Goal: Information Seeking & Learning: Find specific fact

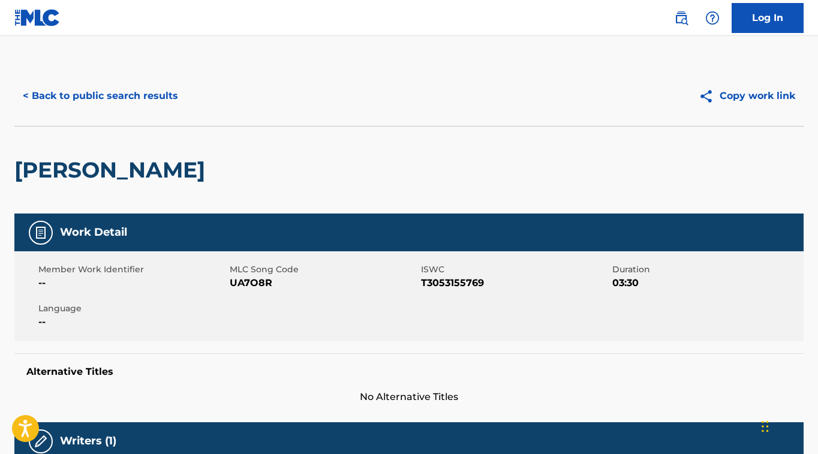
click at [141, 100] on button "< Back to public search results" at bounding box center [100, 96] width 172 height 30
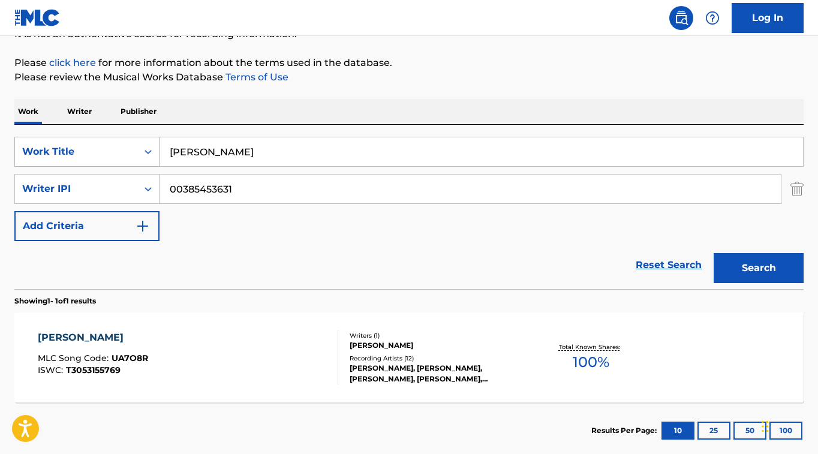
drag, startPoint x: 232, startPoint y: 153, endPoint x: 92, endPoint y: 152, distance: 139.8
click at [82, 152] on div "SearchWithCriteriafceaed3a-af78-4c5f-9555-220f58c2384a Work Title [PERSON_NAME]" at bounding box center [408, 152] width 789 height 30
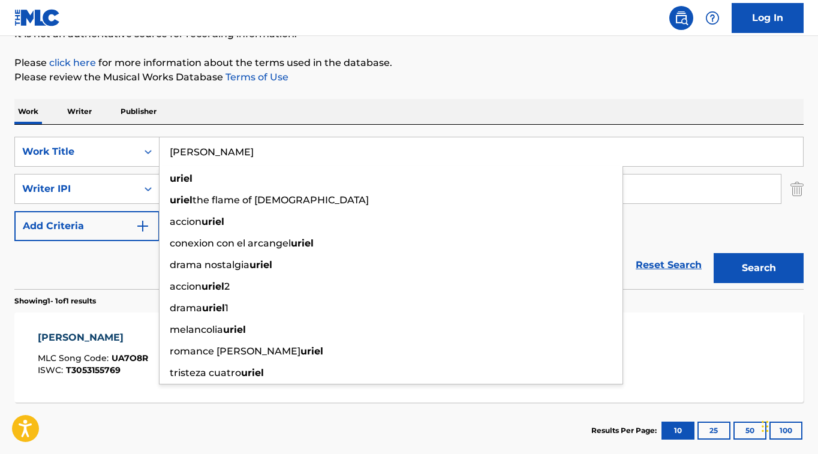
paste input "MI RUTINA"
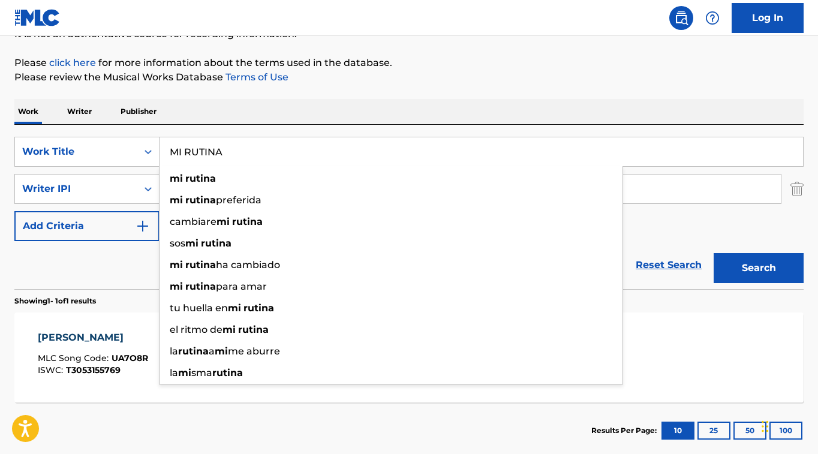
type input "MI RUTINA"
click at [790, 263] on button "Search" at bounding box center [759, 268] width 90 height 30
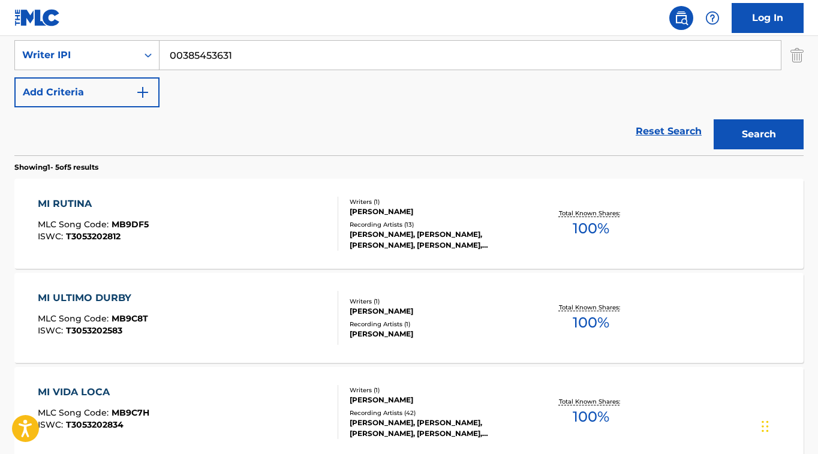
scroll to position [309, 0]
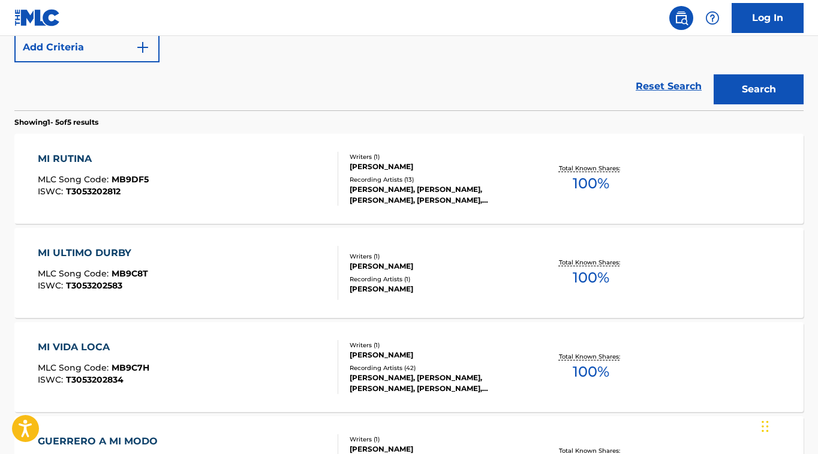
click at [63, 152] on div "MI RUTINA" at bounding box center [93, 159] width 111 height 14
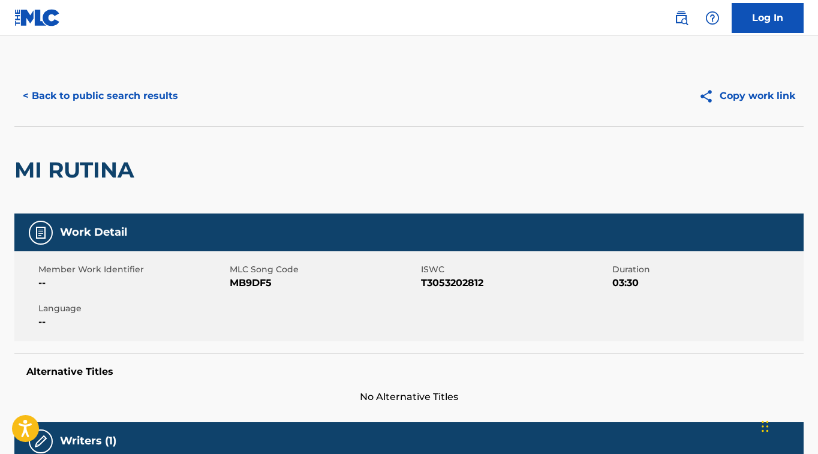
drag, startPoint x: 139, startPoint y: 101, endPoint x: 146, endPoint y: 103, distance: 7.6
click at [142, 101] on button "< Back to public search results" at bounding box center [100, 96] width 172 height 30
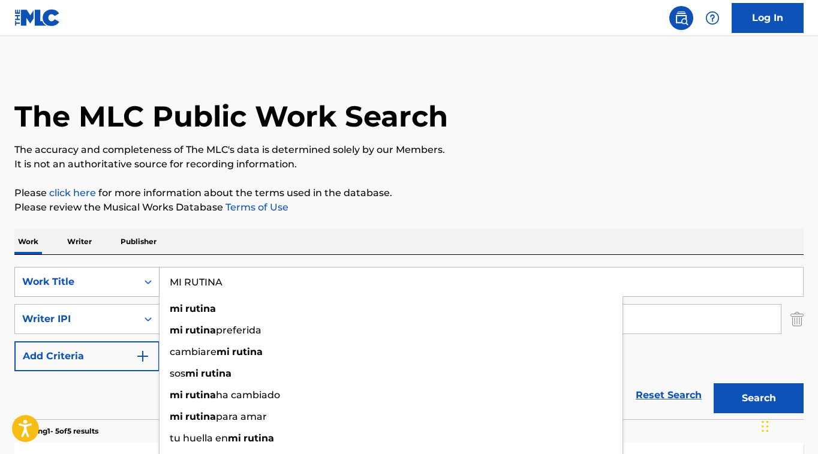
drag, startPoint x: 192, startPoint y: 280, endPoint x: 149, endPoint y: 274, distance: 43.6
click at [140, 274] on div "SearchWithCriteriafceaed3a-af78-4c5f-9555-220f58c2384a Work Title MI RUTINA mi …" at bounding box center [408, 282] width 789 height 30
paste input "EL 50 DE LA TI"
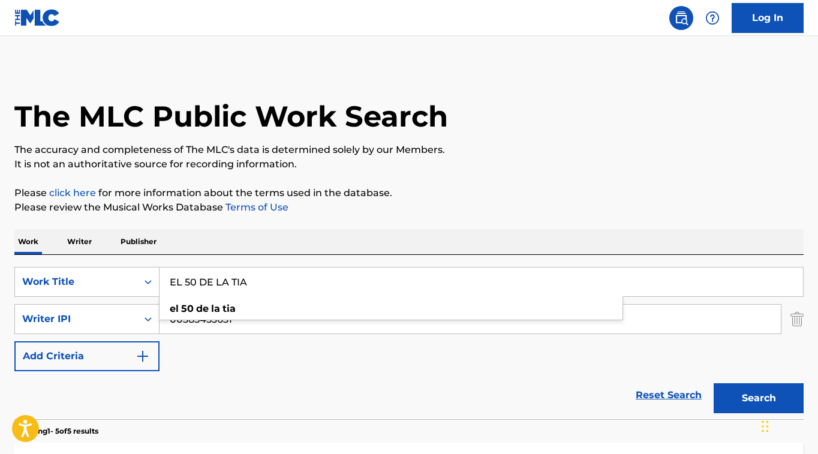
type input "EL 50 DE LA TIA"
click at [753, 399] on button "Search" at bounding box center [759, 398] width 90 height 30
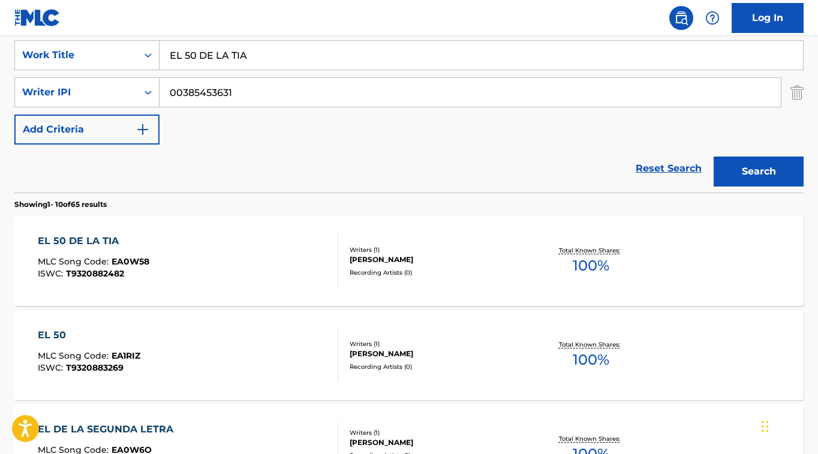
scroll to position [228, 0]
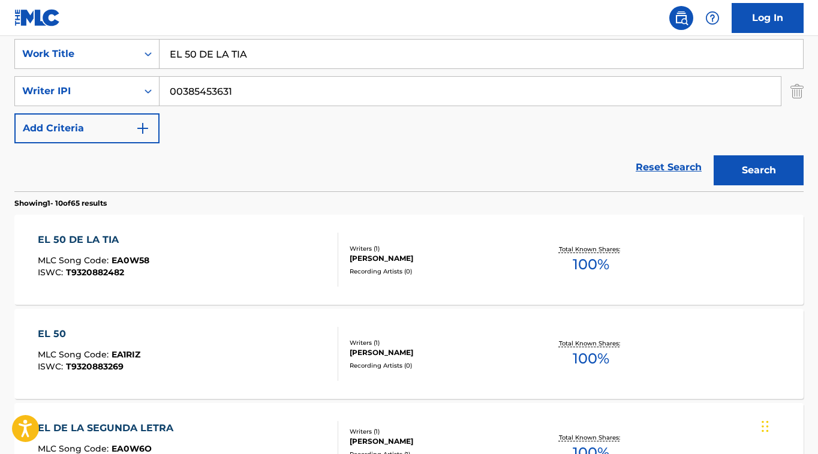
click at [80, 243] on div "EL 50 DE LA TIA" at bounding box center [94, 240] width 112 height 14
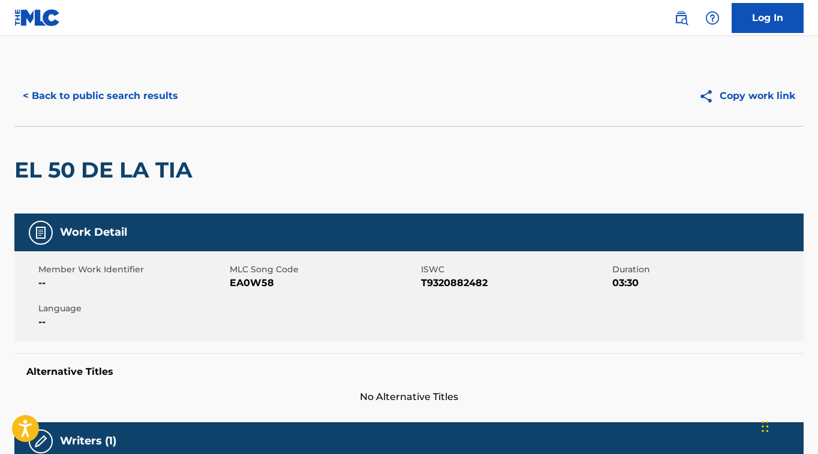
click at [122, 94] on button "< Back to public search results" at bounding box center [100, 96] width 172 height 30
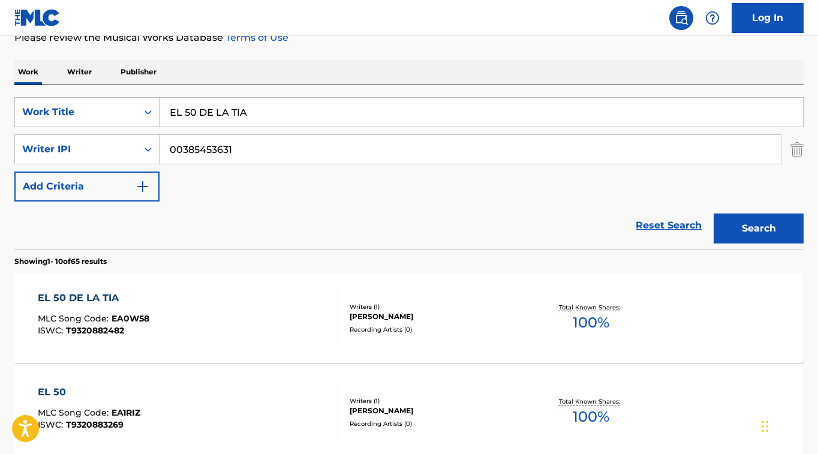
scroll to position [136, 0]
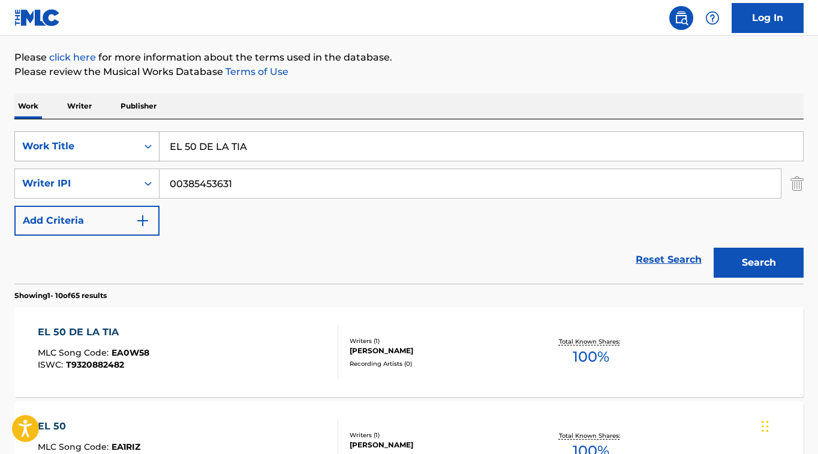
drag, startPoint x: 253, startPoint y: 150, endPoint x: 101, endPoint y: 145, distance: 151.8
click at [49, 129] on div "SearchWithCriteriafceaed3a-af78-4c5f-9555-220f58c2384a Work Title EL 50 DE LA T…" at bounding box center [408, 201] width 789 height 164
paste input "[PERSON_NAME]"
type input "[PERSON_NAME]"
click at [756, 256] on button "Search" at bounding box center [759, 263] width 90 height 30
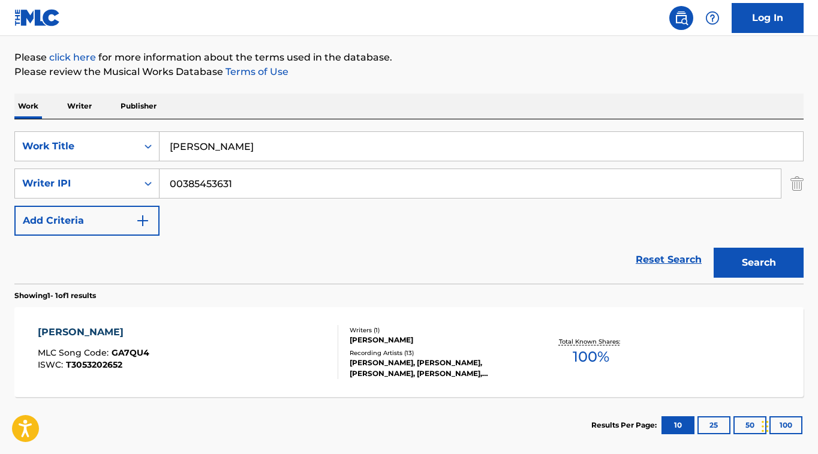
scroll to position [199, 0]
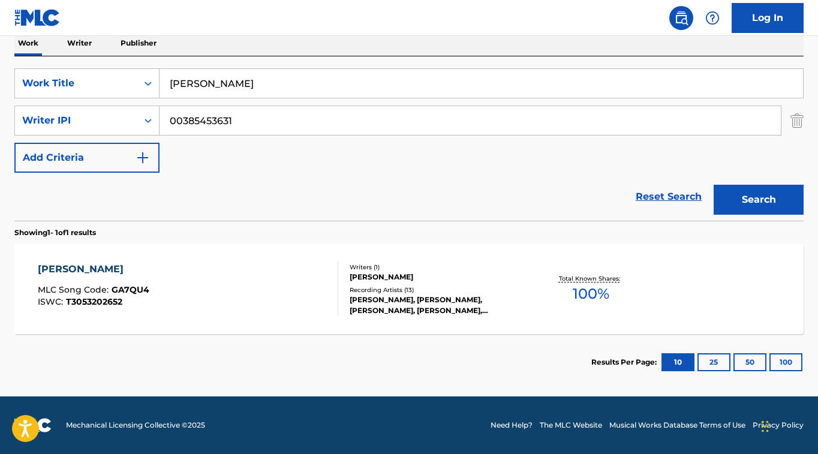
click at [150, 266] on div "[PERSON_NAME] MLC Song Code : GA7QU4 ISWC : T3053202652" at bounding box center [188, 289] width 300 height 54
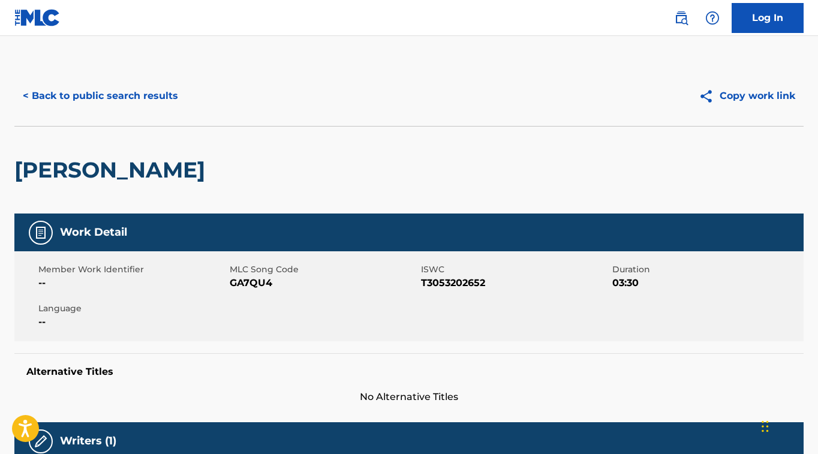
click at [143, 97] on button "< Back to public search results" at bounding box center [100, 96] width 172 height 30
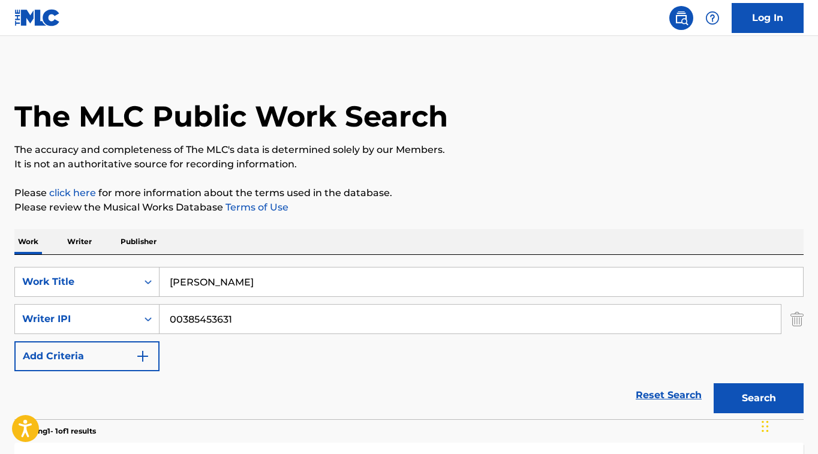
scroll to position [130, 0]
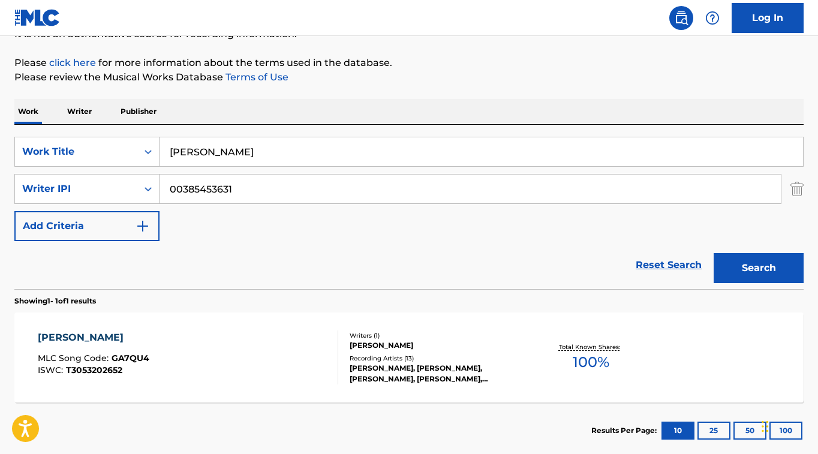
drag, startPoint x: 286, startPoint y: 149, endPoint x: 101, endPoint y: 135, distance: 185.3
click at [109, 136] on div "SearchWithCriteriafceaed3a-af78-4c5f-9555-220f58c2384a Work Title [PERSON_NAME]…" at bounding box center [408, 207] width 789 height 164
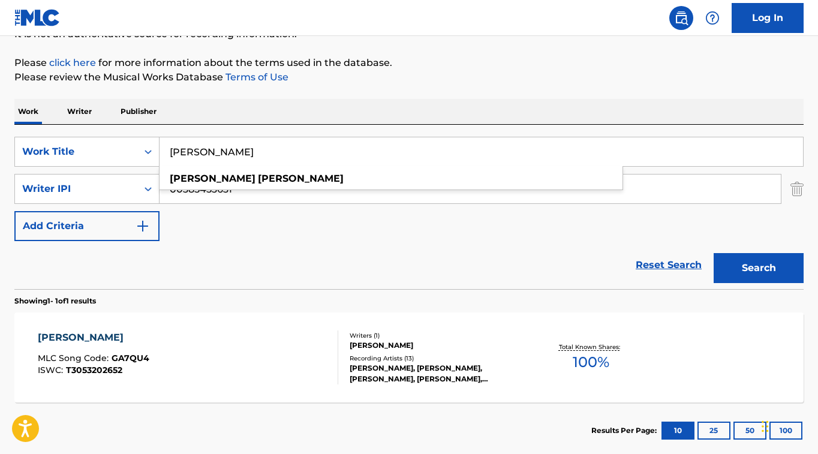
paste input "MIRAN MI BRILLO"
type input "MIRAN MI BRILLO"
click at [749, 268] on button "Search" at bounding box center [759, 268] width 90 height 30
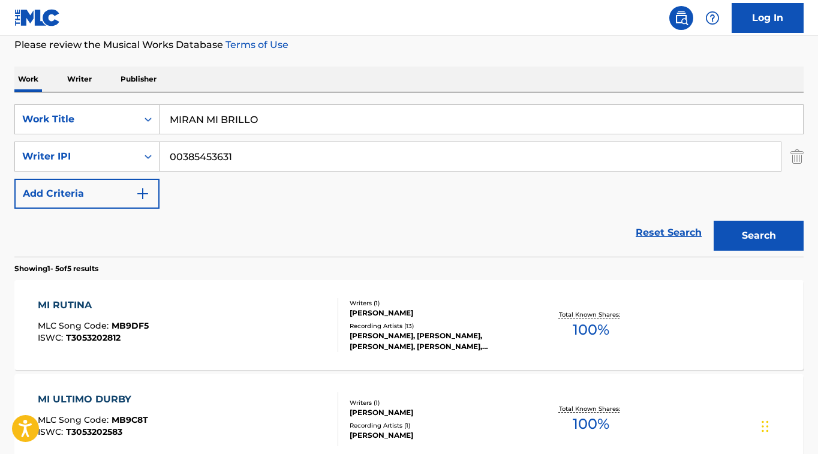
scroll to position [162, 0]
click at [84, 305] on div "MI RUTINA" at bounding box center [93, 306] width 111 height 14
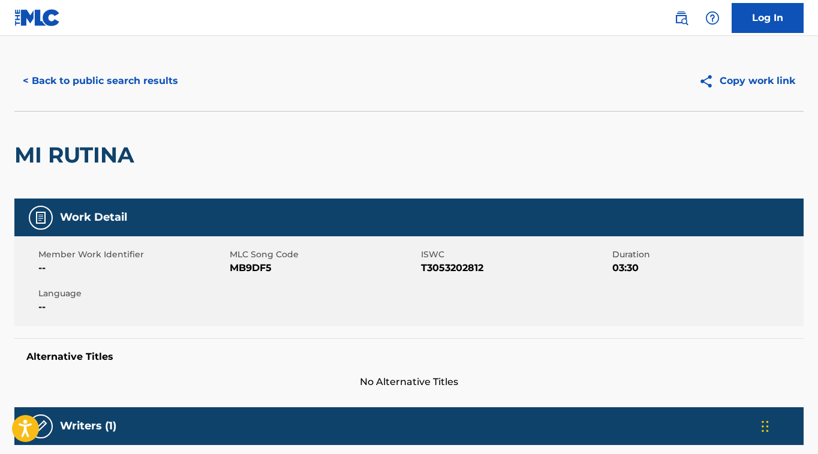
scroll to position [17, 0]
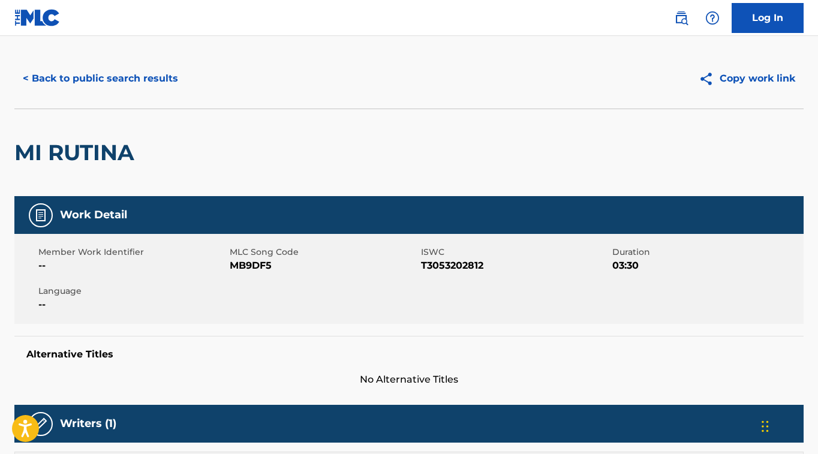
click at [125, 71] on button "< Back to public search results" at bounding box center [100, 79] width 172 height 30
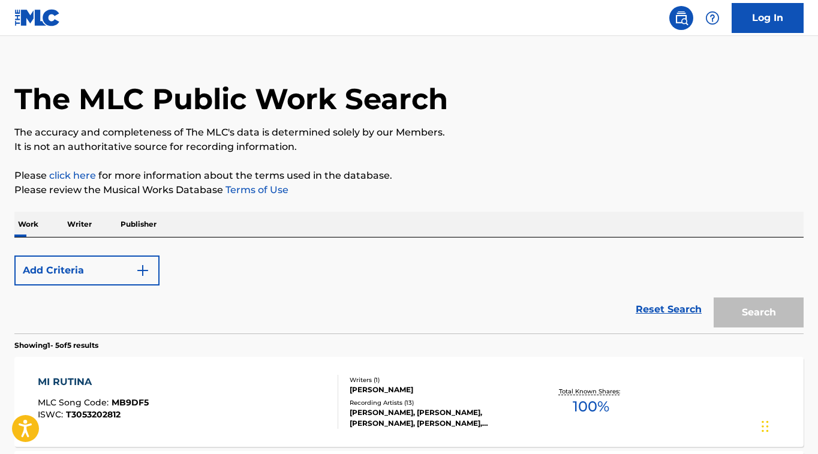
scroll to position [162, 0]
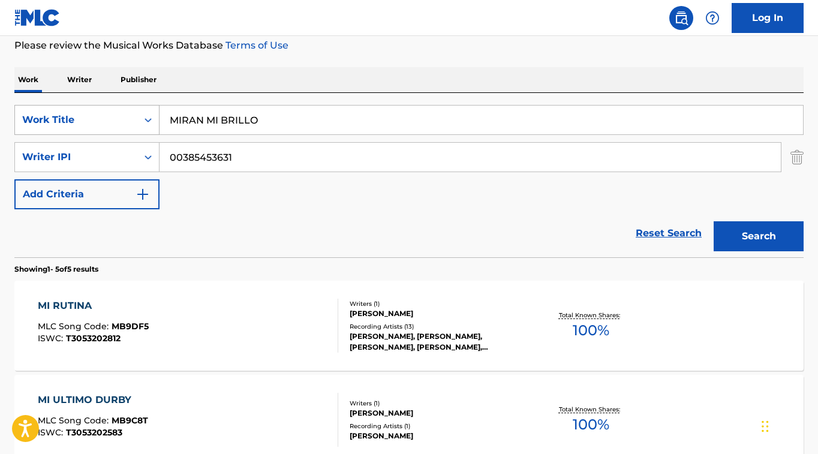
drag, startPoint x: 271, startPoint y: 121, endPoint x: 92, endPoint y: 106, distance: 179.4
click at [91, 104] on div "SearchWithCriteriafceaed3a-af78-4c5f-9555-220f58c2384a Work Title MIRAN MI BRIL…" at bounding box center [408, 175] width 789 height 164
click at [763, 236] on button "Search" at bounding box center [759, 236] width 90 height 30
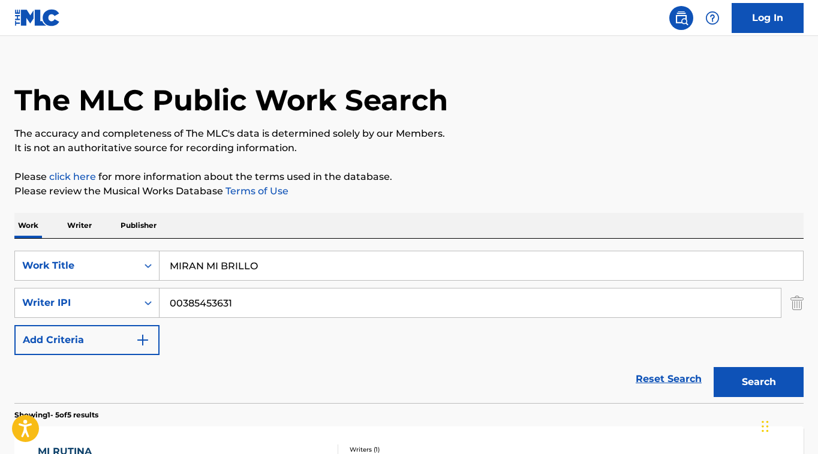
scroll to position [0, 0]
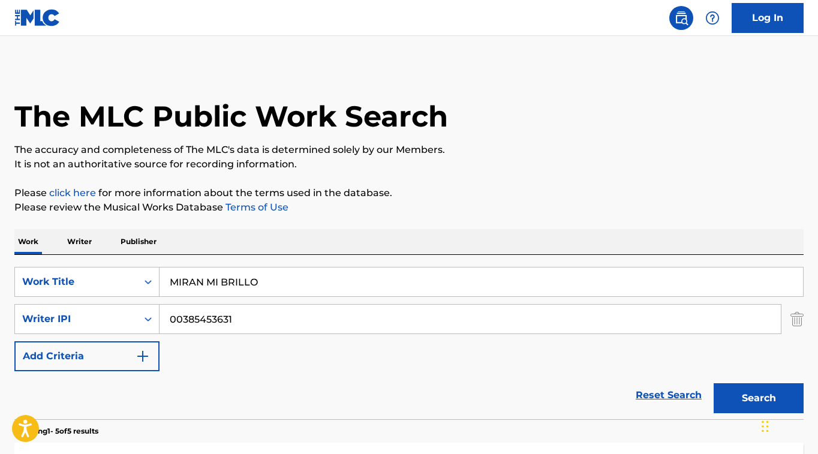
click at [765, 392] on button "Search" at bounding box center [759, 398] width 90 height 30
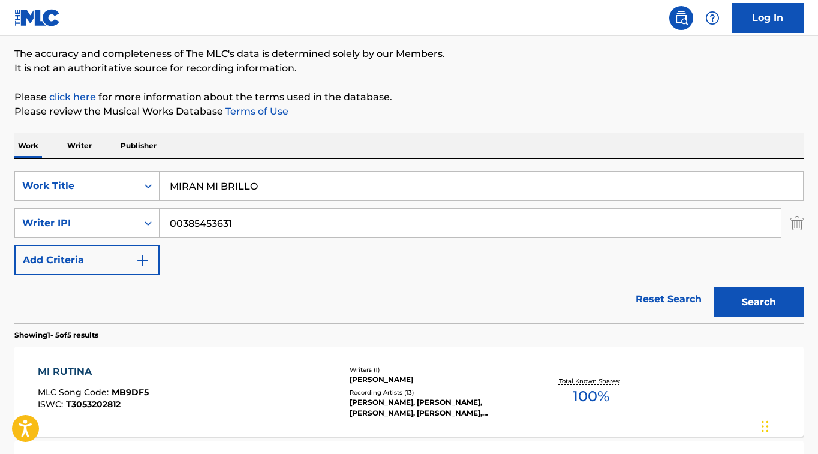
scroll to position [91, 0]
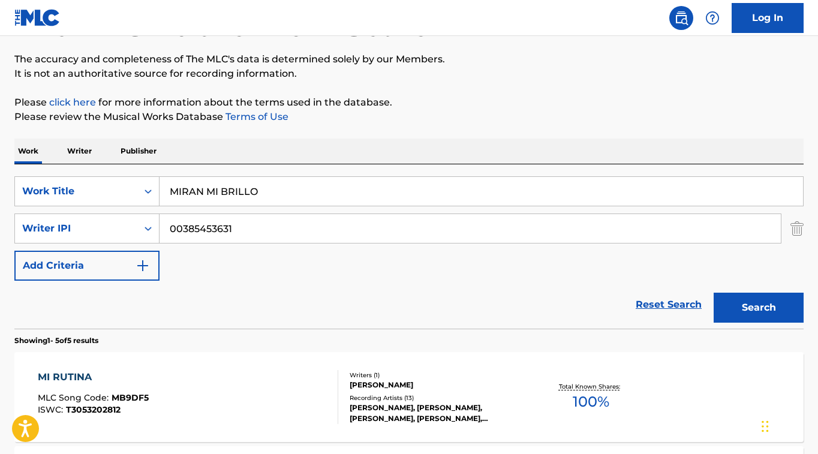
click at [214, 188] on input "MIRAN MI BRILLO" at bounding box center [482, 191] width 644 height 29
drag, startPoint x: 205, startPoint y: 191, endPoint x: 331, endPoint y: 197, distance: 126.1
click at [330, 197] on input "MIRAN MI BRILLO" at bounding box center [482, 191] width 644 height 29
click at [776, 316] on button "Search" at bounding box center [759, 308] width 90 height 30
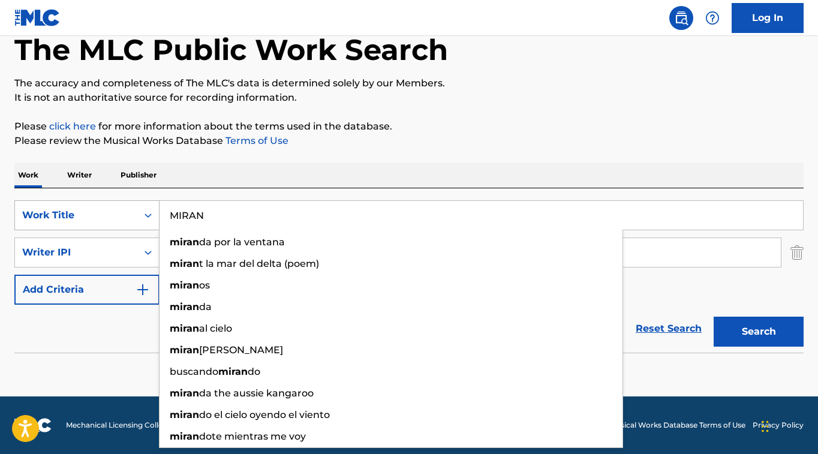
drag, startPoint x: 226, startPoint y: 214, endPoint x: 40, endPoint y: 206, distance: 185.5
click at [44, 206] on div "SearchWithCriteriafceaed3a-af78-4c5f-9555-220f58c2384a Work Title [PERSON_NAME]…" at bounding box center [408, 215] width 789 height 30
paste input "MI BRILLO"
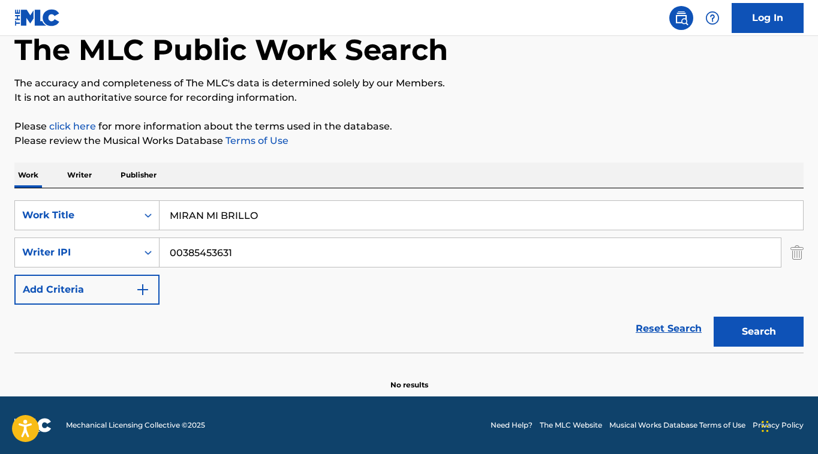
click at [746, 318] on button "Search" at bounding box center [759, 332] width 90 height 30
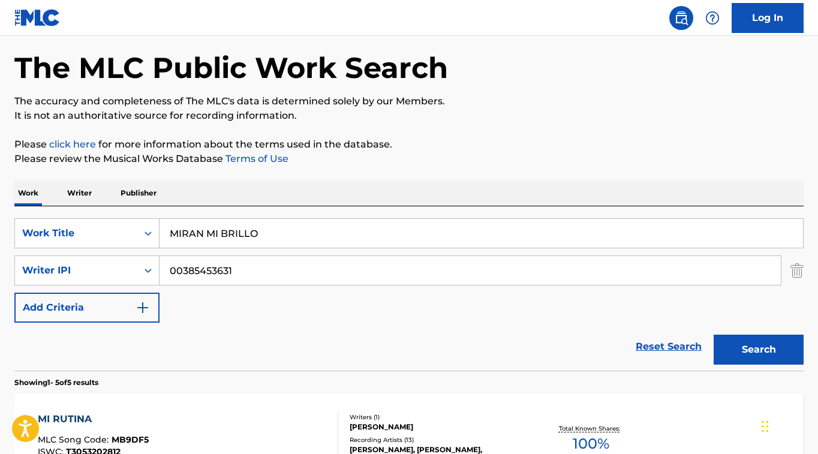
scroll to position [0, 0]
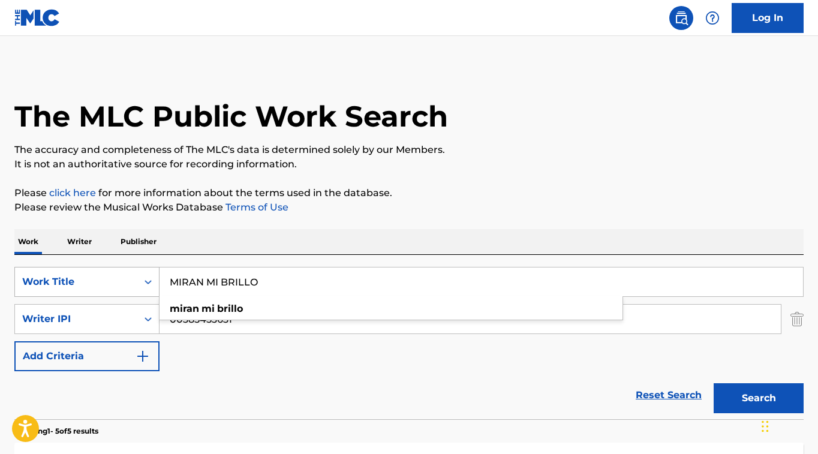
drag, startPoint x: 284, startPoint y: 273, endPoint x: 154, endPoint y: 278, distance: 130.3
click at [154, 278] on div "SearchWithCriteriafceaed3a-af78-4c5f-9555-220f58c2384a Work Title MIRAN MI [PER…" at bounding box center [408, 282] width 789 height 30
drag, startPoint x: 280, startPoint y: 289, endPoint x: 119, endPoint y: 283, distance: 160.3
click at [94, 280] on div "SearchWithCriteriafceaed3a-af78-4c5f-9555-220f58c2384a Work Title MIRAN MI [PER…" at bounding box center [408, 282] width 789 height 30
paste input "D T"
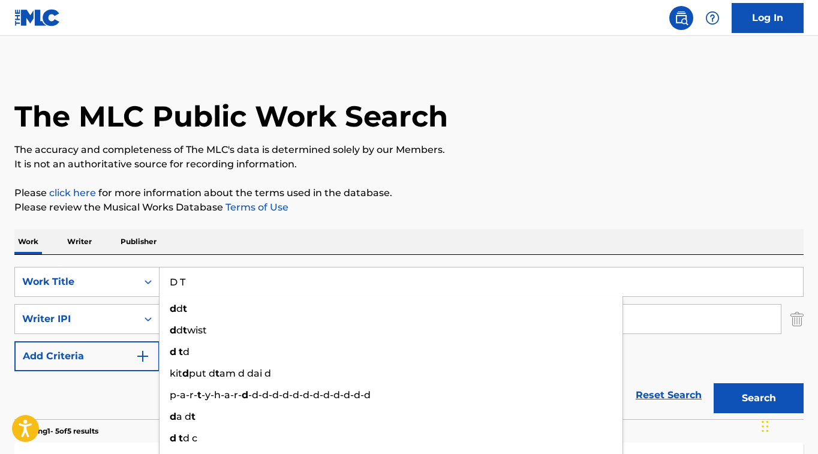
type input "D T"
click at [746, 387] on button "Search" at bounding box center [759, 398] width 90 height 30
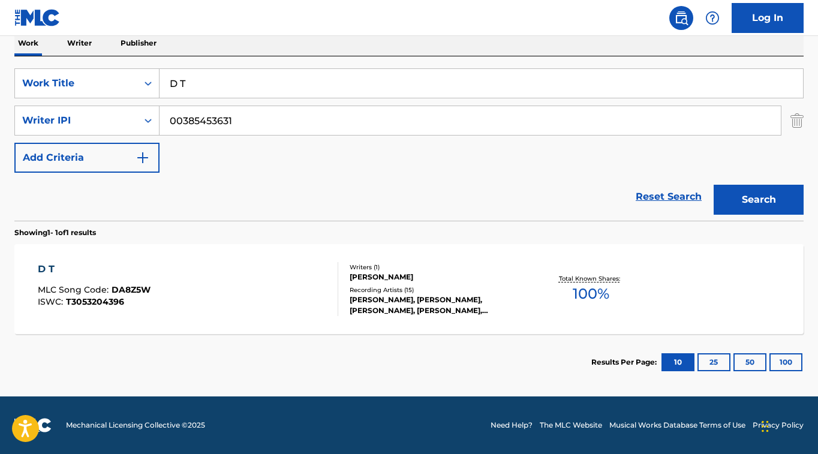
scroll to position [198, 0]
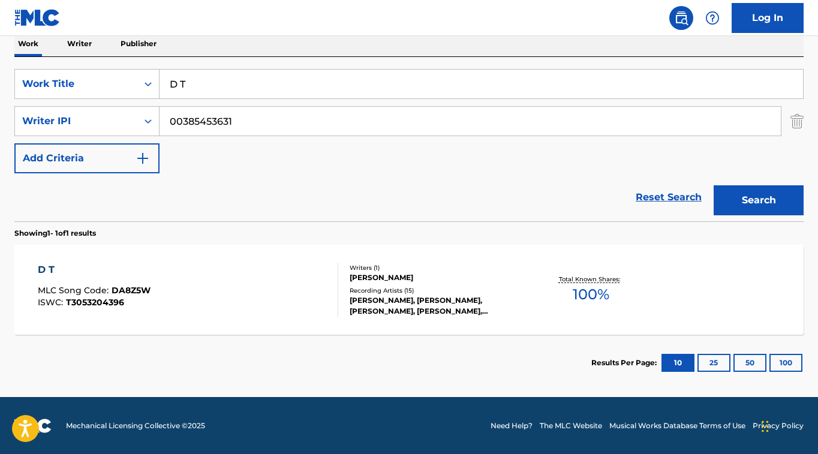
click at [68, 280] on div "D T MLC Song Code : DA8Z5W ISWC : T3053204396" at bounding box center [94, 290] width 113 height 54
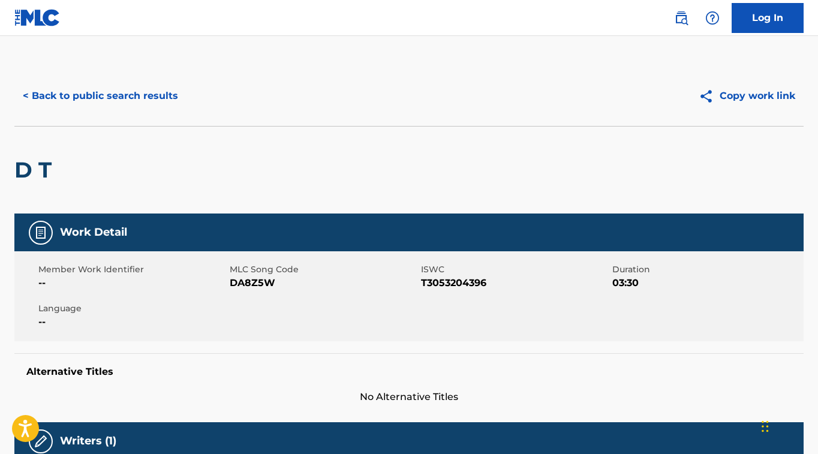
click at [67, 106] on button "< Back to public search results" at bounding box center [100, 96] width 172 height 30
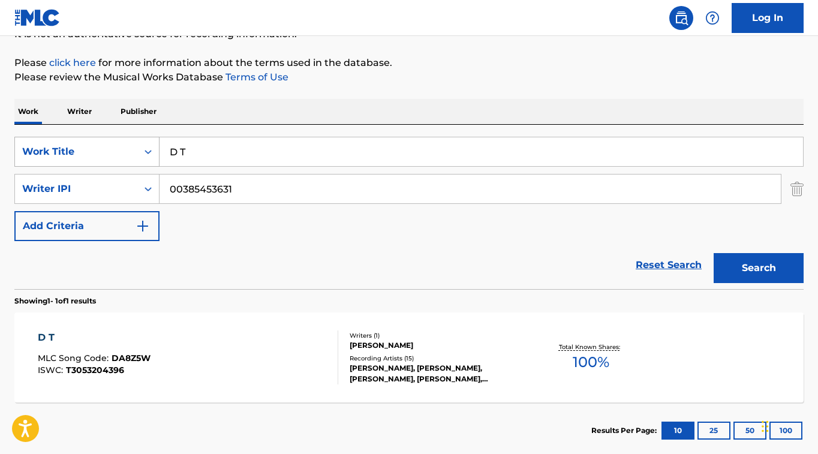
drag, startPoint x: 211, startPoint y: 155, endPoint x: 96, endPoint y: 154, distance: 114.6
click at [100, 155] on div "SearchWithCriteriafceaed3a-af78-4c5f-9555-220f58c2384a Work Title D T" at bounding box center [408, 152] width 789 height 30
paste input "ESE RANCHERO"
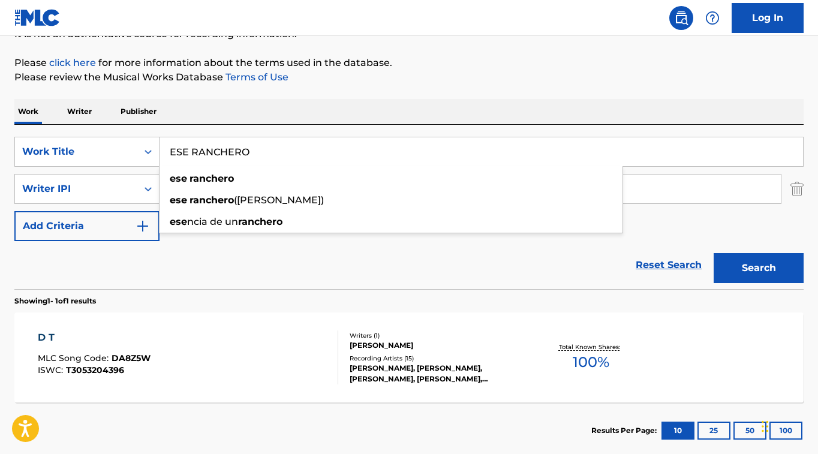
type input "ESE RANCHERO"
click at [776, 265] on button "Search" at bounding box center [759, 268] width 90 height 30
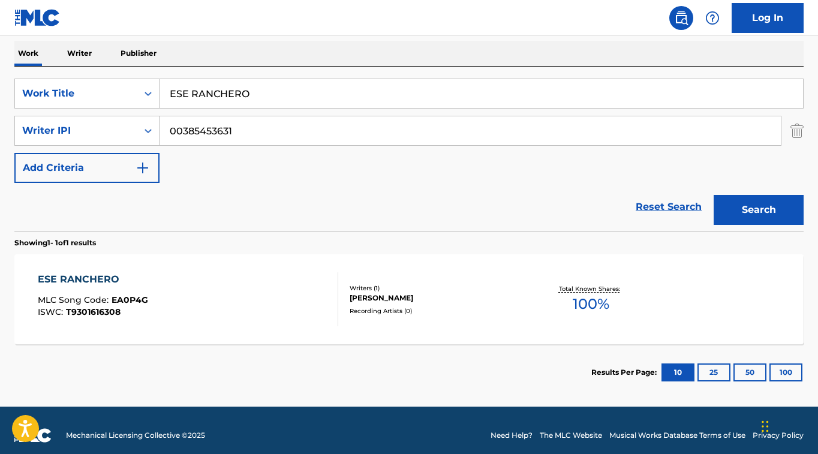
scroll to position [199, 0]
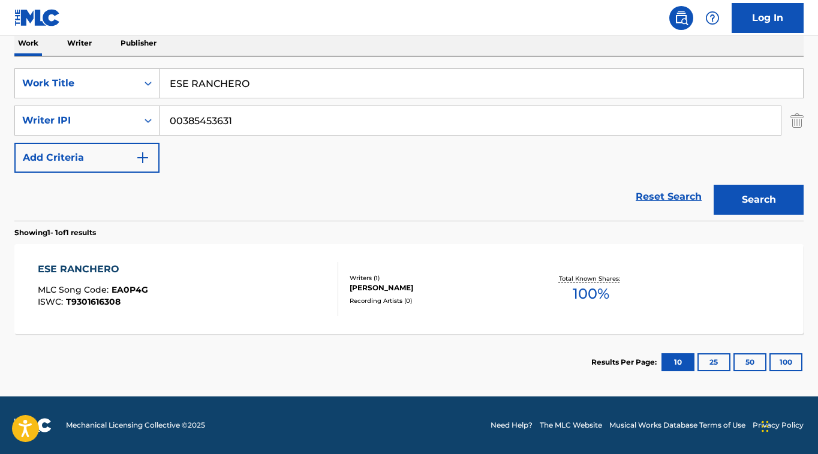
click at [91, 268] on div "ESE RANCHERO" at bounding box center [93, 269] width 110 height 14
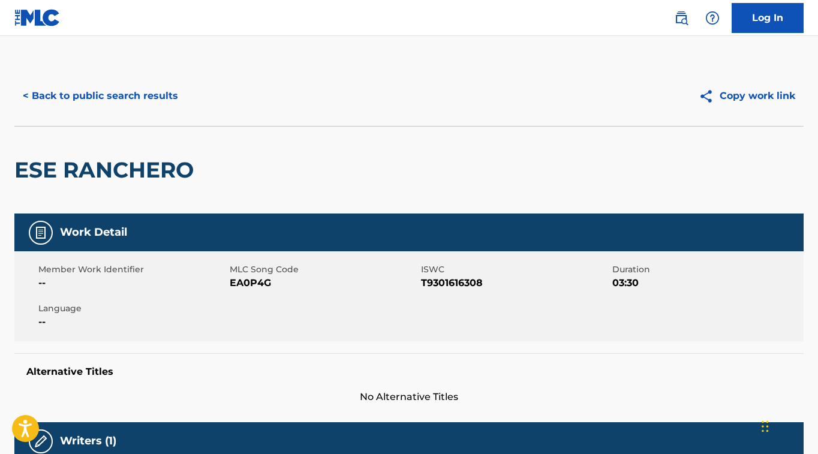
click at [160, 99] on button "< Back to public search results" at bounding box center [100, 96] width 172 height 30
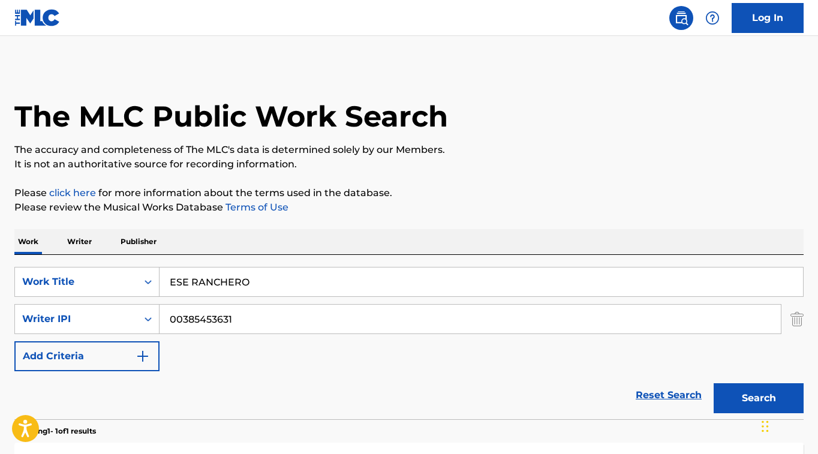
scroll to position [130, 0]
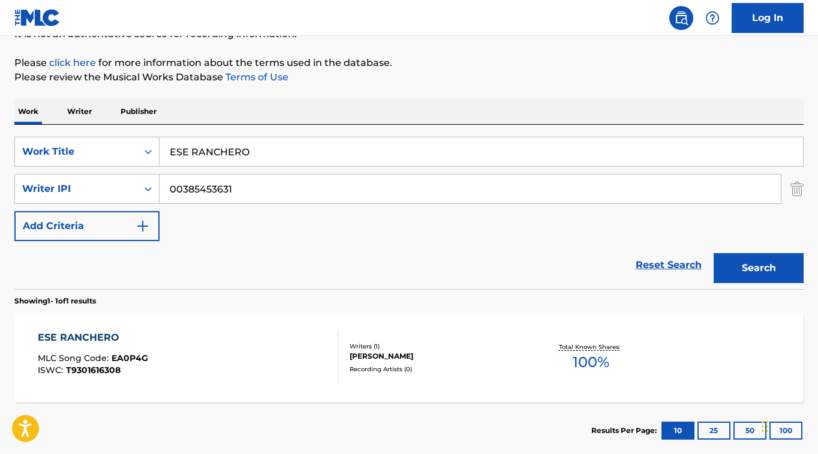
drag, startPoint x: 258, startPoint y: 153, endPoint x: 180, endPoint y: 156, distance: 78.0
click at [106, 134] on div "SearchWithCriteriafceaed3a-af78-4c5f-9555-220f58c2384a Work Title ESE RANCHERO …" at bounding box center [408, 207] width 789 height 164
paste input "L RUBI"
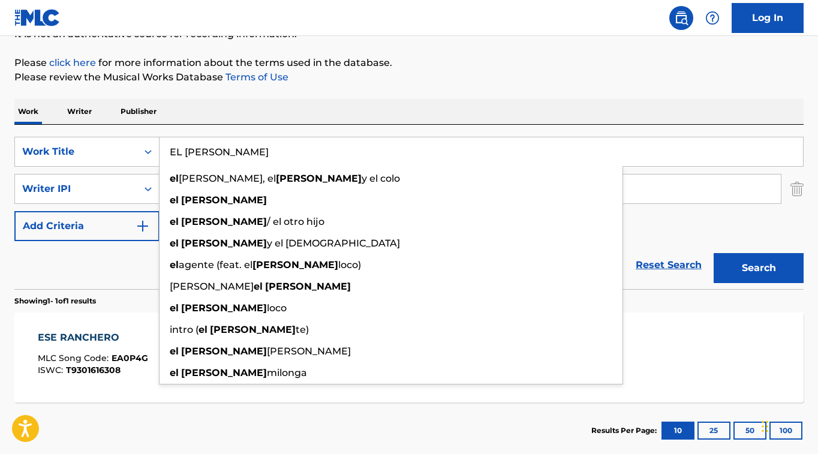
type input "EL [PERSON_NAME]"
click at [763, 265] on button "Search" at bounding box center [759, 268] width 90 height 30
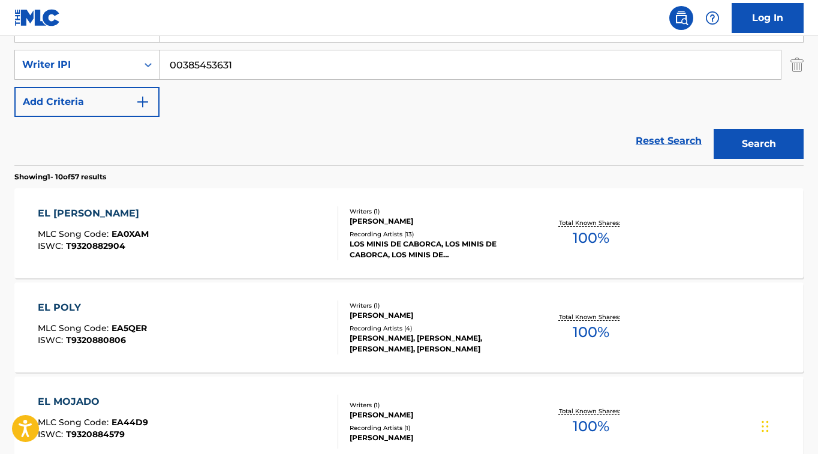
scroll to position [258, 0]
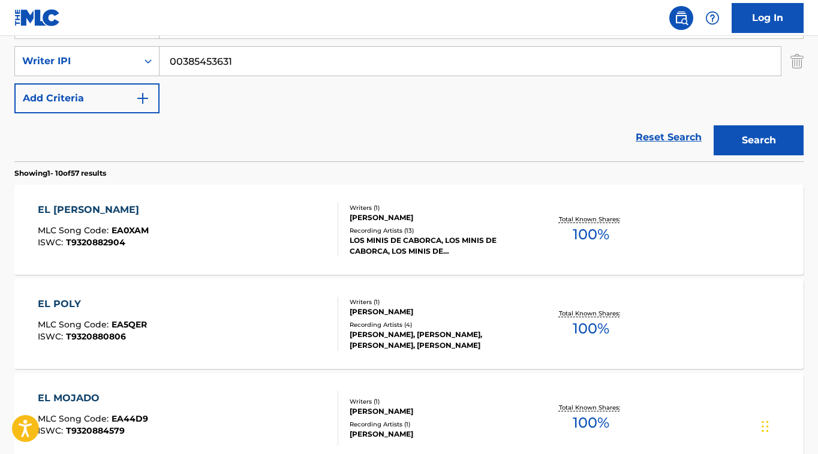
click at [74, 211] on div "EL [PERSON_NAME]" at bounding box center [93, 210] width 111 height 14
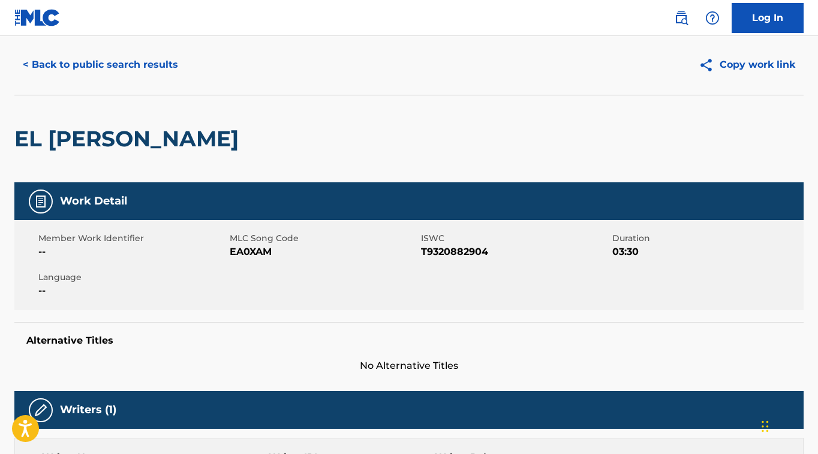
scroll to position [26, 0]
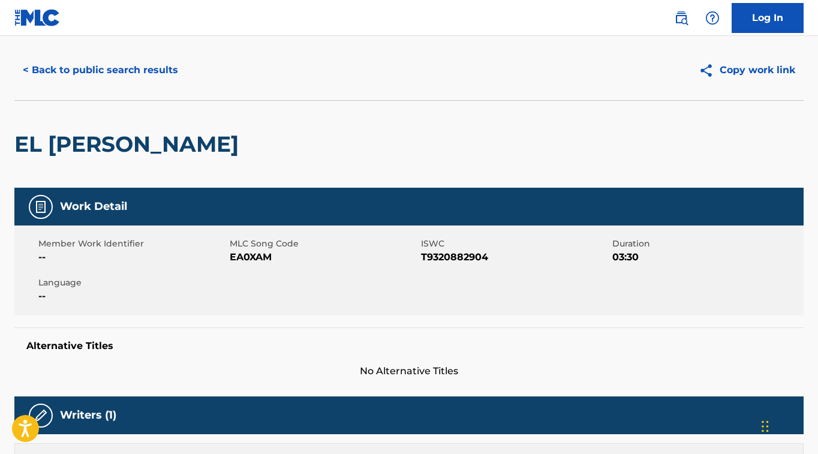
click at [106, 65] on button "< Back to public search results" at bounding box center [100, 70] width 172 height 30
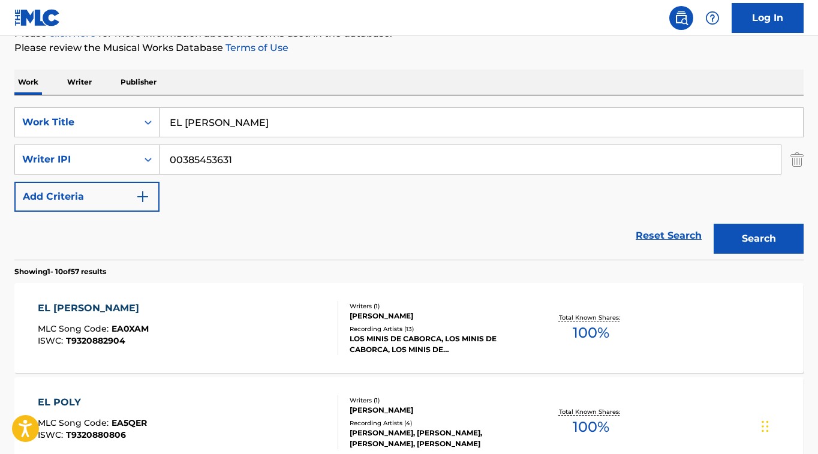
scroll to position [155, 0]
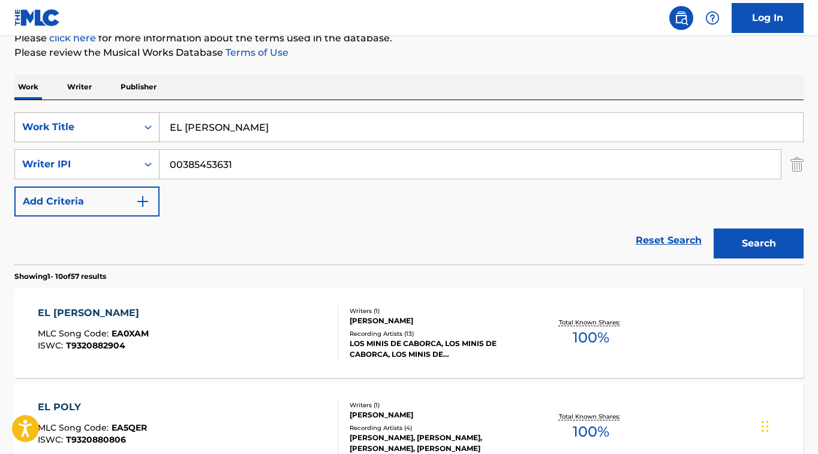
drag, startPoint x: 244, startPoint y: 127, endPoint x: 123, endPoint y: 120, distance: 121.4
click at [113, 119] on div "SearchWithCriteriafceaed3a-af78-4c5f-9555-220f58c2384a Work Title EL [PERSON_NA…" at bounding box center [408, 127] width 789 height 30
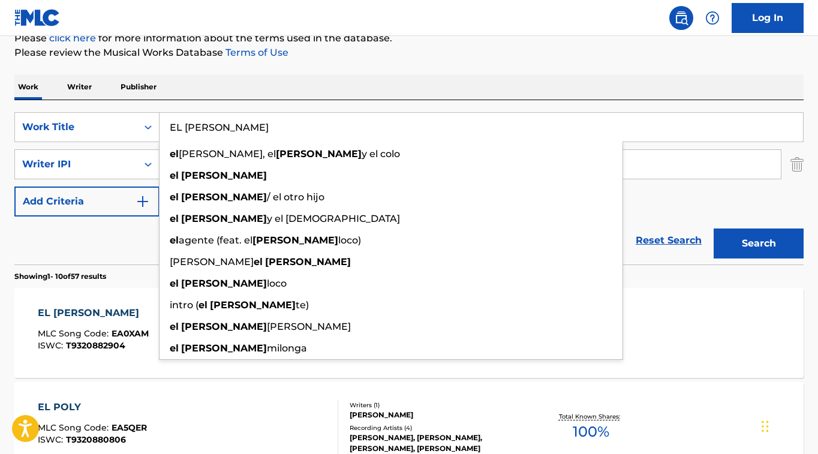
paste input "[PERSON_NAME]"
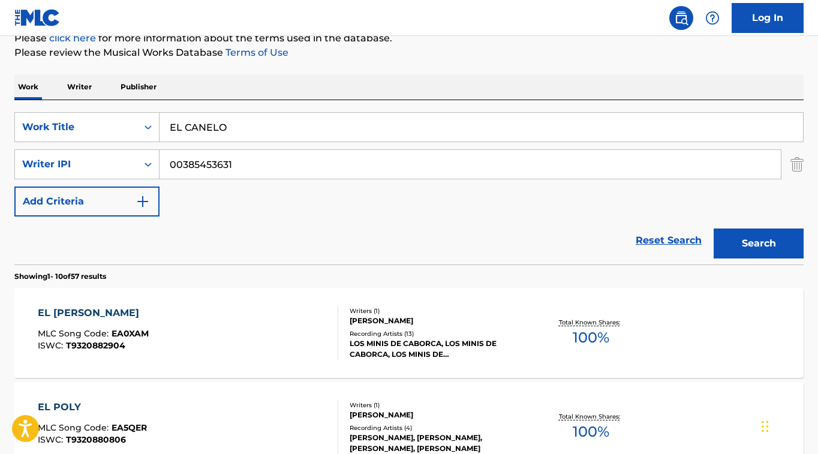
click at [793, 246] on button "Search" at bounding box center [759, 244] width 90 height 30
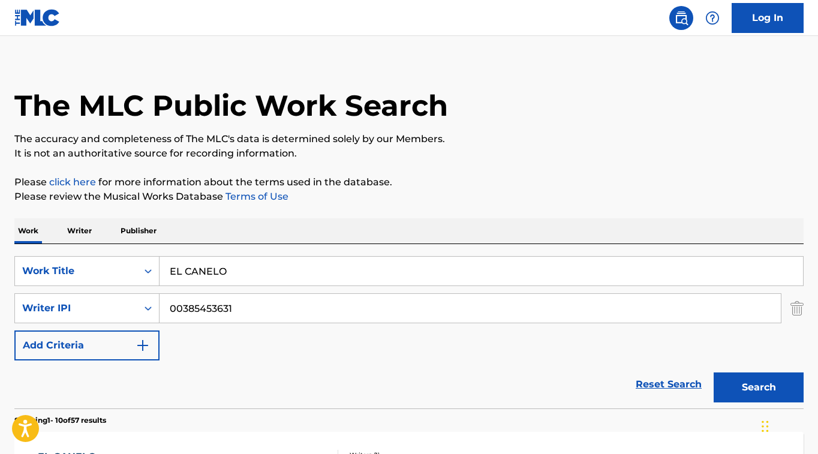
scroll to position [0, 0]
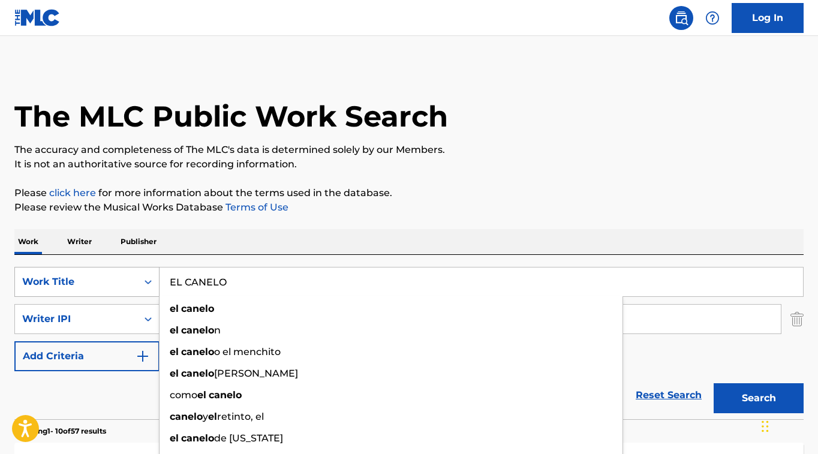
drag, startPoint x: 231, startPoint y: 281, endPoint x: 139, endPoint y: 281, distance: 91.8
click at [127, 282] on div "SearchWithCriteriafceaed3a-af78-4c5f-9555-220f58c2384a Work Title EL CANELO el …" at bounding box center [408, 282] width 789 height 30
paste input "PURO POLVO BLANC"
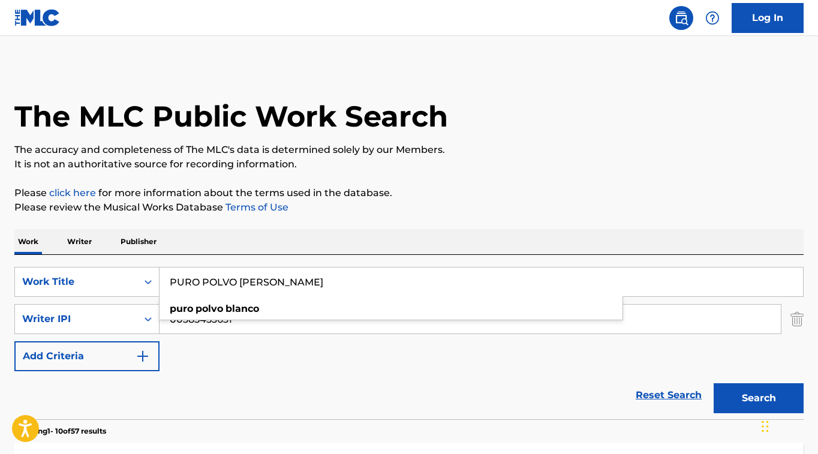
type input "PURO POLVO [PERSON_NAME]"
click at [775, 394] on button "Search" at bounding box center [759, 398] width 90 height 30
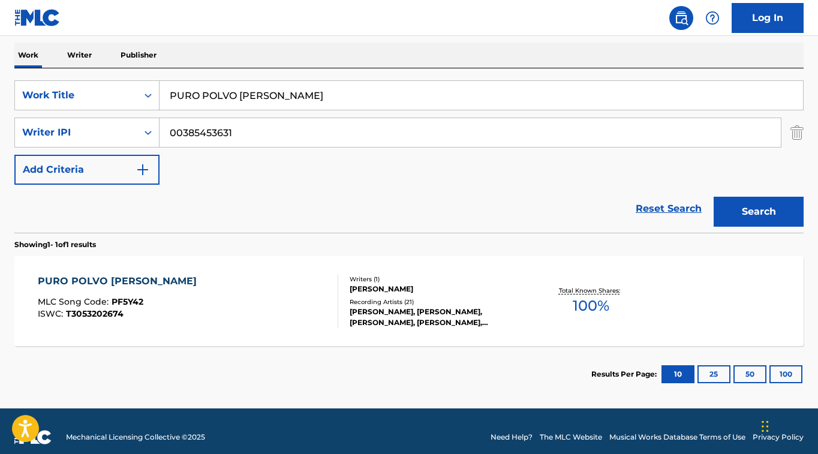
scroll to position [199, 0]
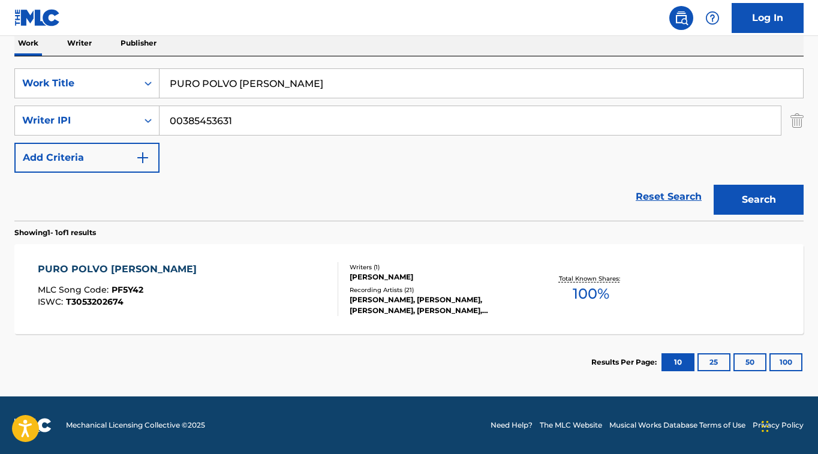
click at [128, 266] on div "PURO POLVO [PERSON_NAME]" at bounding box center [120, 269] width 165 height 14
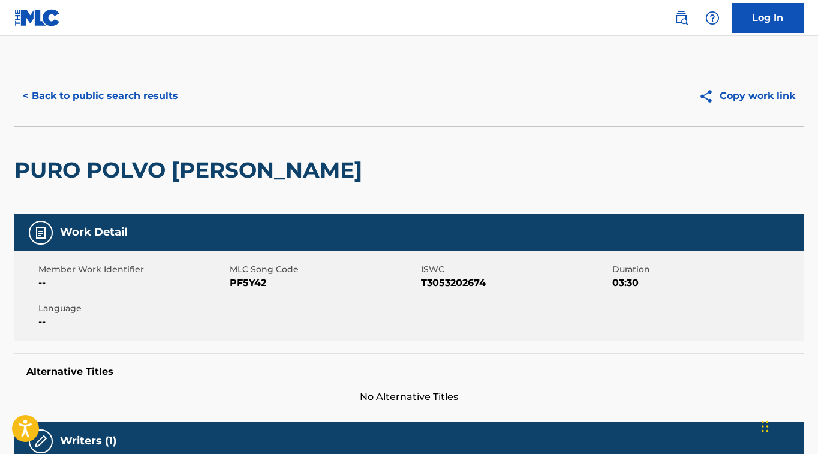
click at [113, 96] on button "< Back to public search results" at bounding box center [100, 96] width 172 height 30
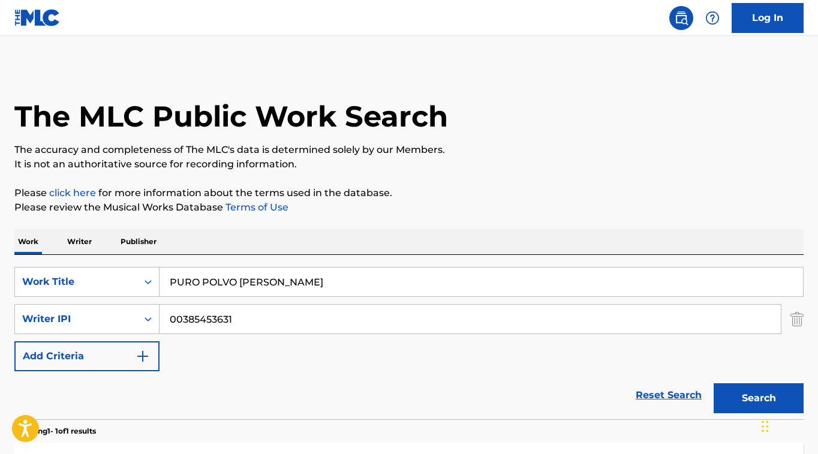
scroll to position [130, 0]
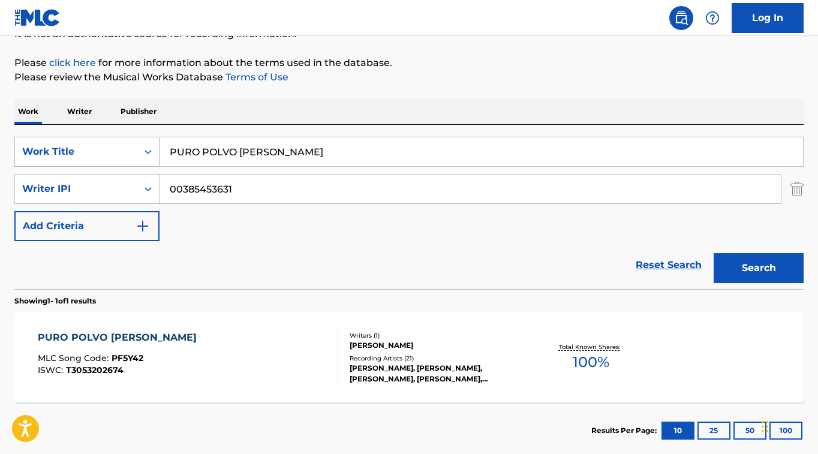
drag, startPoint x: 290, startPoint y: 151, endPoint x: 100, endPoint y: 146, distance: 190.2
click at [80, 140] on div "SearchWithCriteriafceaed3a-af78-4c5f-9555-220f58c2384a Work Title PURO POLVO [P…" at bounding box center [408, 152] width 789 height 30
paste input "GENTE DE VERDAD"
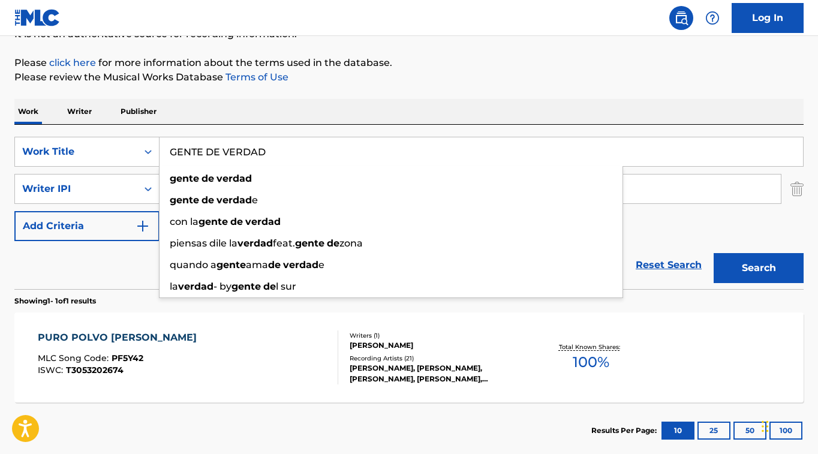
type input "GENTE DE VERDAD"
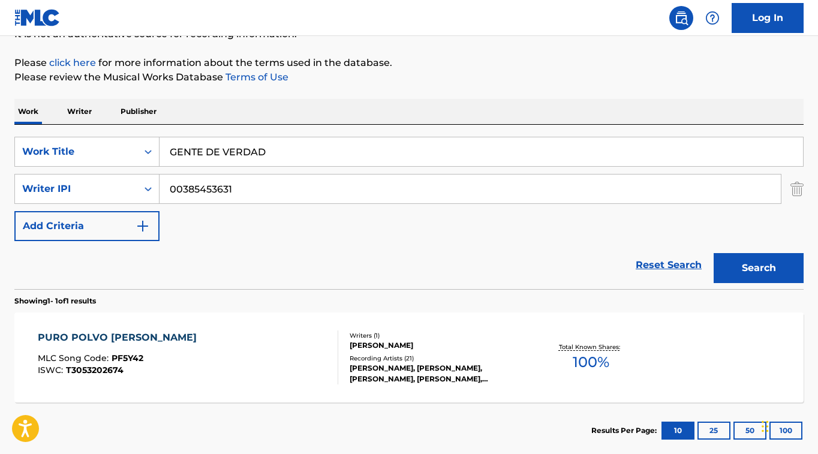
click at [798, 273] on button "Search" at bounding box center [759, 268] width 90 height 30
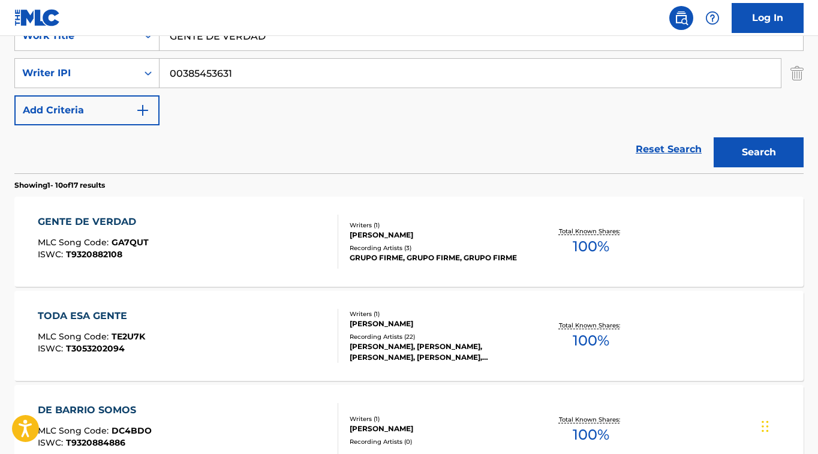
scroll to position [250, 0]
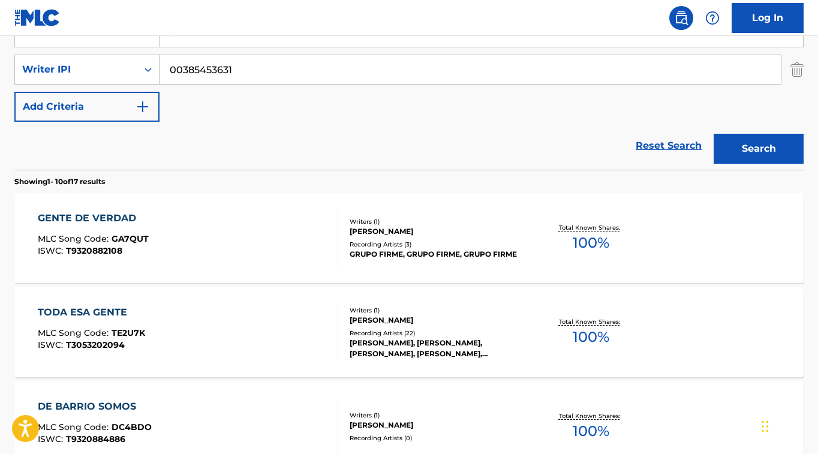
click at [100, 219] on div "GENTE DE VERDAD" at bounding box center [93, 218] width 111 height 14
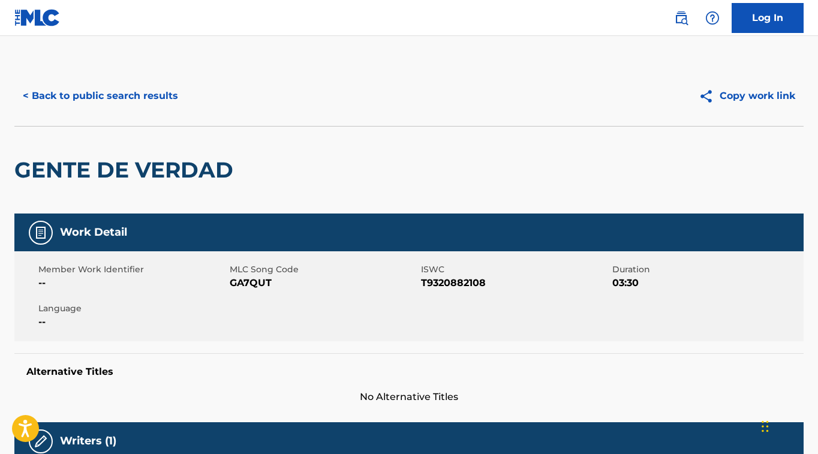
click at [98, 83] on button "< Back to public search results" at bounding box center [100, 96] width 172 height 30
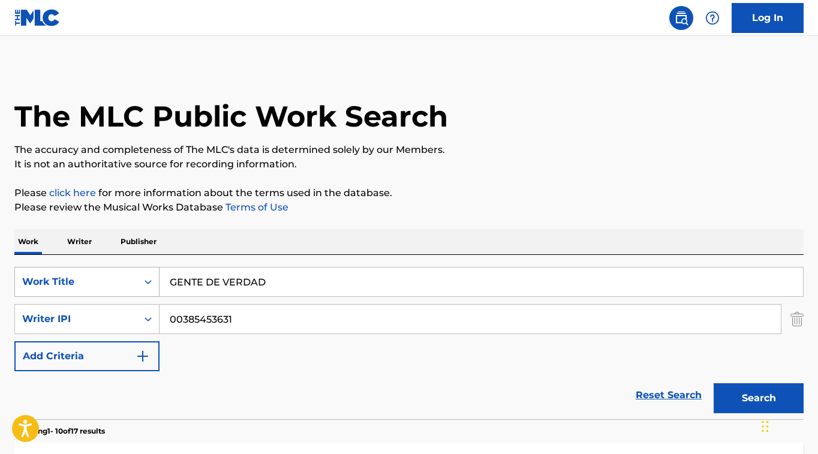
drag, startPoint x: 275, startPoint y: 285, endPoint x: 130, endPoint y: 270, distance: 146.5
click at [130, 270] on div "SearchWithCriteriafceaed3a-af78-4c5f-9555-220f58c2384a Work Title GENTE DE VERD…" at bounding box center [408, 282] width 789 height 30
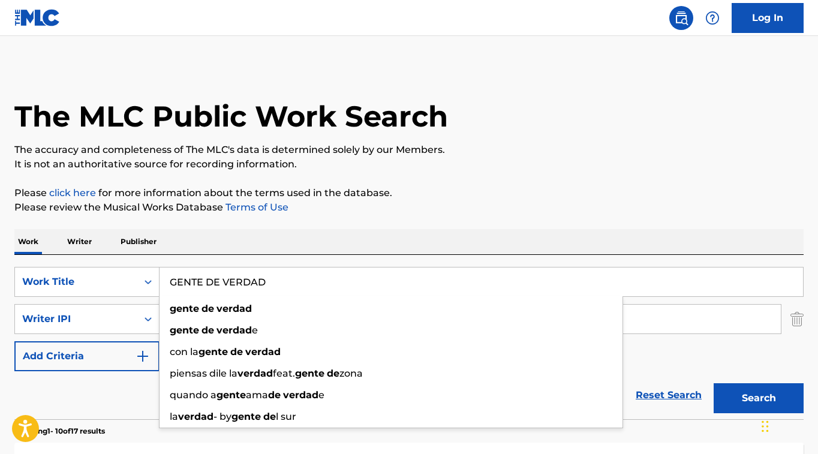
paste input "ENTRE LA LUMBRE"
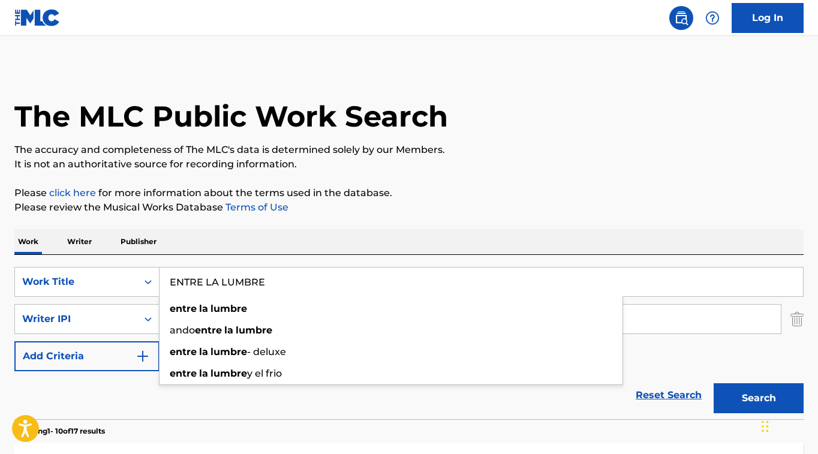
type input "ENTRE LA LUMBRE"
click at [757, 395] on button "Search" at bounding box center [759, 398] width 90 height 30
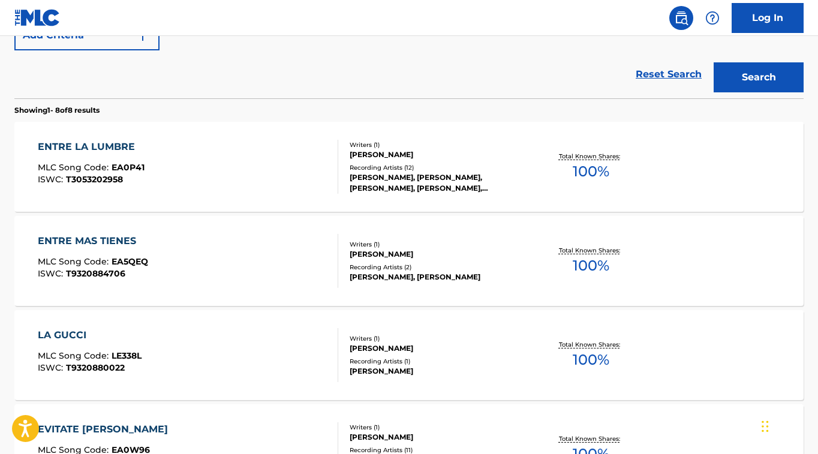
scroll to position [322, 0]
click at [100, 146] on div "ENTRE LA LUMBRE" at bounding box center [91, 146] width 107 height 14
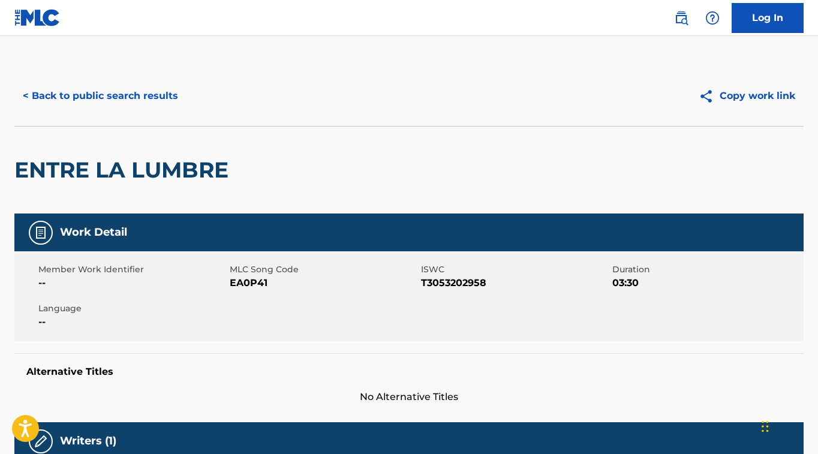
click at [134, 97] on button "< Back to public search results" at bounding box center [100, 96] width 172 height 30
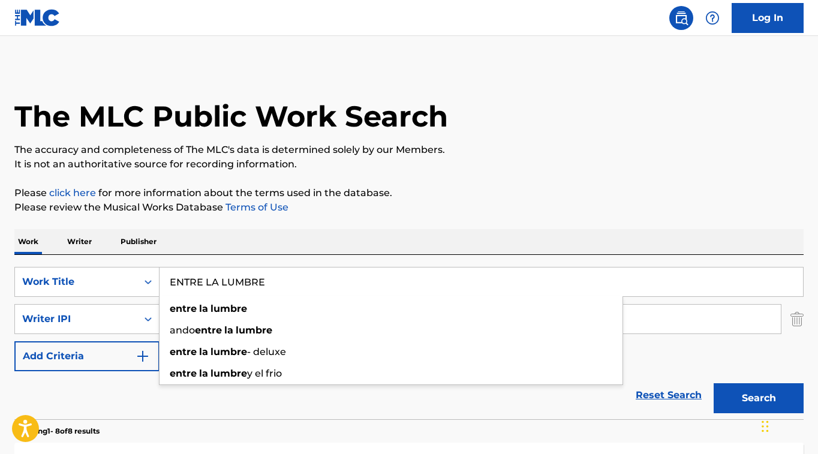
drag, startPoint x: 290, startPoint y: 286, endPoint x: 168, endPoint y: 283, distance: 121.8
click at [169, 283] on input "ENTRE LA LUMBRE" at bounding box center [482, 282] width 644 height 29
paste input "Good Good Good"
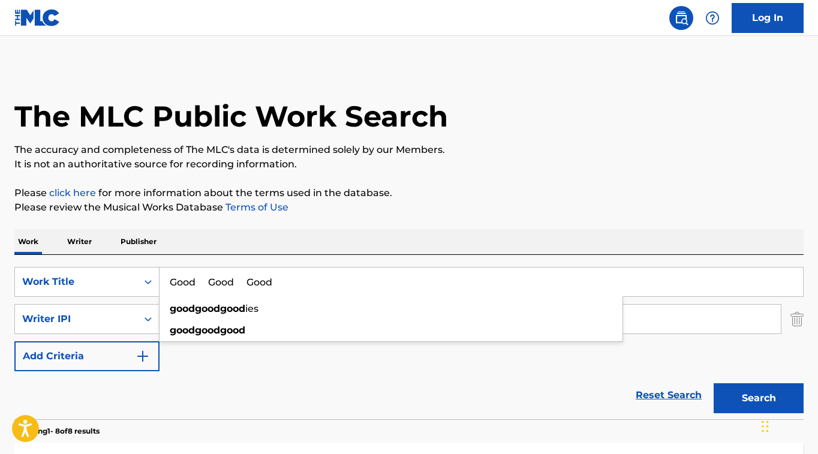
drag, startPoint x: 307, startPoint y: 281, endPoint x: 7, endPoint y: 274, distance: 300.6
click at [0, 273] on html "Accessibility Screen-Reader Guide, Feedback, and Issue Reporting | New window L…" at bounding box center [409, 227] width 818 height 454
paste input "EL DE LOS [PERSON_NAME]"
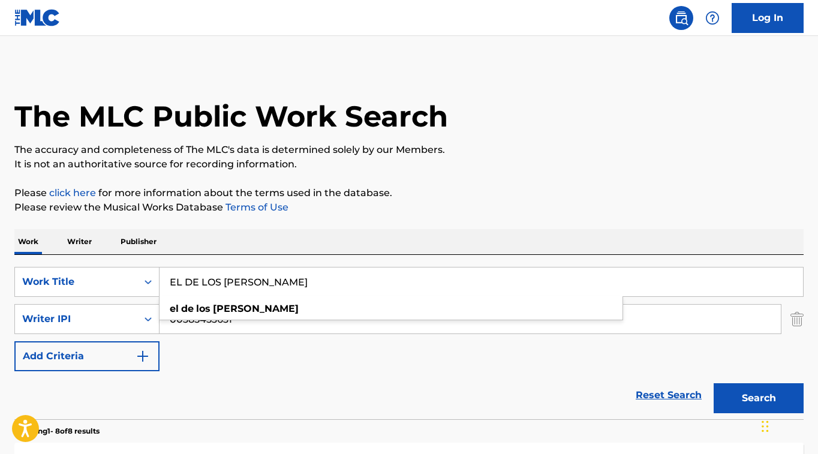
type input "EL DE LOS [PERSON_NAME]"
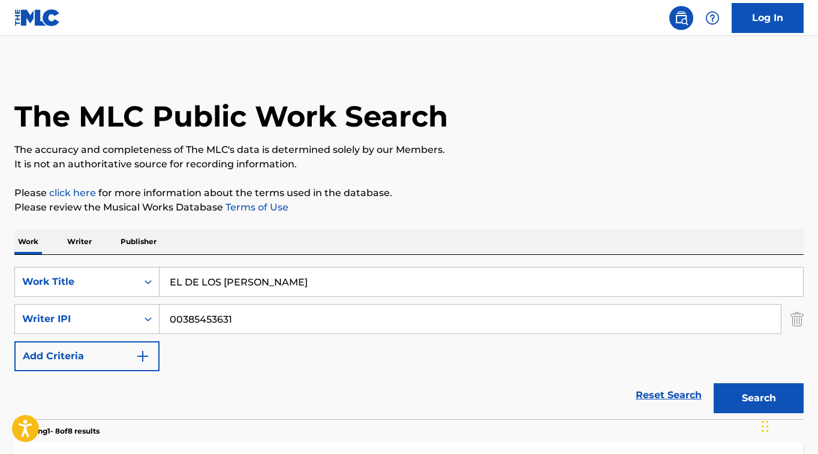
drag, startPoint x: 755, startPoint y: 396, endPoint x: 729, endPoint y: 395, distance: 25.8
click at [755, 396] on button "Search" at bounding box center [759, 398] width 90 height 30
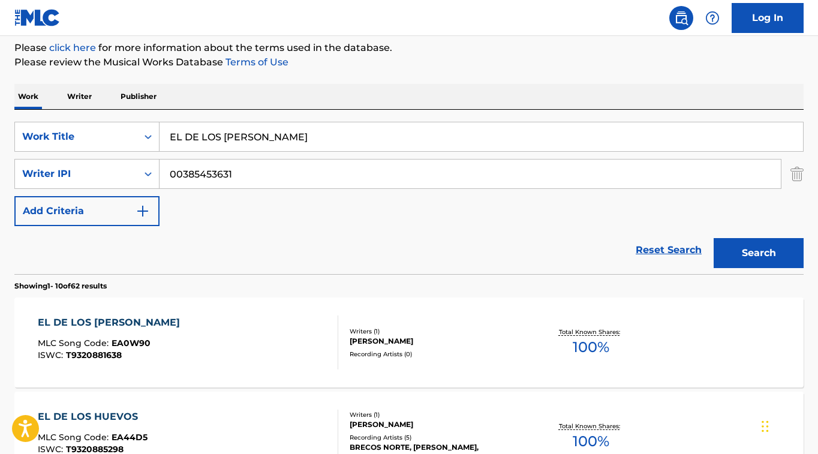
scroll to position [150, 0]
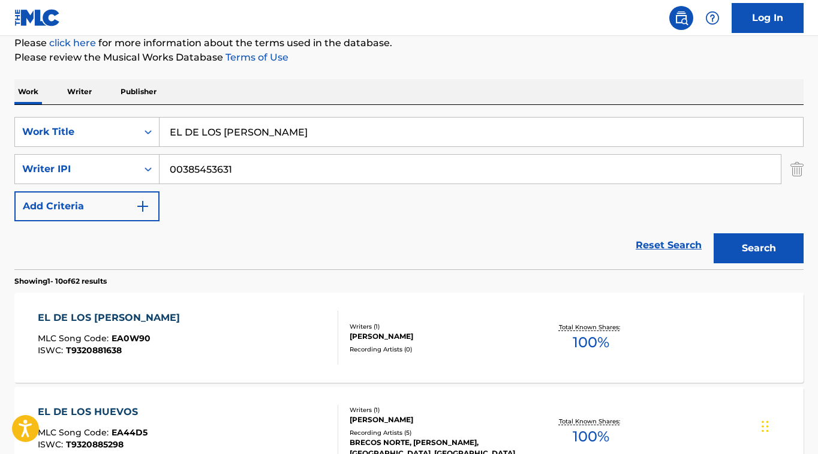
click at [76, 314] on div "EL DE LOS [PERSON_NAME]" at bounding box center [112, 318] width 148 height 14
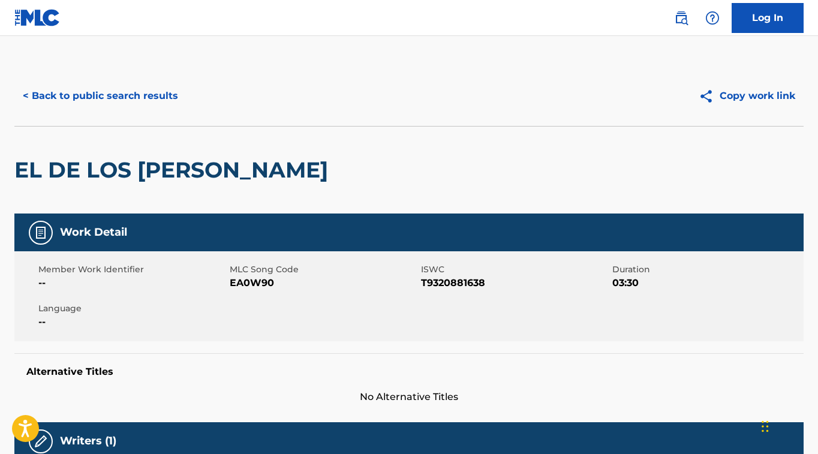
drag, startPoint x: 137, startPoint y: 103, endPoint x: 143, endPoint y: 104, distance: 6.0
click at [139, 104] on button "< Back to public search results" at bounding box center [100, 96] width 172 height 30
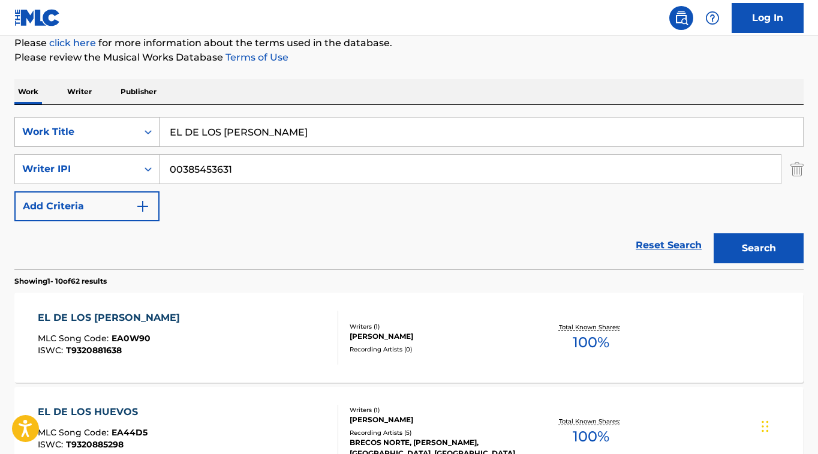
drag, startPoint x: 273, startPoint y: 133, endPoint x: 71, endPoint y: 122, distance: 202.5
click at [76, 122] on div "SearchWithCriteriafceaed3a-af78-4c5f-9555-220f58c2384a Work Title EL DE LOS [PE…" at bounding box center [408, 132] width 789 height 30
paste input "PICH"
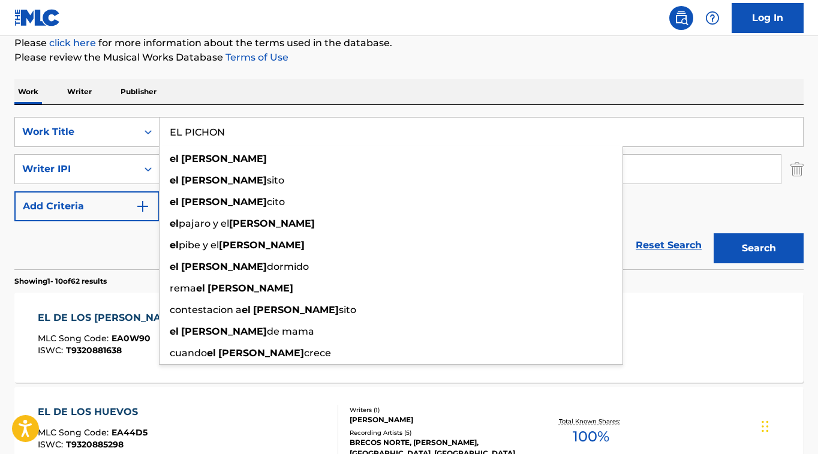
type input "EL PICHON"
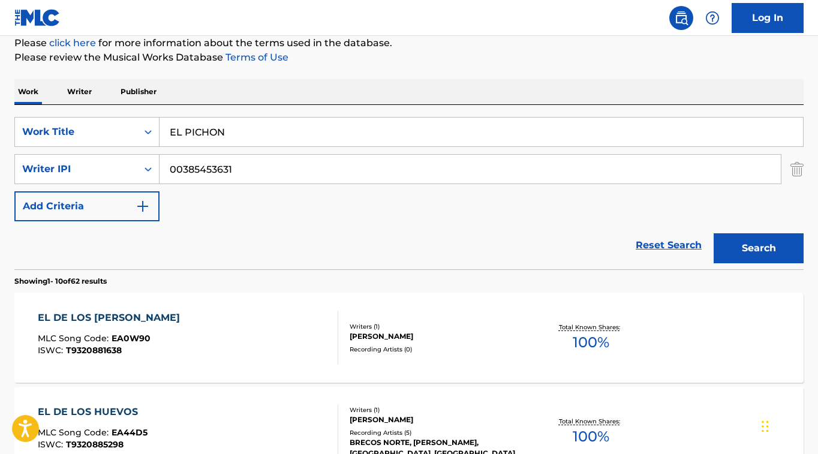
click at [759, 244] on button "Search" at bounding box center [759, 248] width 90 height 30
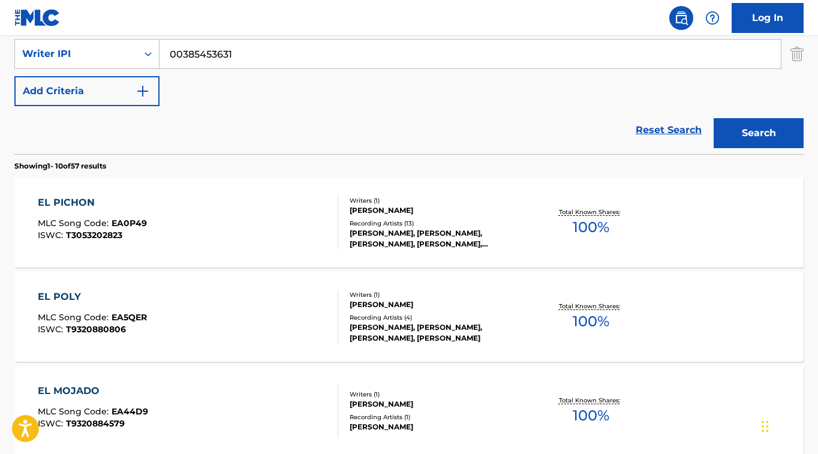
scroll to position [266, 0]
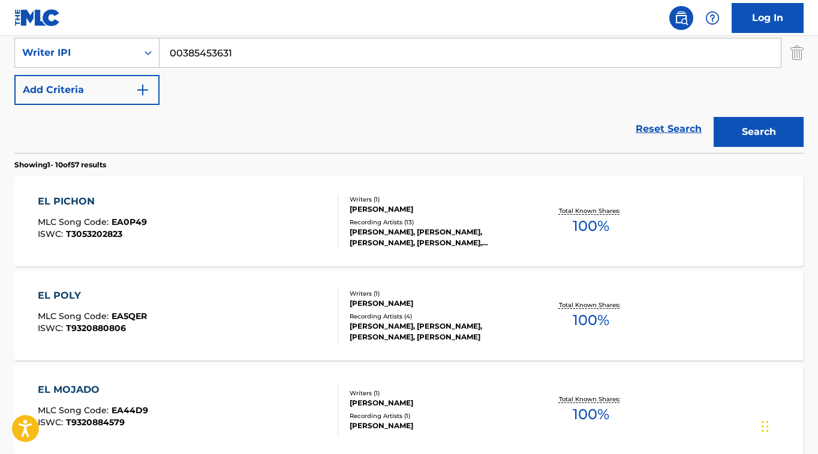
click at [88, 203] on div "EL PICHON" at bounding box center [92, 201] width 109 height 14
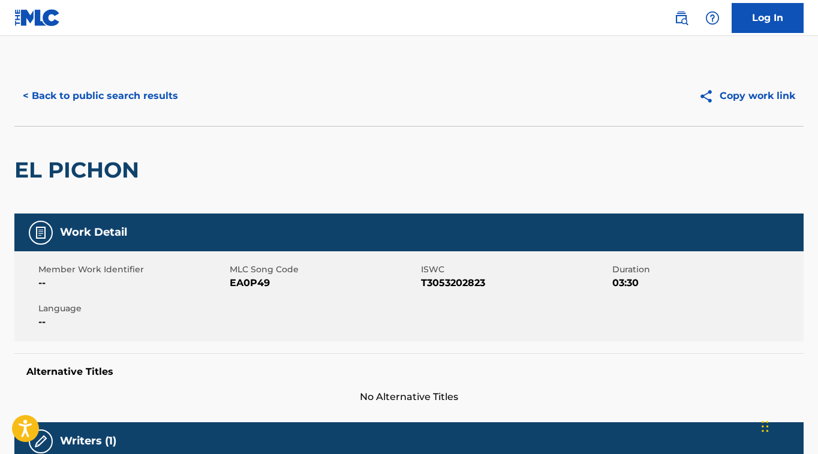
click at [107, 107] on button "< Back to public search results" at bounding box center [100, 96] width 172 height 30
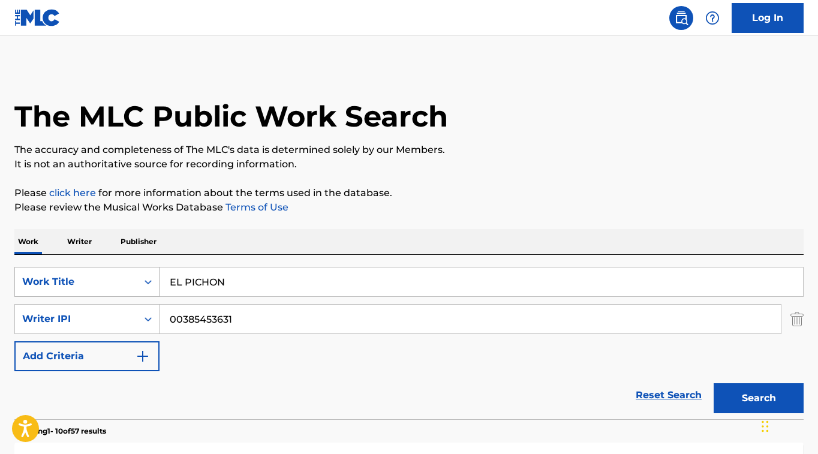
drag, startPoint x: 245, startPoint y: 281, endPoint x: 73, endPoint y: 277, distance: 171.6
click at [85, 277] on div "SearchWithCriteriafceaed3a-af78-4c5f-9555-220f58c2384a Work Title EL [PERSON_NA…" at bounding box center [408, 282] width 789 height 30
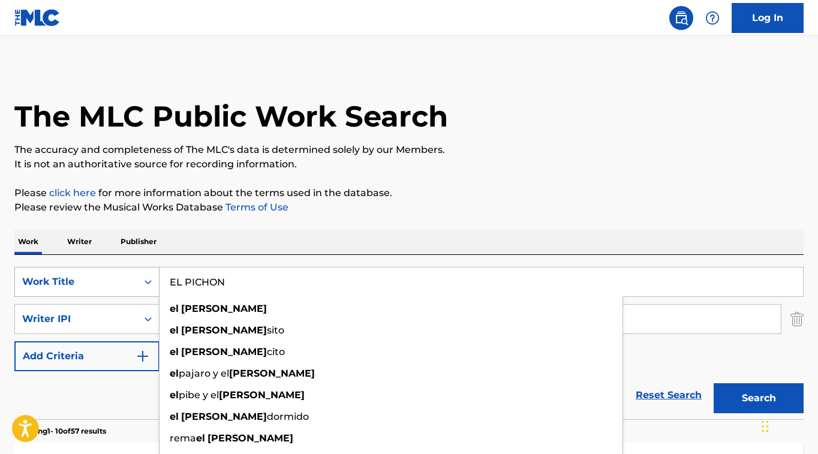
paste input "LO QUE NO SE VE NO SE PREGUNTA"
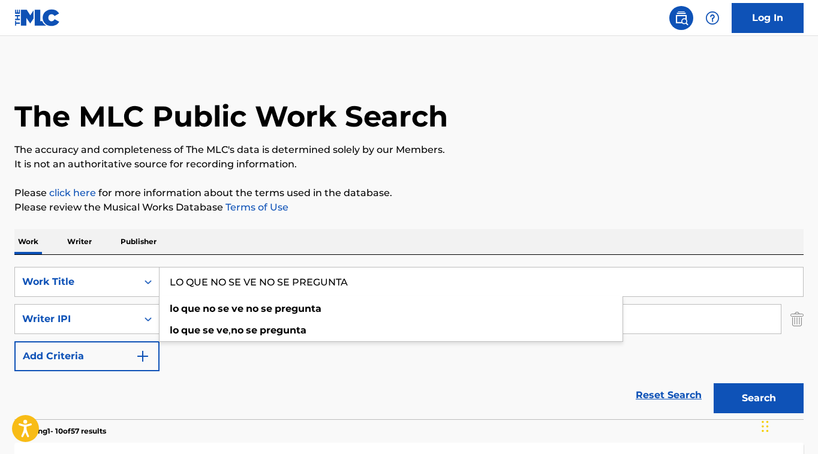
type input "LO QUE NO SE VE NO SE PREGUNTA"
click at [527, 233] on div "Work Writer Publisher" at bounding box center [408, 241] width 789 height 25
click at [755, 391] on button "Search" at bounding box center [759, 398] width 90 height 30
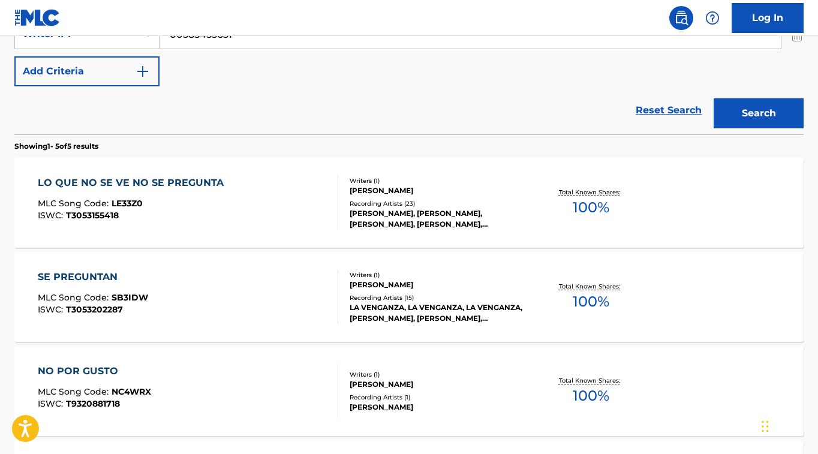
scroll to position [292, 0]
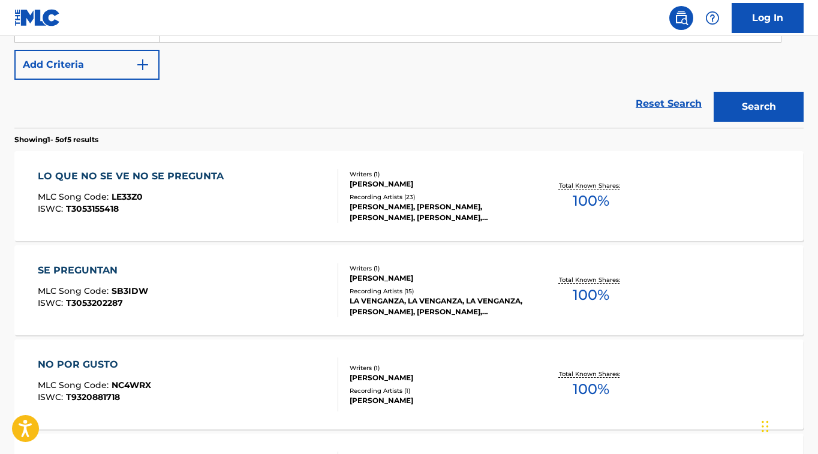
click at [129, 180] on div "LO QUE NO SE VE NO SE PREGUNTA" at bounding box center [134, 176] width 192 height 14
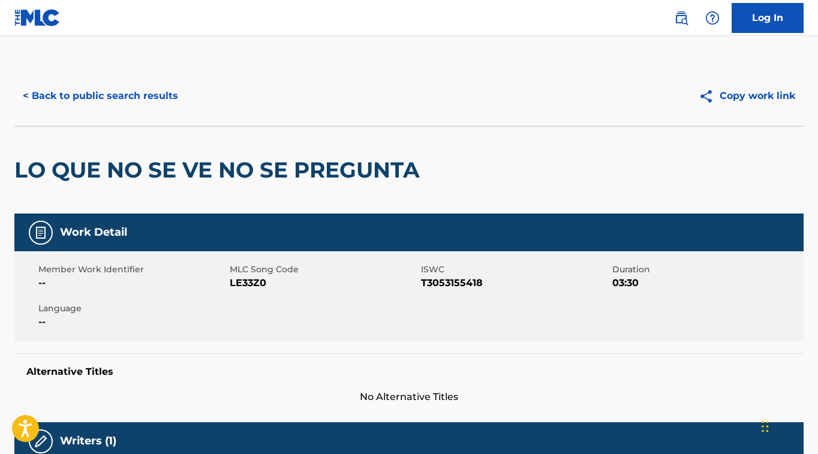
click at [145, 94] on button "< Back to public search results" at bounding box center [100, 96] width 172 height 30
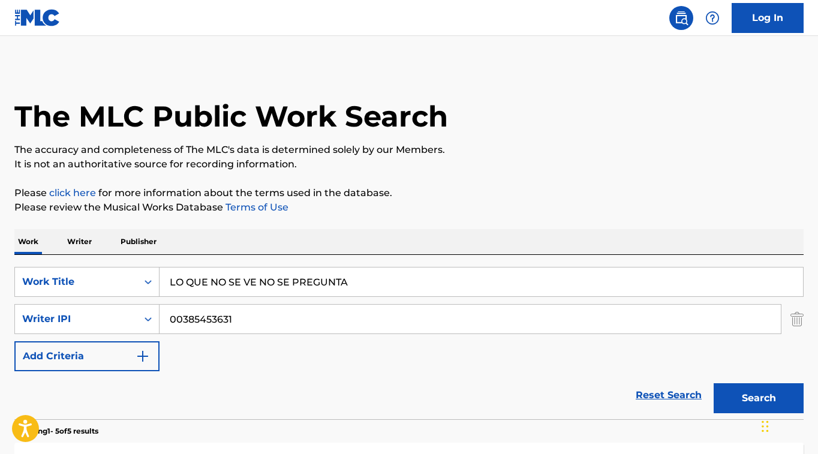
drag, startPoint x: 341, startPoint y: 284, endPoint x: -9, endPoint y: 280, distance: 350.3
click at [0, 280] on html "Accessibility Screen-Reader Guide, Feedback, and Issue Reporting | New window L…" at bounding box center [409, 227] width 818 height 454
paste input "AMIGO DEL AMIGO"
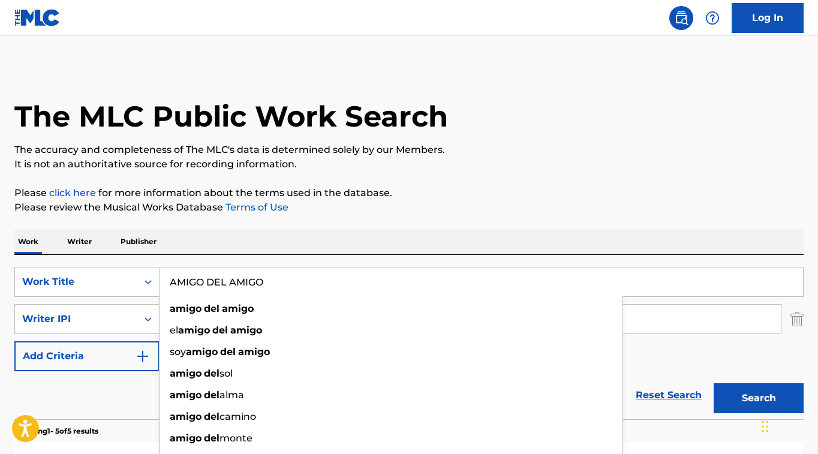
type input "AMIGO DEL AMIGO"
click at [750, 395] on button "Search" at bounding box center [759, 398] width 90 height 30
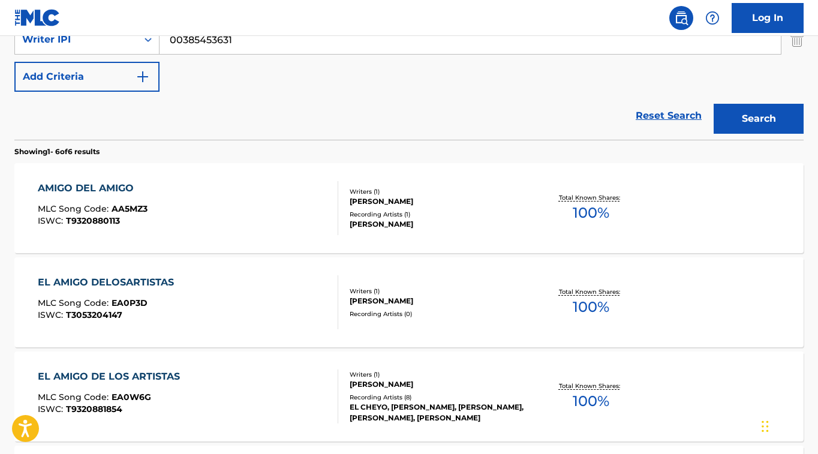
scroll to position [280, 0]
click at [110, 187] on div "AMIGO DEL AMIGO" at bounding box center [93, 188] width 110 height 14
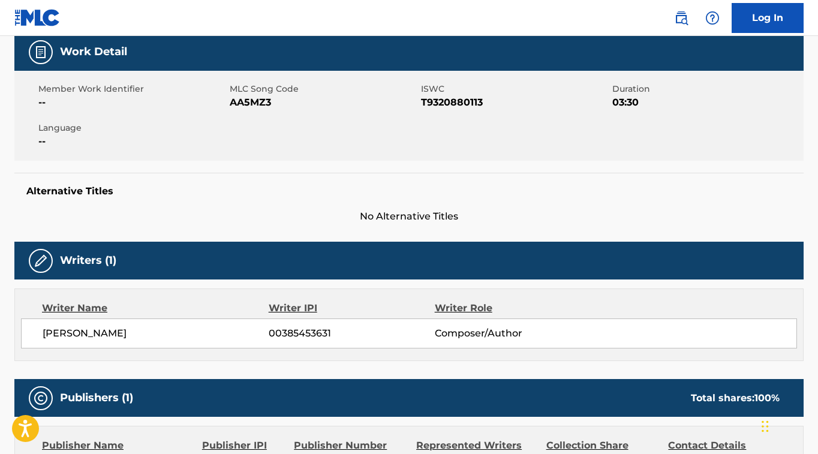
scroll to position [179, 0]
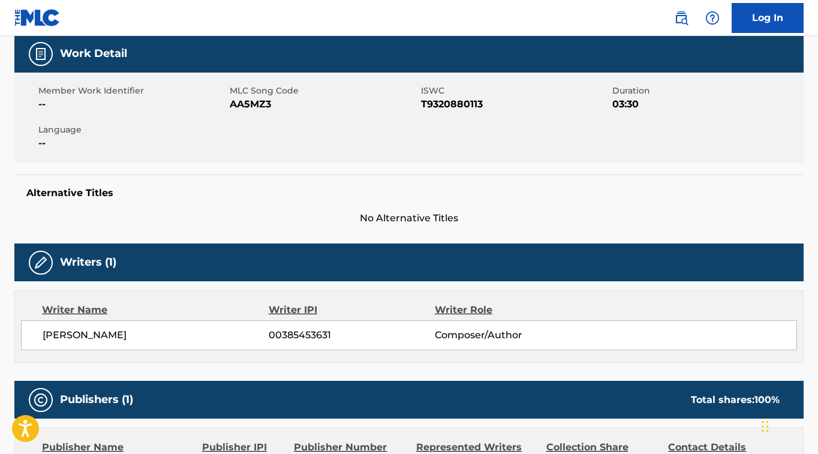
click at [273, 107] on span "AA5MZ3" at bounding box center [324, 104] width 188 height 14
drag, startPoint x: 272, startPoint y: 106, endPoint x: 230, endPoint y: 107, distance: 42.0
click at [230, 107] on span "AA5MZ3" at bounding box center [324, 104] width 188 height 14
copy span "AA5MZ3"
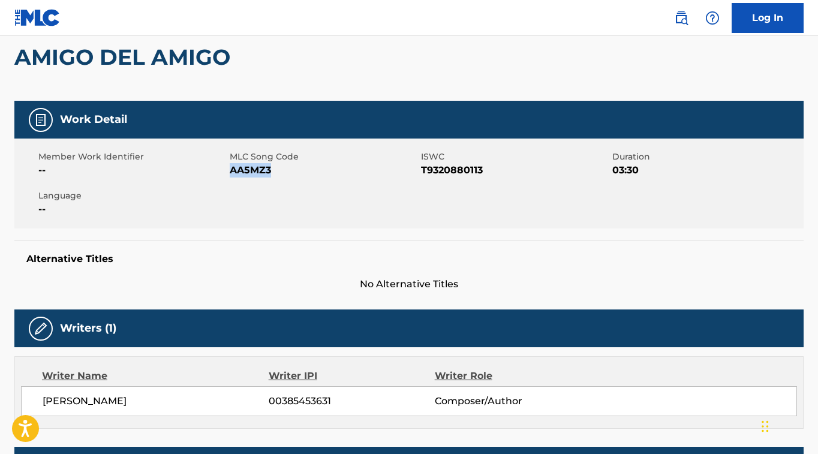
scroll to position [0, 0]
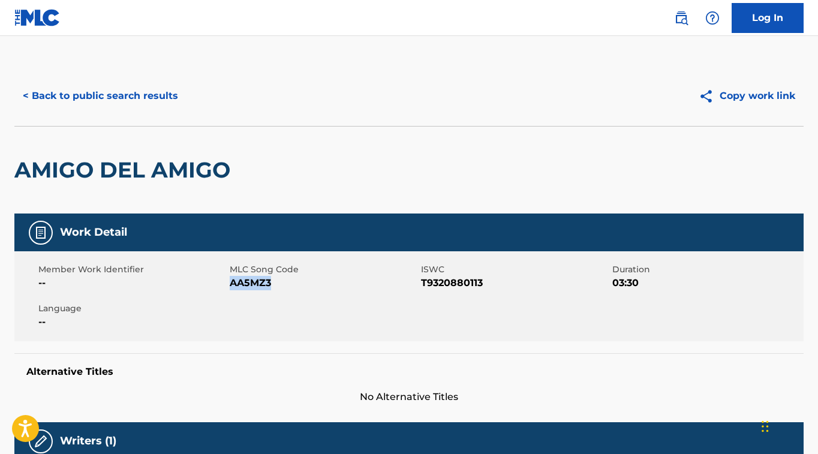
click at [154, 92] on button "< Back to public search results" at bounding box center [100, 96] width 172 height 30
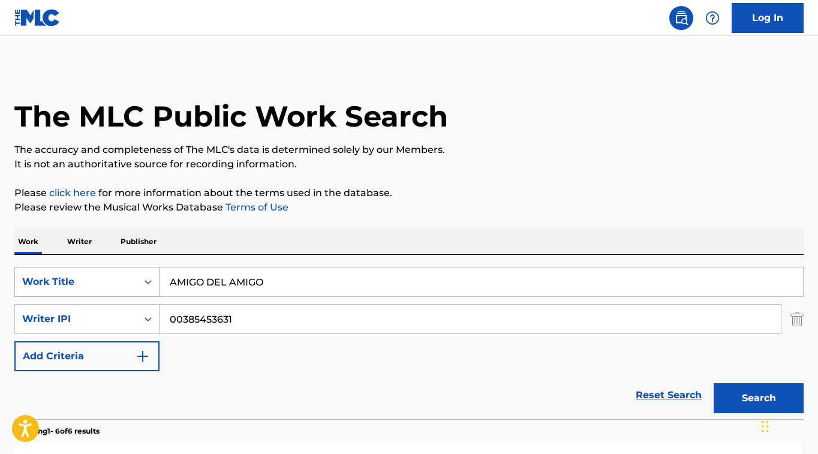
drag, startPoint x: 274, startPoint y: 286, endPoint x: 127, endPoint y: 275, distance: 147.4
click at [125, 276] on div "SearchWithCriteriafceaed3a-af78-4c5f-9555-220f58c2384a Work Title AMIGO DEL AMI…" at bounding box center [408, 282] width 789 height 30
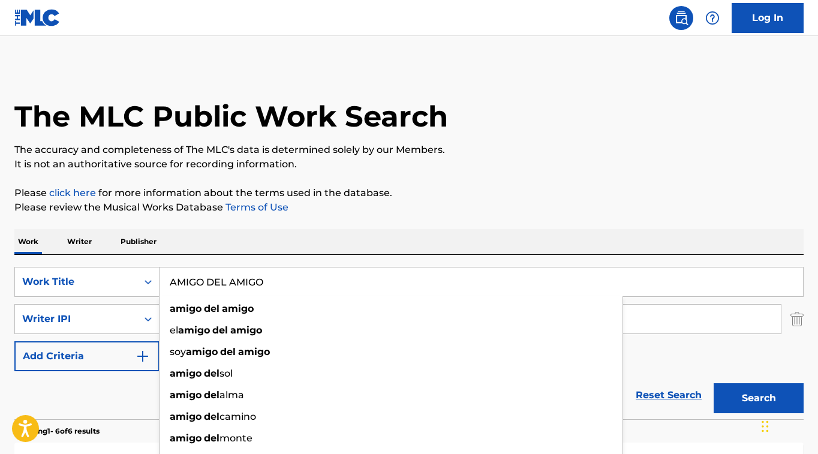
paste input "LA PLATICA"
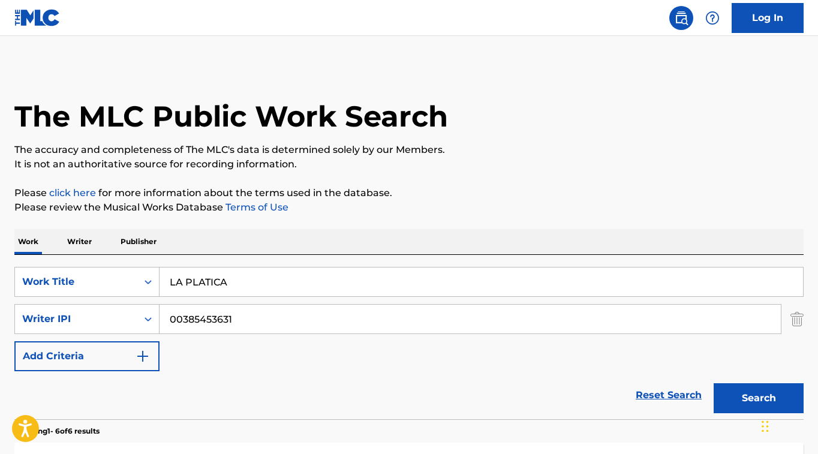
click at [766, 389] on button "Search" at bounding box center [759, 398] width 90 height 30
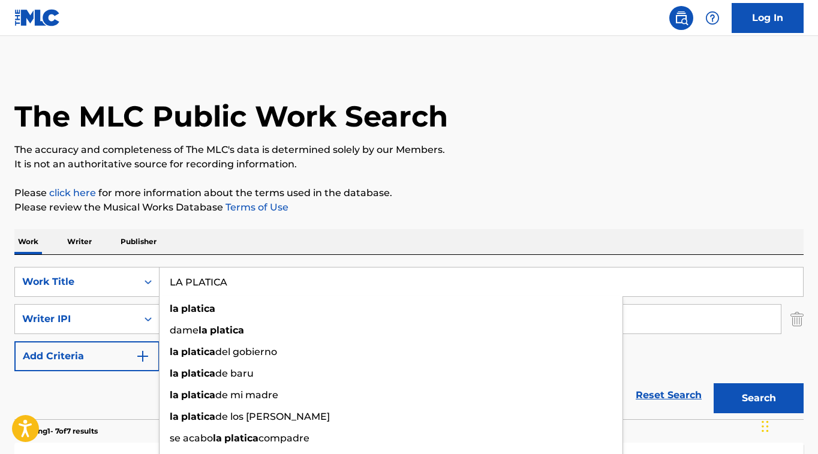
click at [185, 283] on input "LA PLATICA" at bounding box center [482, 282] width 644 height 29
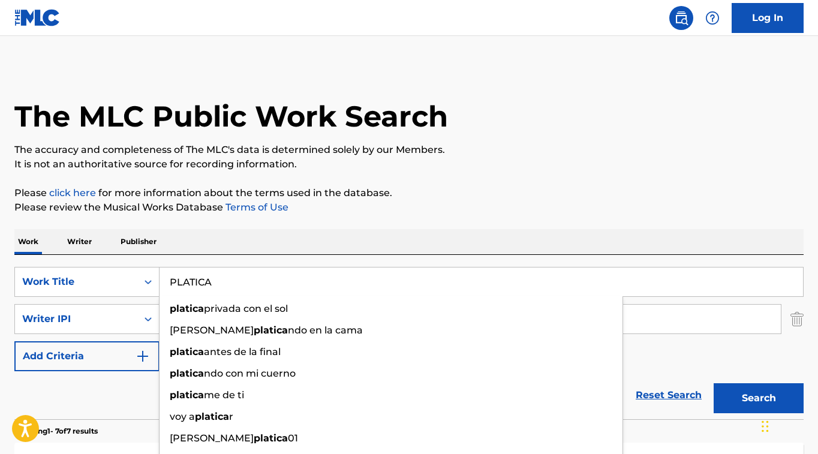
click at [734, 395] on button "Search" at bounding box center [759, 398] width 90 height 30
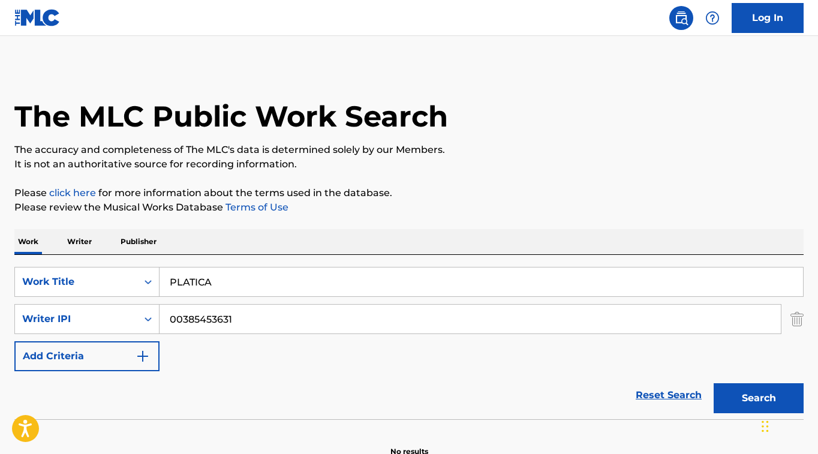
scroll to position [67, 0]
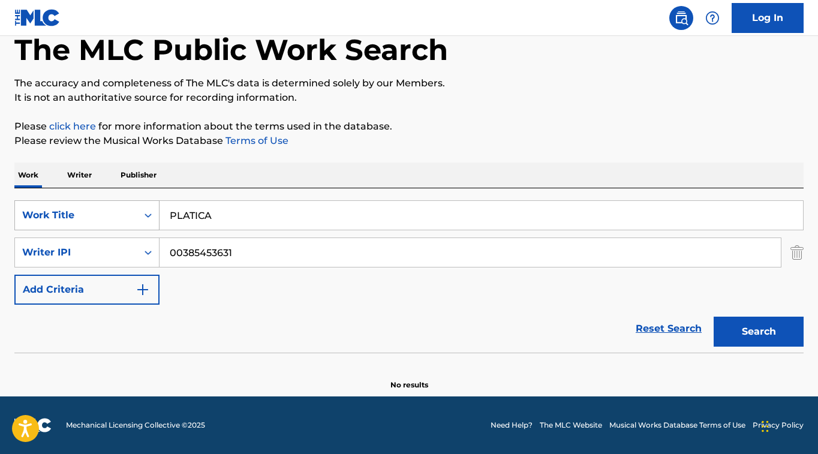
drag, startPoint x: 239, startPoint y: 213, endPoint x: 121, endPoint y: 208, distance: 118.9
click at [121, 208] on div "SearchWithCriteriafceaed3a-af78-4c5f-9555-220f58c2384a Work Title PLATICA" at bounding box center [408, 215] width 789 height 30
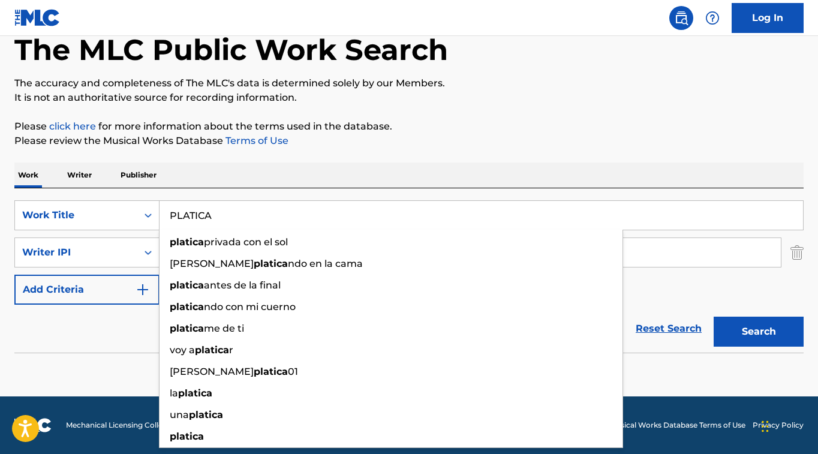
paste input "ANDAMOS MEJOR"
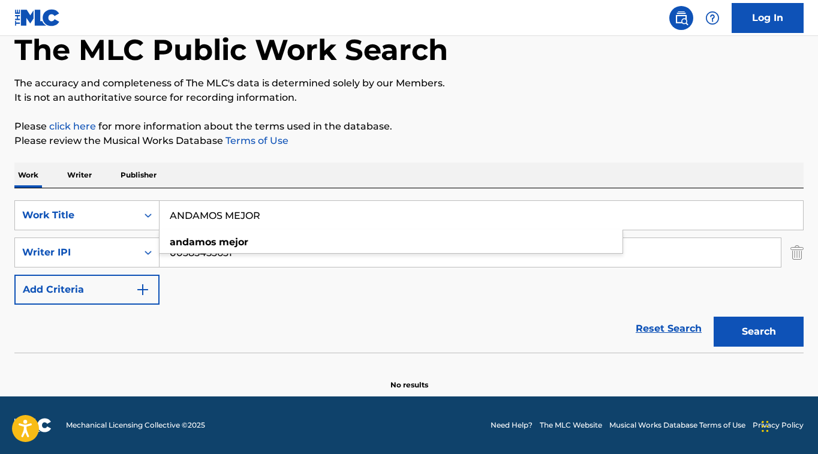
type input "ANDAMOS MEJOR"
click at [511, 308] on div "Reset Search Search" at bounding box center [408, 329] width 789 height 48
click at [775, 325] on button "Search" at bounding box center [759, 332] width 90 height 30
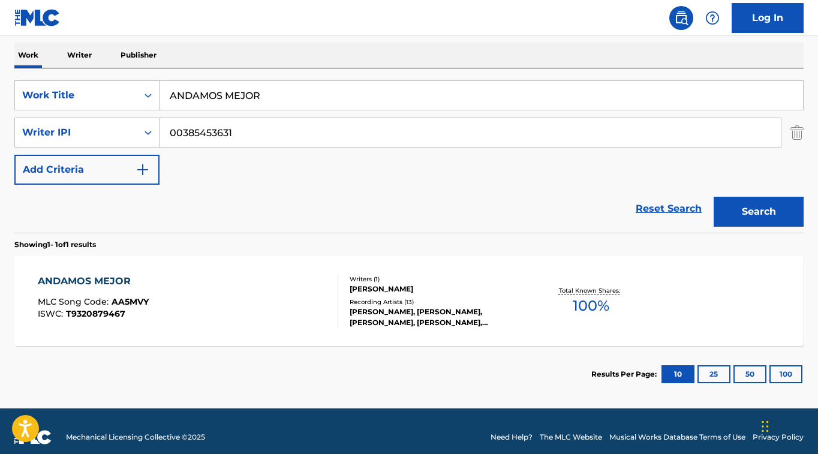
scroll to position [199, 0]
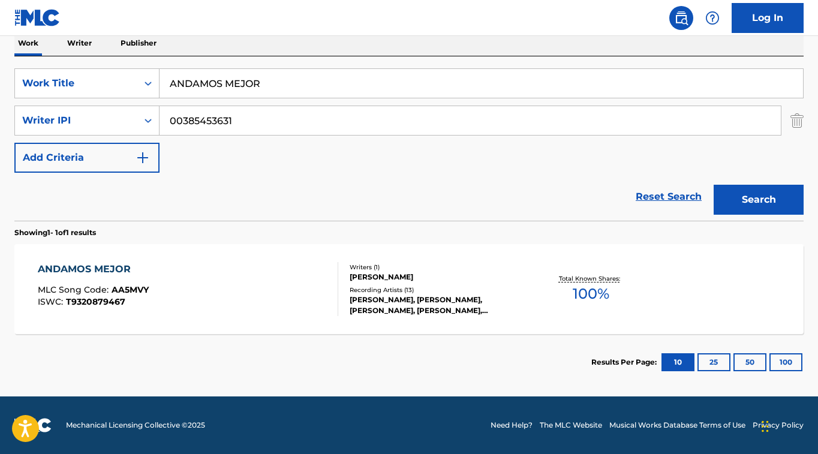
click at [112, 265] on div "ANDAMOS MEJOR" at bounding box center [93, 269] width 111 height 14
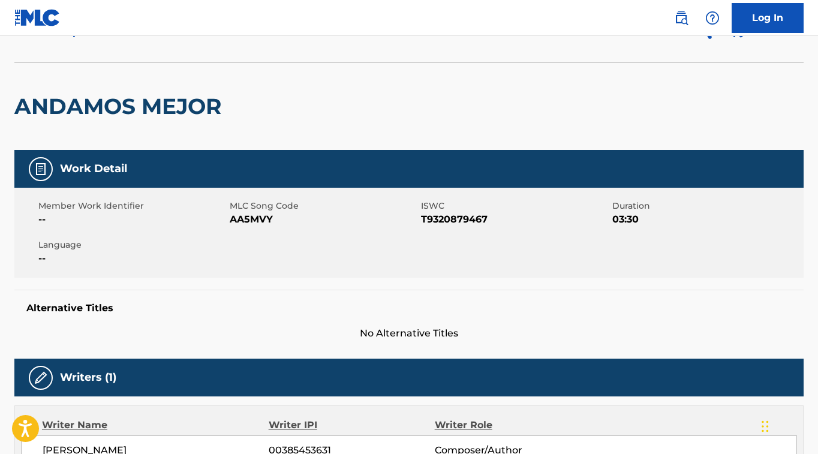
scroll to position [54, 0]
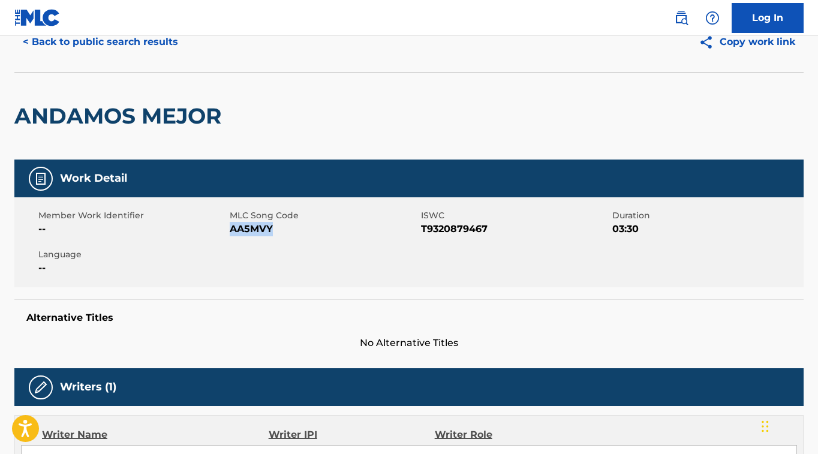
drag, startPoint x: 271, startPoint y: 231, endPoint x: 232, endPoint y: 232, distance: 39.6
click at [232, 232] on span "AA5MVY" at bounding box center [324, 229] width 188 height 14
copy span "AA5MVY"
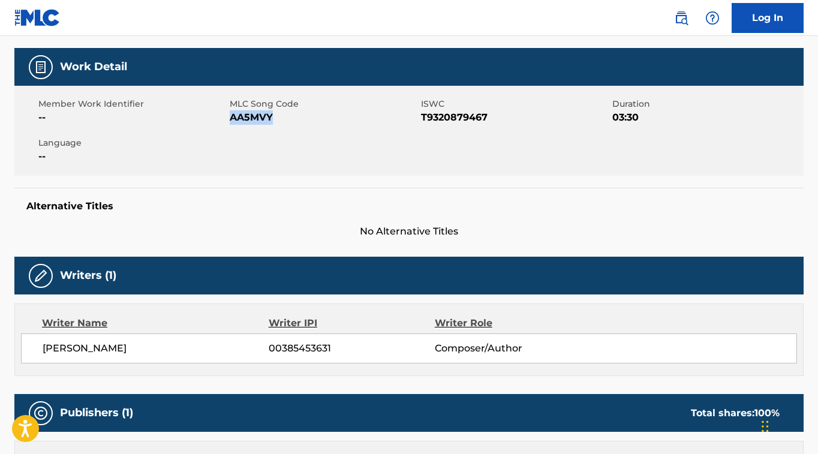
scroll to position [166, 0]
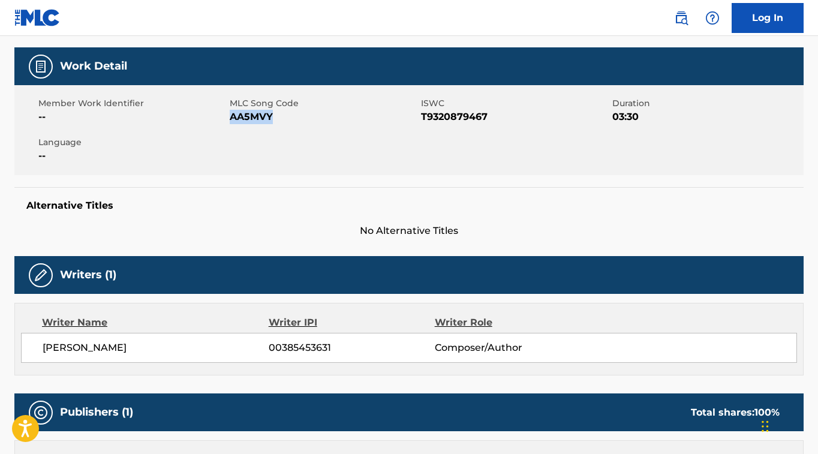
copy span "AA5MVY"
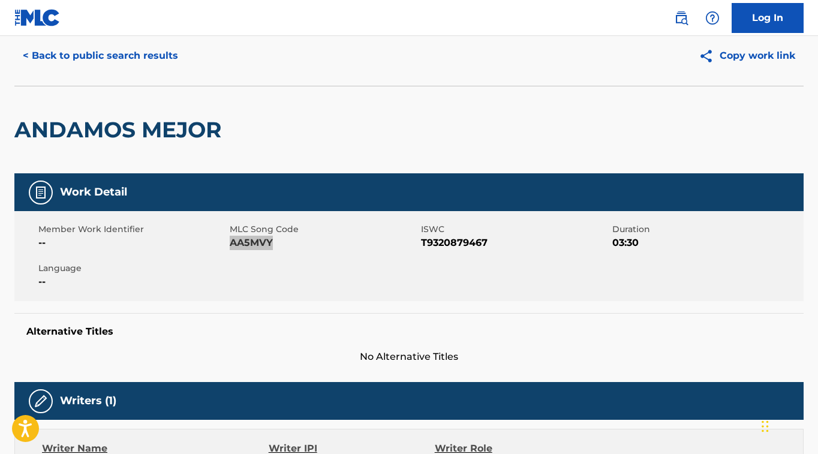
scroll to position [0, 0]
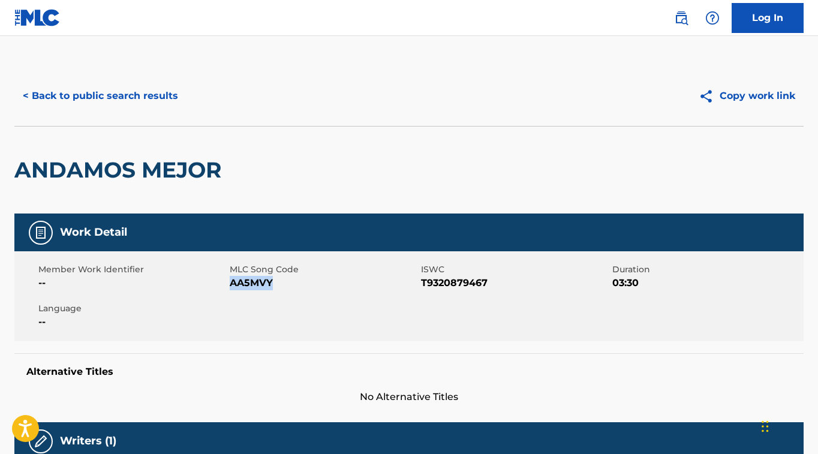
click at [116, 102] on button "< Back to public search results" at bounding box center [100, 96] width 172 height 30
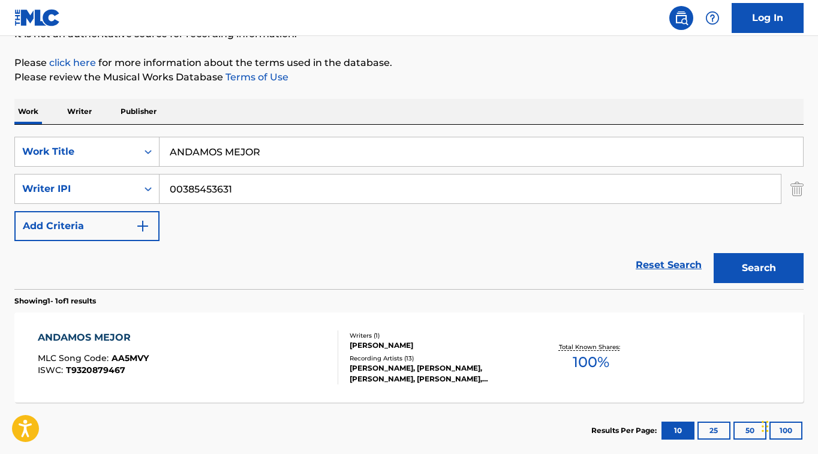
scroll to position [121, 0]
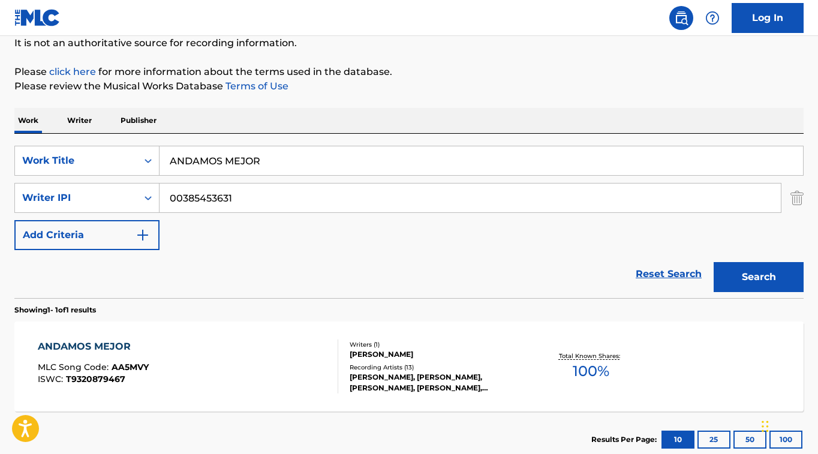
drag, startPoint x: 279, startPoint y: 154, endPoint x: 69, endPoint y: 140, distance: 210.4
click at [90, 142] on div "SearchWithCriteriafceaed3a-af78-4c5f-9555-220f58c2384a Work Title ANDAMOS MEJOR…" at bounding box center [408, 216] width 789 height 164
paste input "EL CASCO"
drag, startPoint x: 236, startPoint y: 166, endPoint x: -7, endPoint y: 157, distance: 243.1
click at [0, 157] on html "Accessibility Screen-Reader Guide, Feedback, and Issue Reporting | New window L…" at bounding box center [409, 106] width 818 height 454
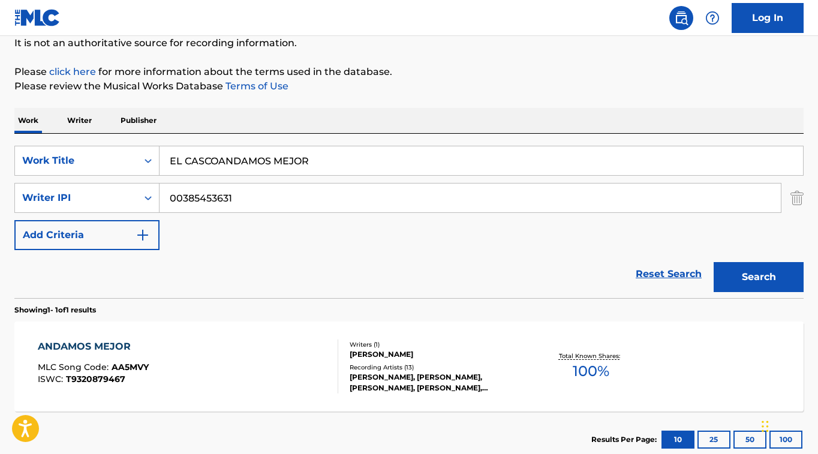
paste input "Search Form"
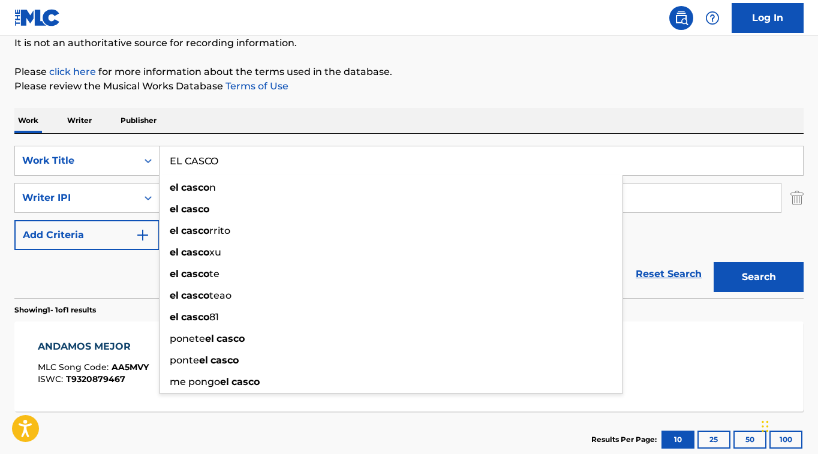
type input "EL CASCO"
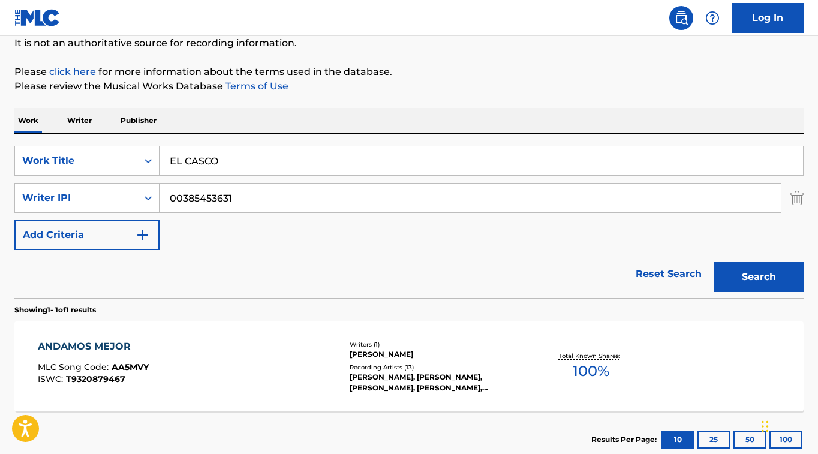
drag, startPoint x: 776, startPoint y: 275, endPoint x: 766, endPoint y: 283, distance: 12.5
click at [776, 275] on button "Search" at bounding box center [759, 277] width 90 height 30
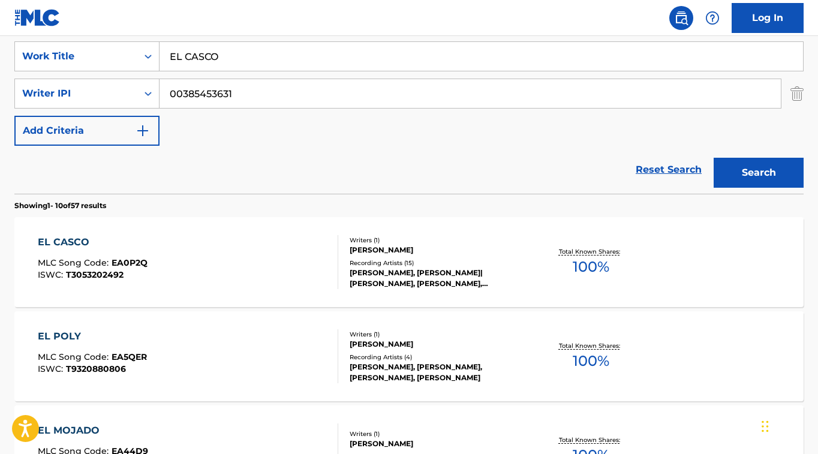
scroll to position [223, 0]
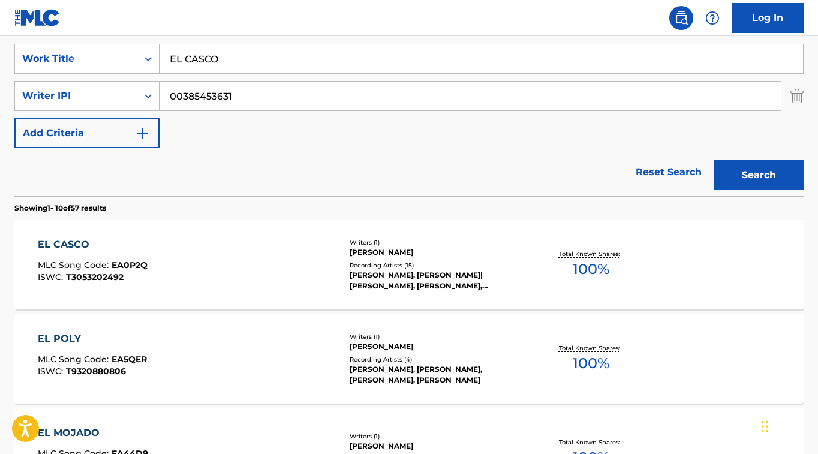
click at [86, 247] on div "EL CASCO" at bounding box center [93, 245] width 110 height 14
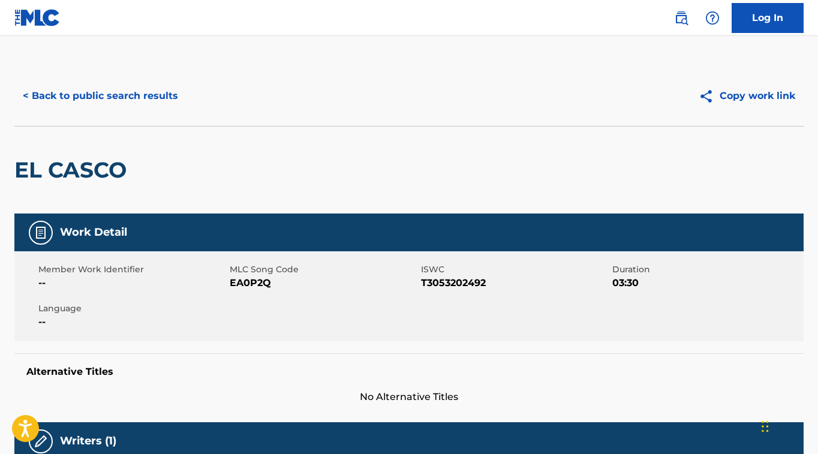
click at [140, 100] on button "< Back to public search results" at bounding box center [100, 96] width 172 height 30
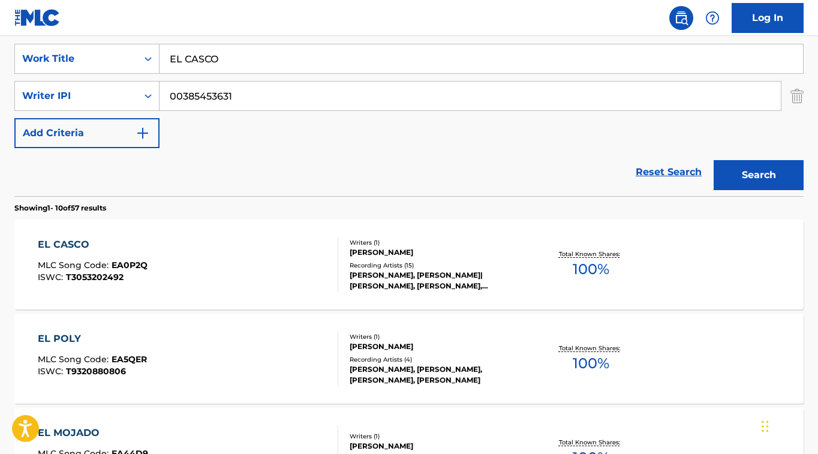
scroll to position [220, 0]
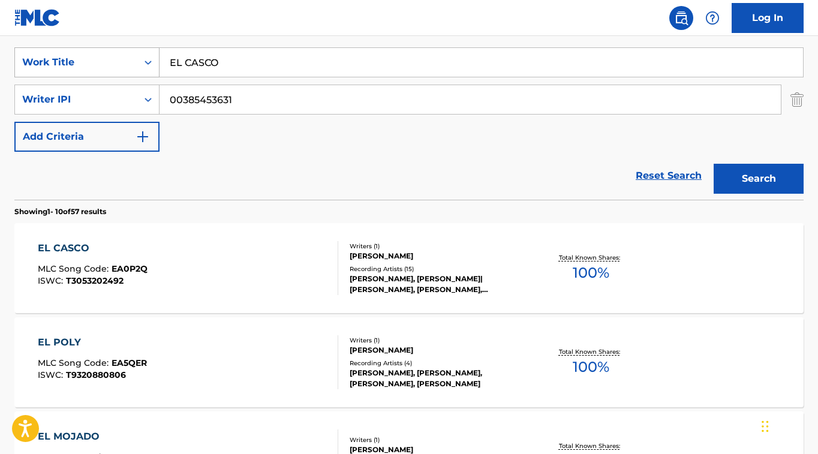
drag, startPoint x: 195, startPoint y: 61, endPoint x: 110, endPoint y: 58, distance: 85.2
click at [109, 58] on div "SearchWithCriteriafceaed3a-af78-4c5f-9555-220f58c2384a Work Title EL CASCO" at bounding box center [408, 62] width 789 height 30
paste input "SE PREGUNTAN"
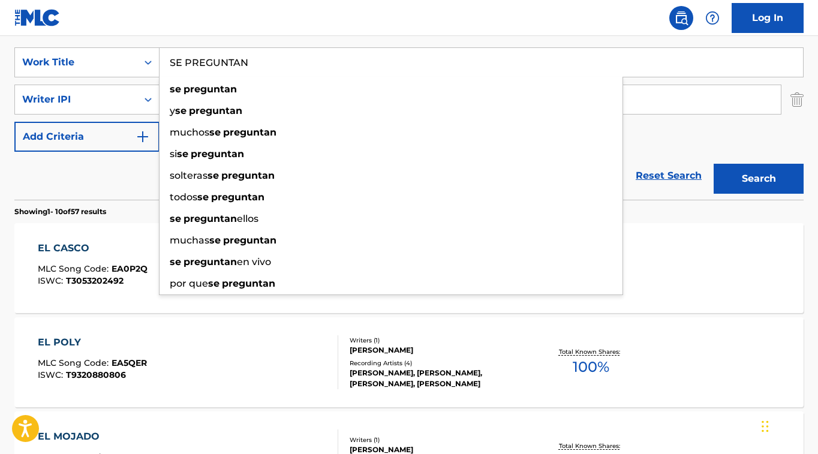
type input "SE PREGUNTAN"
click at [662, 134] on div "SearchWithCriteriafceaed3a-af78-4c5f-9555-220f58c2384a Work Title SE PREGUNTAN …" at bounding box center [408, 99] width 789 height 104
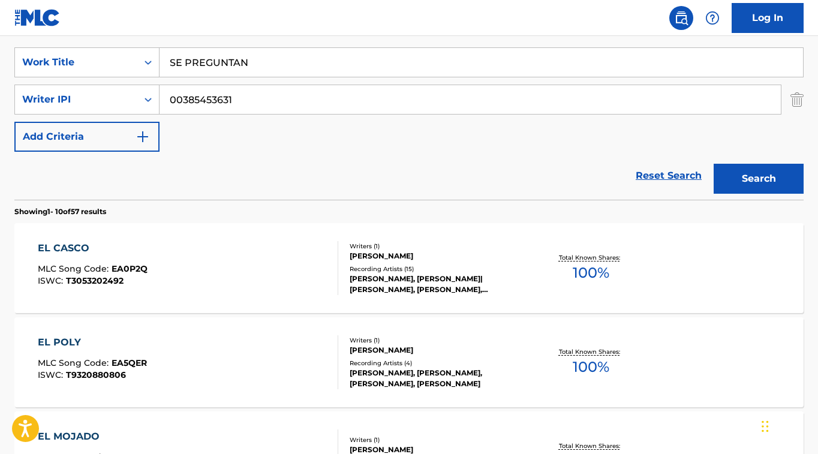
click at [781, 173] on button "Search" at bounding box center [759, 179] width 90 height 30
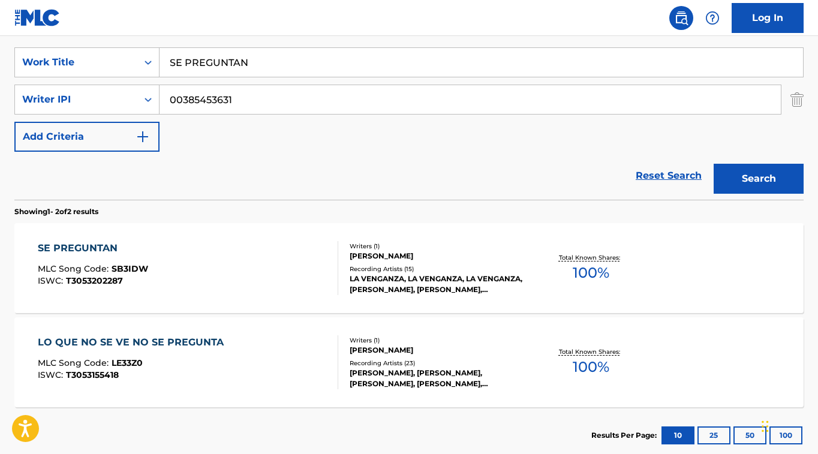
click at [82, 247] on div "SE PREGUNTAN" at bounding box center [93, 248] width 110 height 14
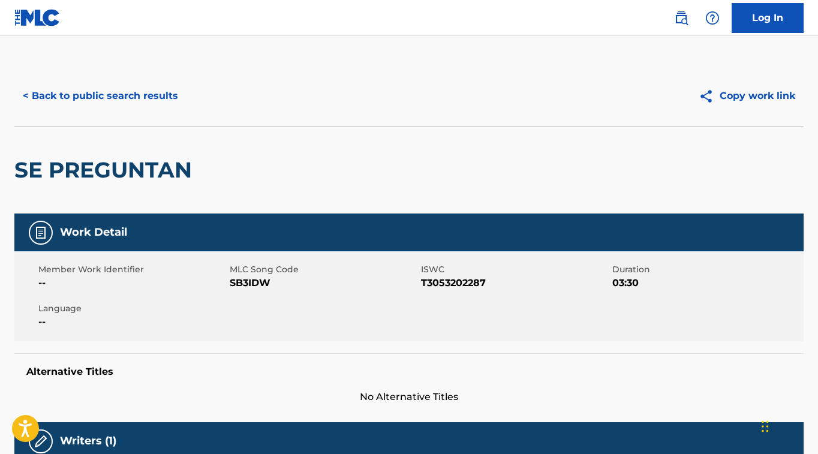
click at [121, 94] on button "< Back to public search results" at bounding box center [100, 96] width 172 height 30
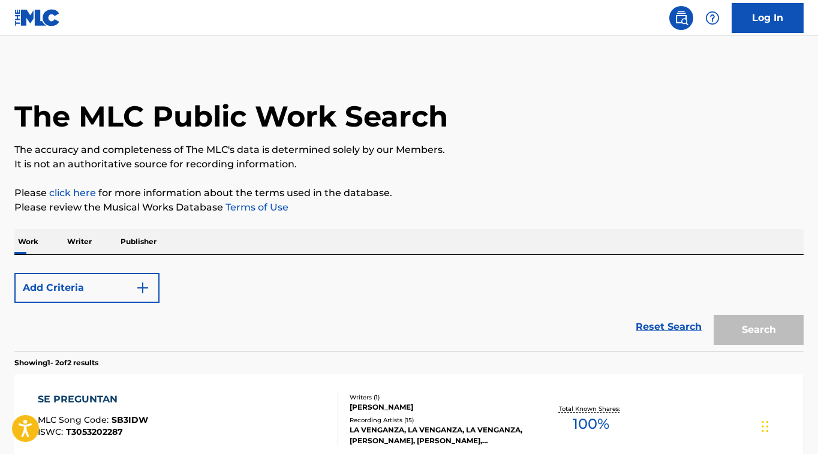
scroll to position [220, 0]
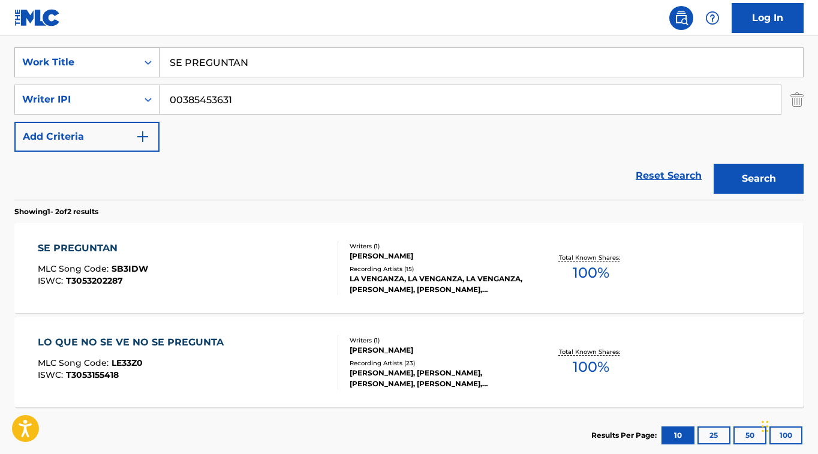
drag, startPoint x: 259, startPoint y: 64, endPoint x: 127, endPoint y: 59, distance: 132.1
click at [127, 58] on div "SearchWithCriteriafceaed3a-af78-4c5f-9555-220f58c2384a Work Title SE PREGUNTAN" at bounding box center [408, 62] width 789 height 30
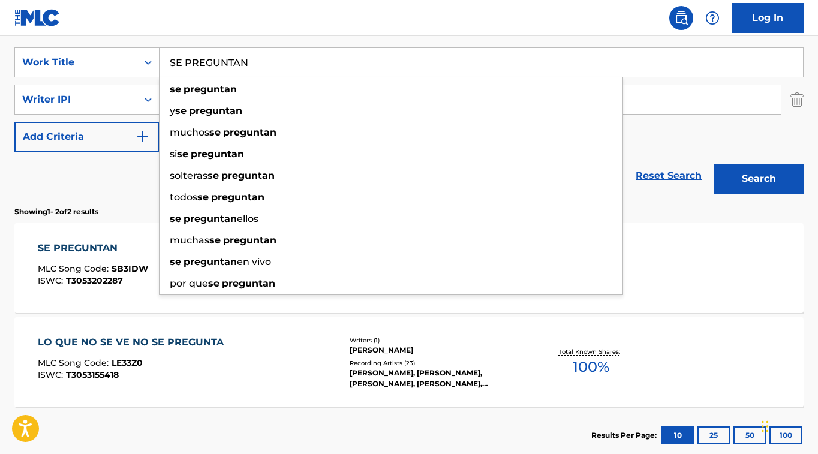
paste input "I VAS A VOLVER"
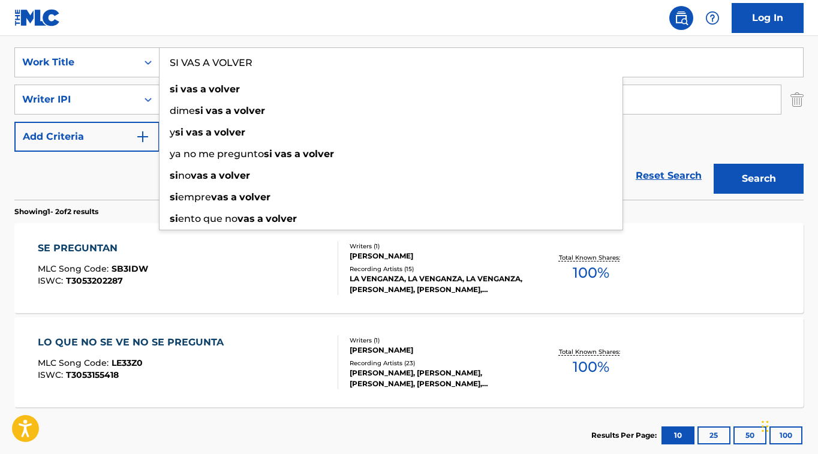
type input "SI VAS A VOLVER"
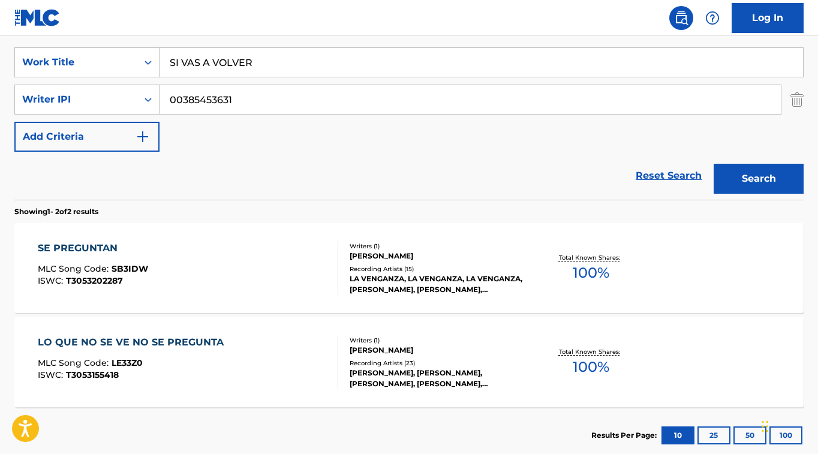
click at [776, 172] on button "Search" at bounding box center [759, 179] width 90 height 30
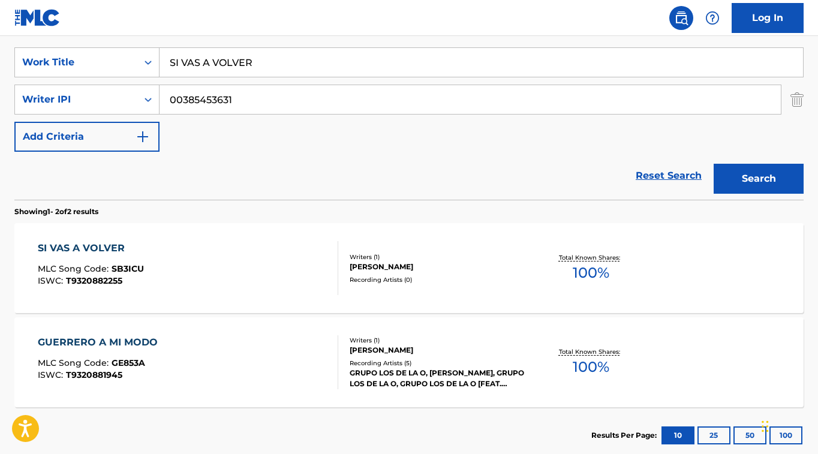
scroll to position [221, 0]
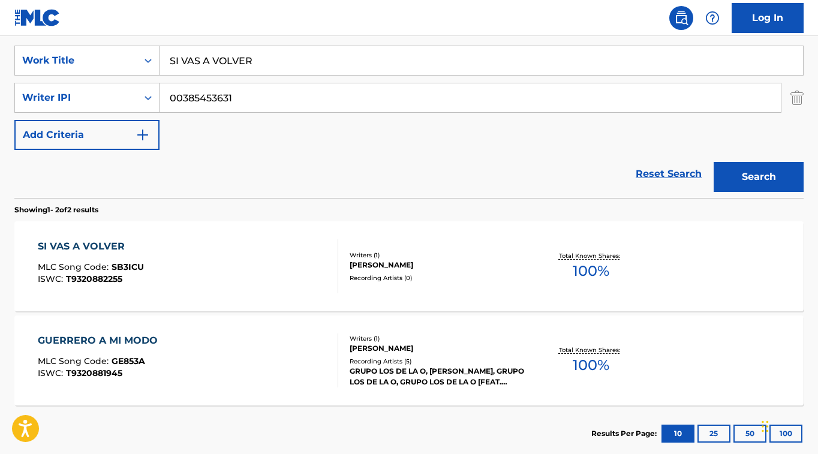
click at [116, 248] on div "SI VAS A VOLVER" at bounding box center [91, 246] width 106 height 14
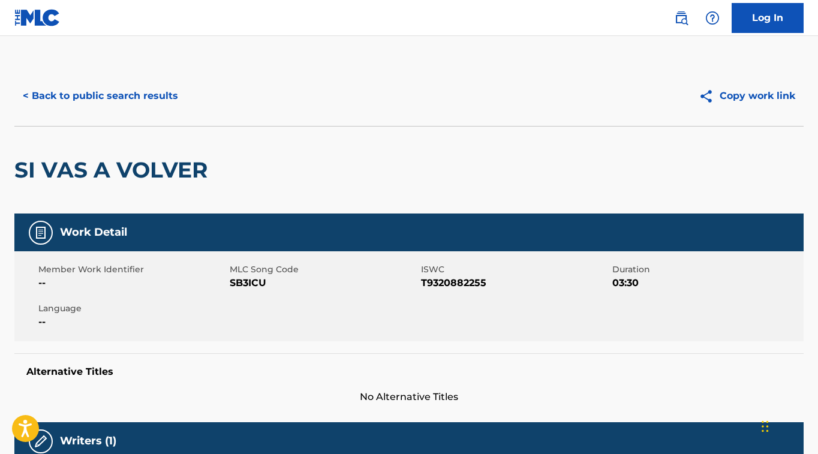
click at [127, 97] on button "< Back to public search results" at bounding box center [100, 96] width 172 height 30
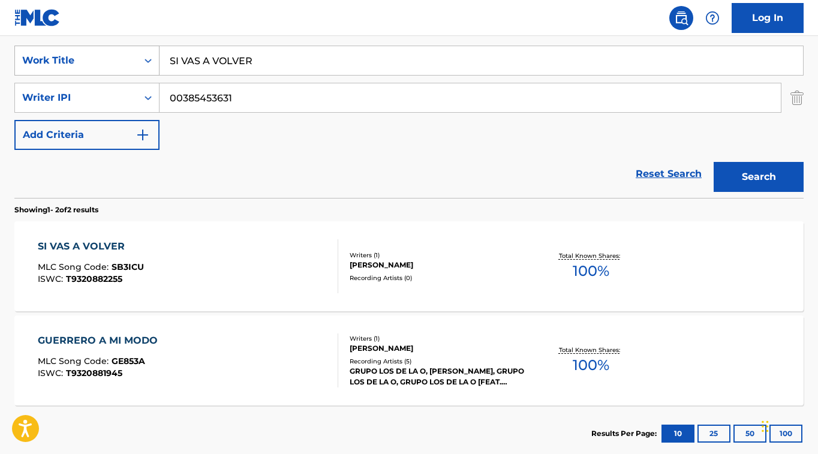
drag, startPoint x: 273, startPoint y: 68, endPoint x: 115, endPoint y: 55, distance: 158.3
click at [114, 47] on div "SearchWithCriteriafceaed3a-af78-4c5f-9555-220f58c2384a Work Title SI VAS A VOLV…" at bounding box center [408, 61] width 789 height 30
paste input "EL 26"
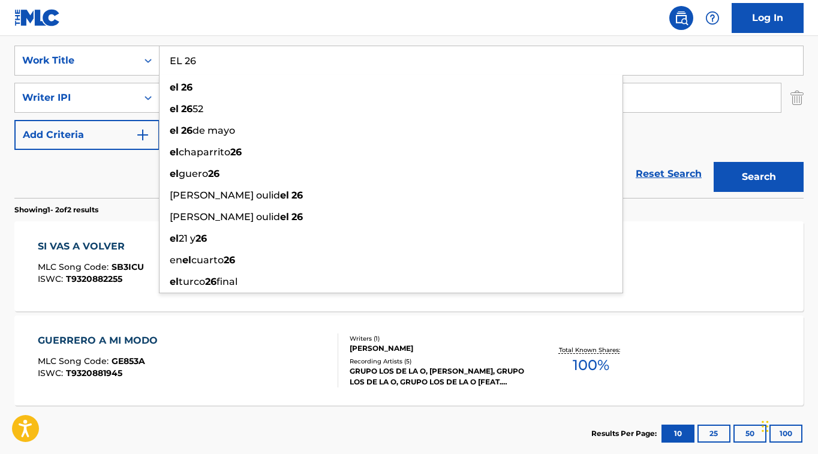
type input "EL 26"
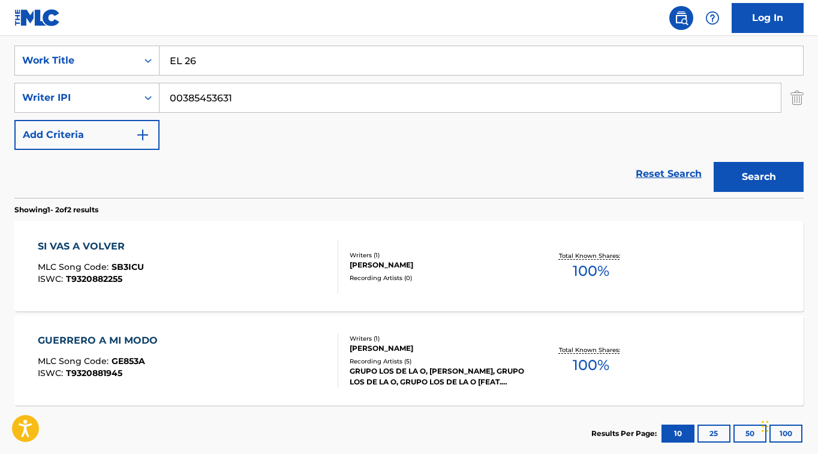
drag, startPoint x: 762, startPoint y: 177, endPoint x: 756, endPoint y: 181, distance: 7.3
click at [762, 178] on button "Search" at bounding box center [759, 177] width 90 height 30
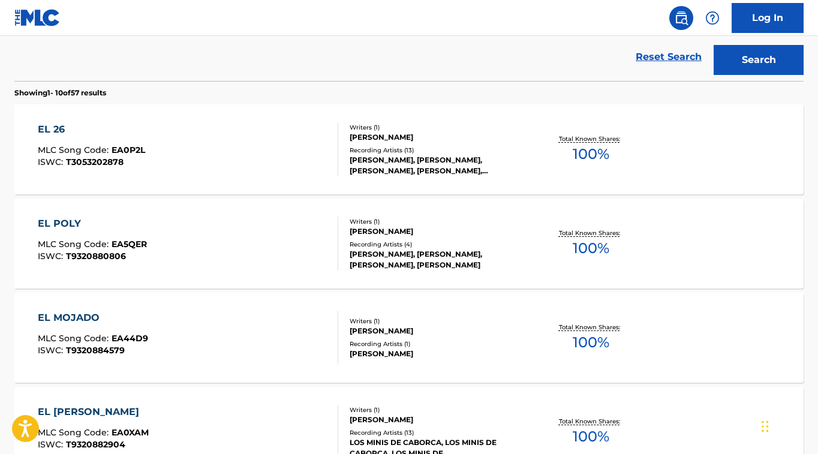
scroll to position [339, 0]
click at [60, 127] on div "EL 26" at bounding box center [91, 129] width 107 height 14
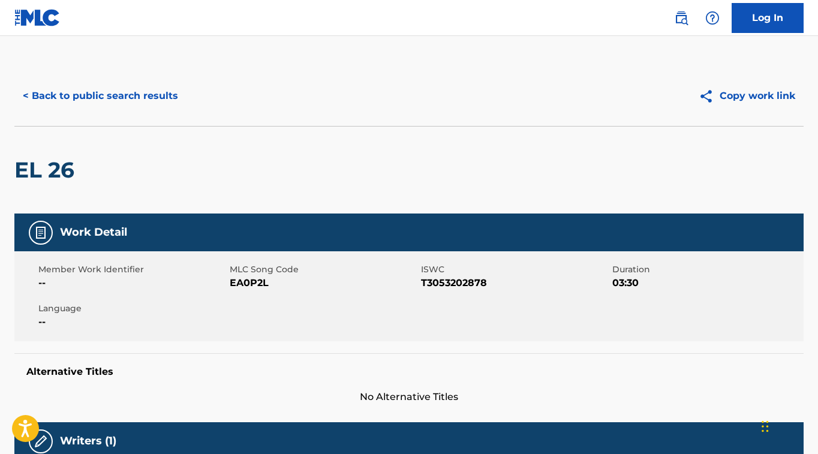
click at [127, 99] on button "< Back to public search results" at bounding box center [100, 96] width 172 height 30
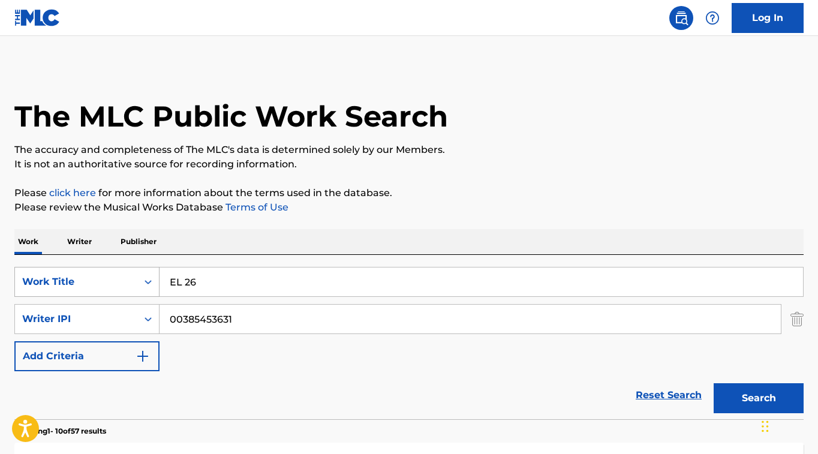
drag, startPoint x: 183, startPoint y: 282, endPoint x: 112, endPoint y: 280, distance: 71.4
click at [112, 280] on div "SearchWithCriteriafceaed3a-af78-4c5f-9555-220f58c2384a Work Title EL 26" at bounding box center [408, 282] width 789 height 30
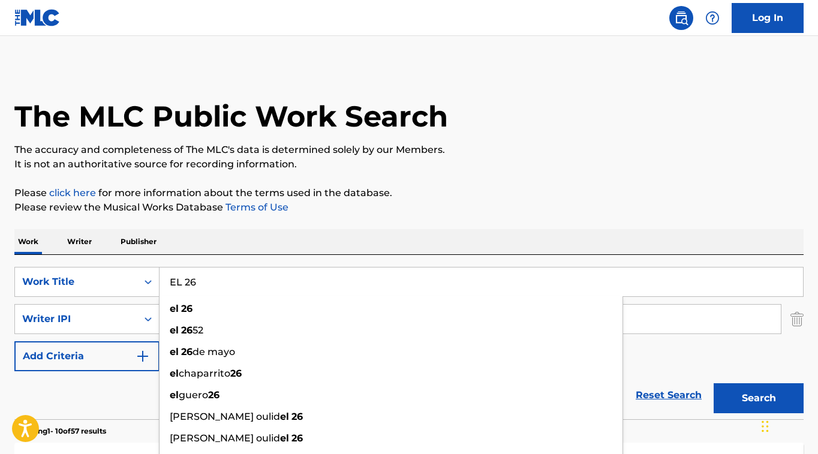
paste input "DE LA SEGUNDA LETRA"
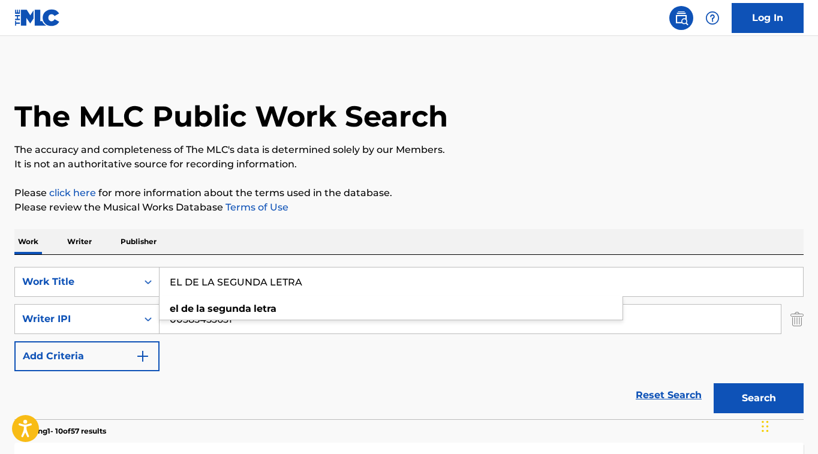
type input "EL DE LA SEGUNDA LETRA"
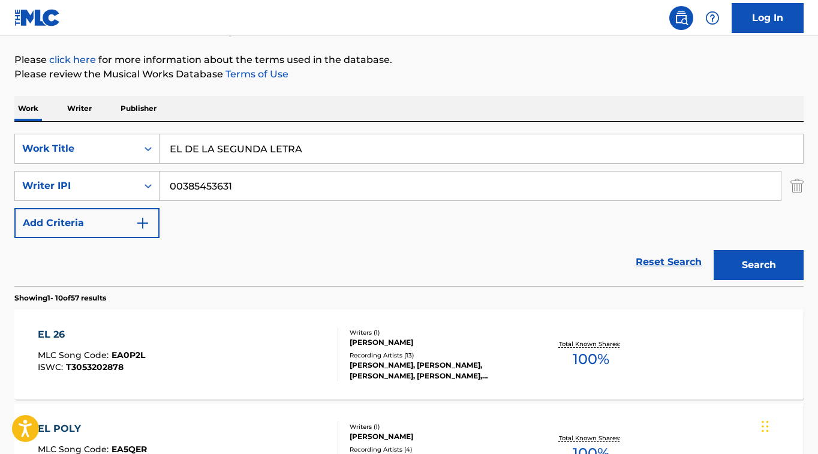
click at [773, 260] on button "Search" at bounding box center [759, 265] width 90 height 30
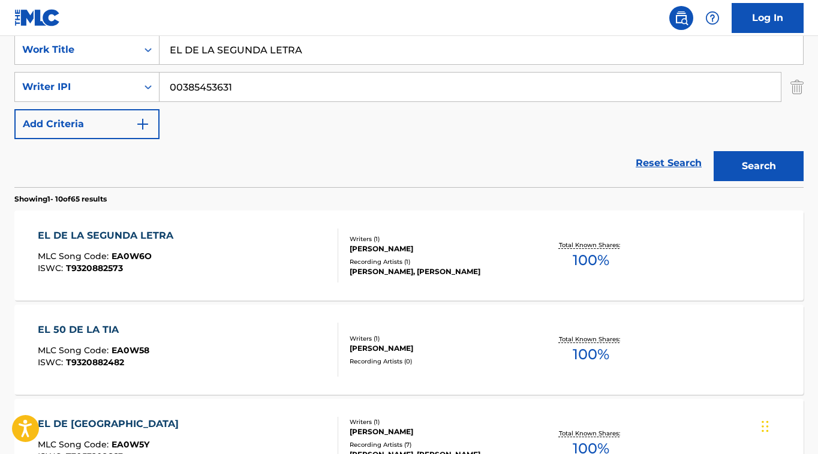
scroll to position [234, 0]
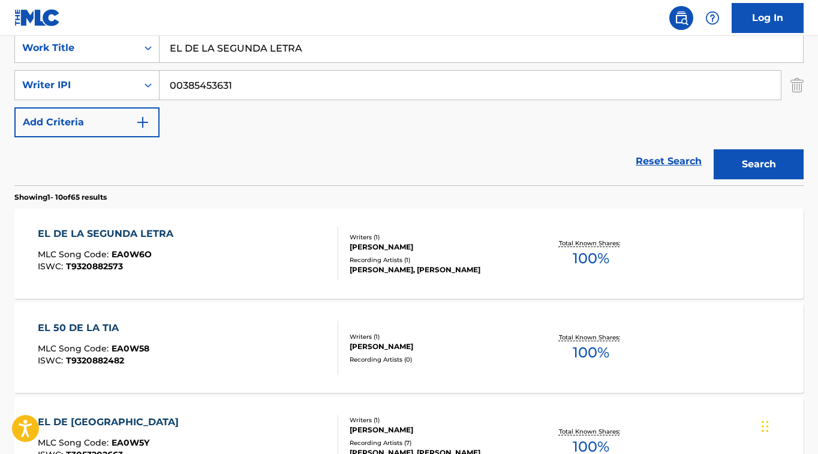
click at [139, 230] on div "EL DE LA SEGUNDA LETRA" at bounding box center [109, 234] width 142 height 14
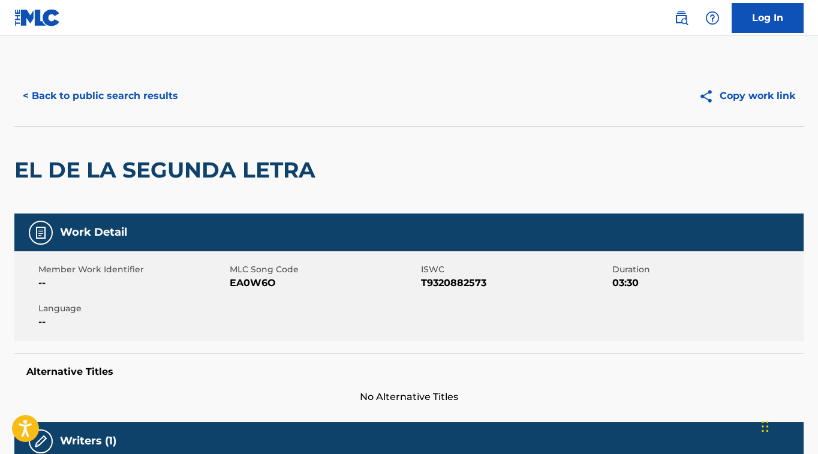
click at [109, 91] on button "< Back to public search results" at bounding box center [100, 96] width 172 height 30
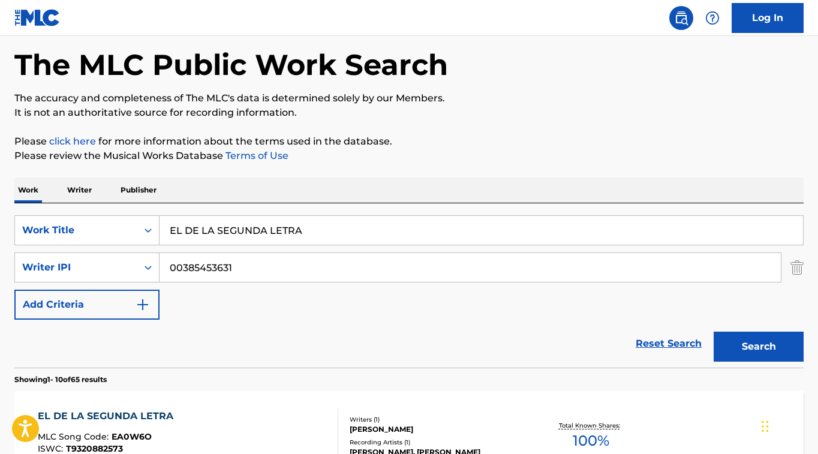
scroll to position [10, 0]
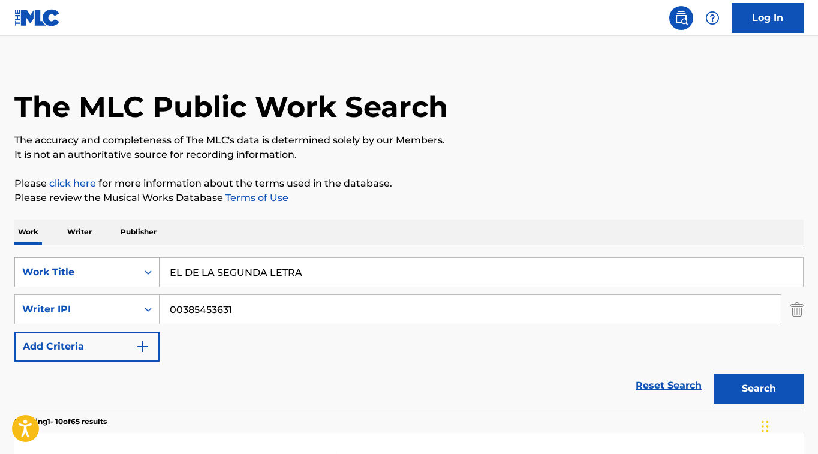
drag, startPoint x: 316, startPoint y: 273, endPoint x: 135, endPoint y: 264, distance: 180.8
click at [136, 265] on div "SearchWithCriteriafceaed3a-af78-4c5f-9555-220f58c2384a Work Title EL DE LA SEGU…" at bounding box center [408, 272] width 789 height 30
paste input "MONSTRUO"
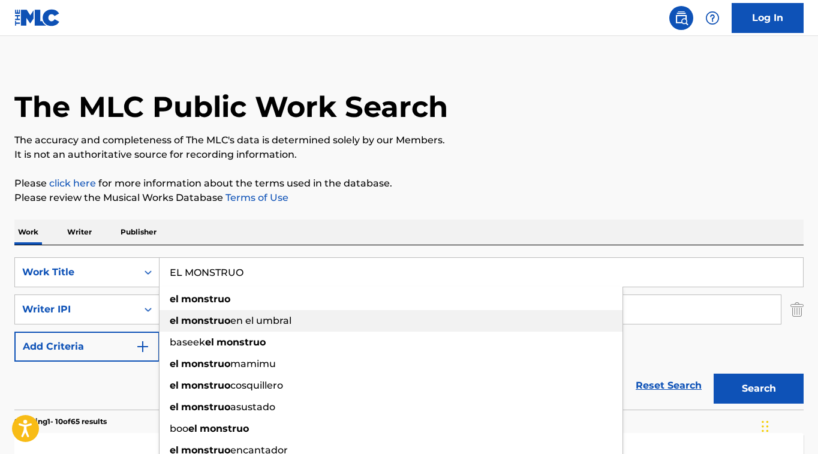
scroll to position [5, 0]
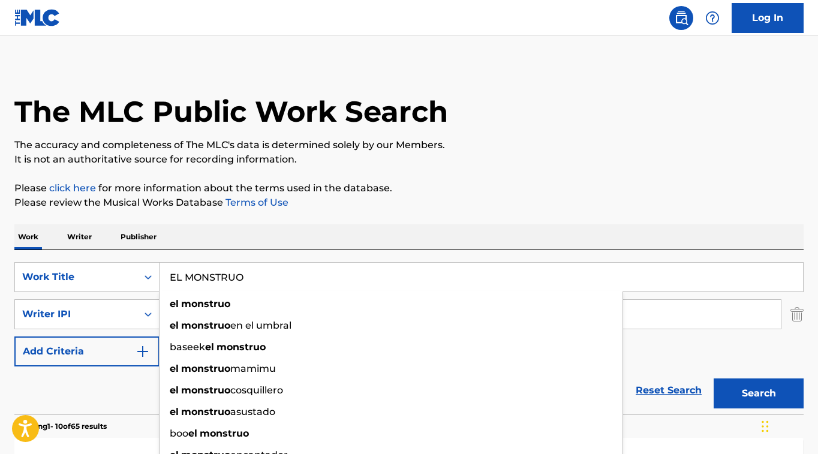
type input "EL MONSTRUO"
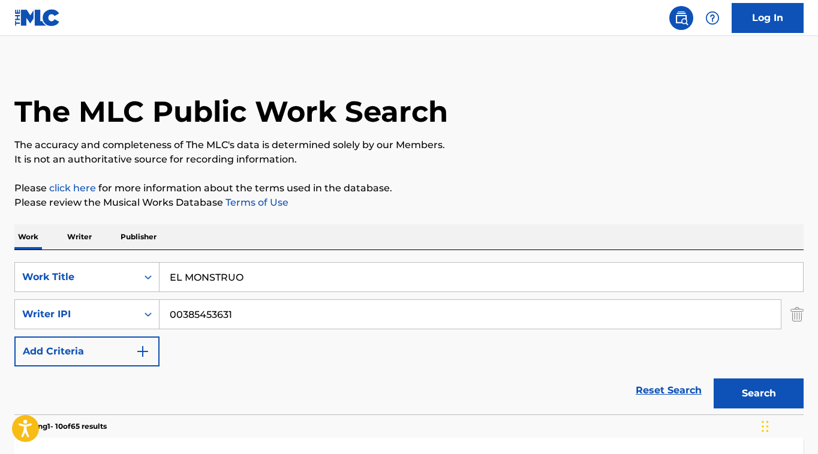
drag, startPoint x: 490, startPoint y: 233, endPoint x: 501, endPoint y: 241, distance: 13.3
click at [490, 233] on div "Work Writer Publisher" at bounding box center [408, 236] width 789 height 25
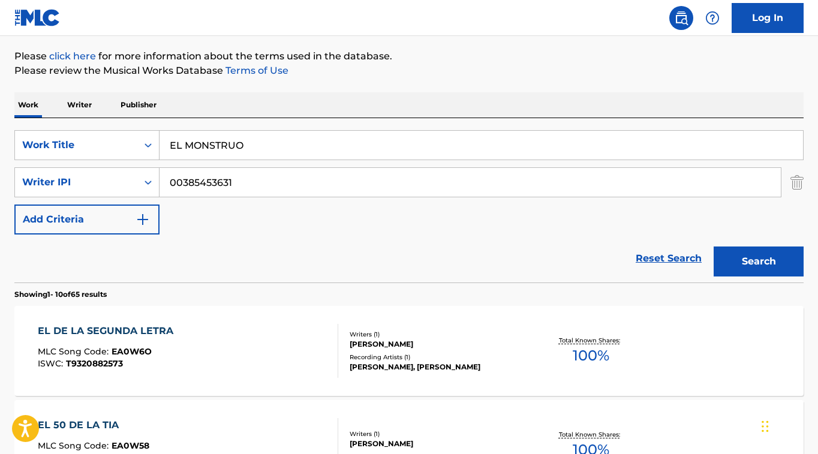
click at [766, 253] on button "Search" at bounding box center [759, 262] width 90 height 30
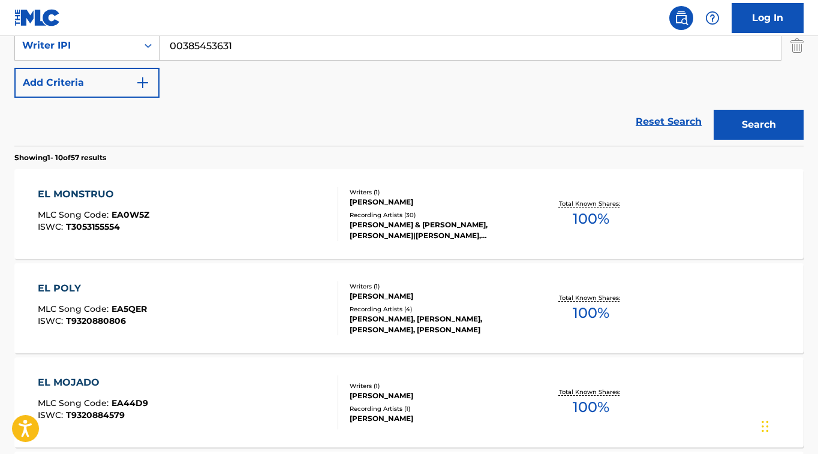
scroll to position [275, 0]
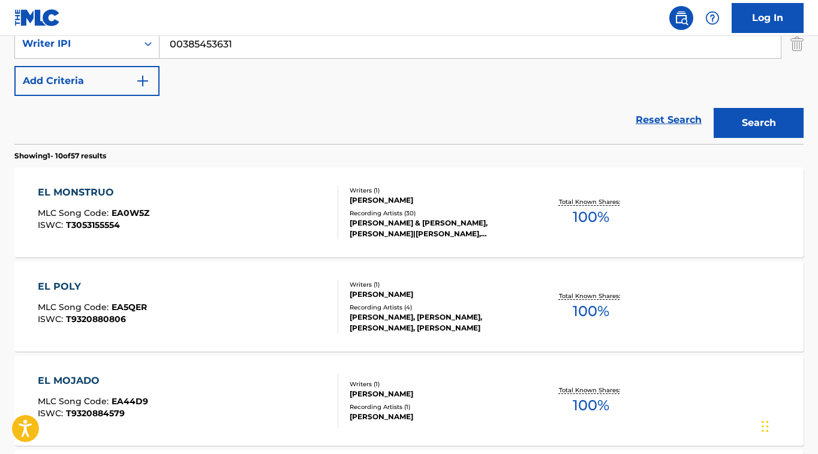
click at [96, 188] on div "EL MONSTRUO" at bounding box center [94, 192] width 112 height 14
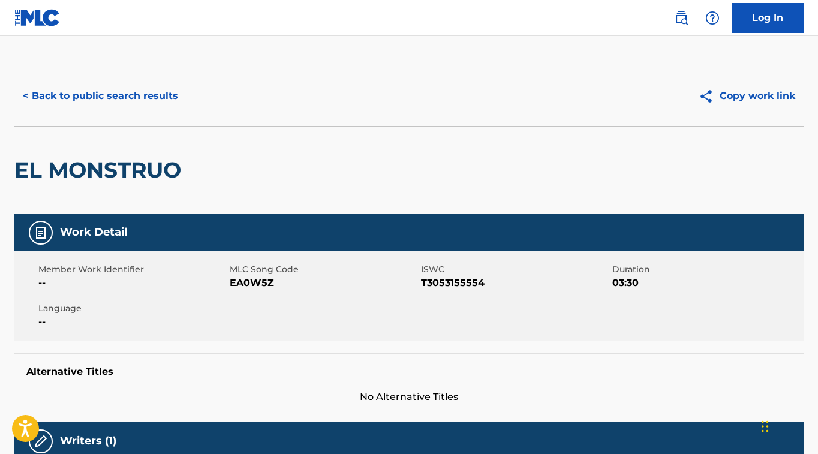
click at [157, 97] on button "< Back to public search results" at bounding box center [100, 96] width 172 height 30
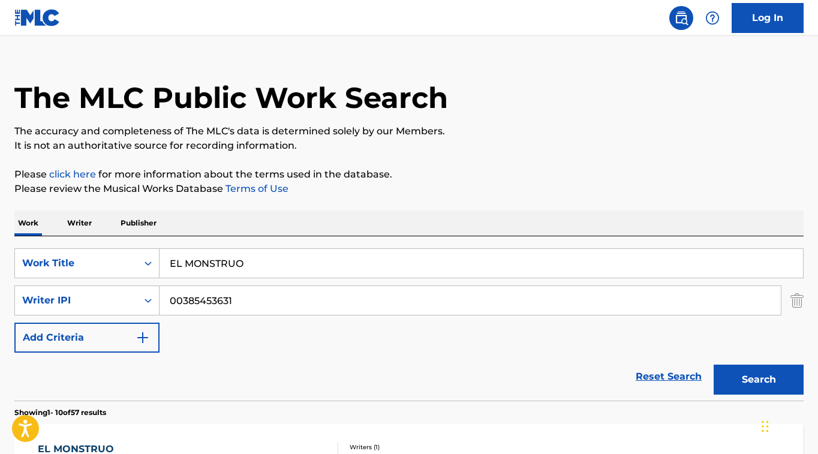
scroll to position [12, 0]
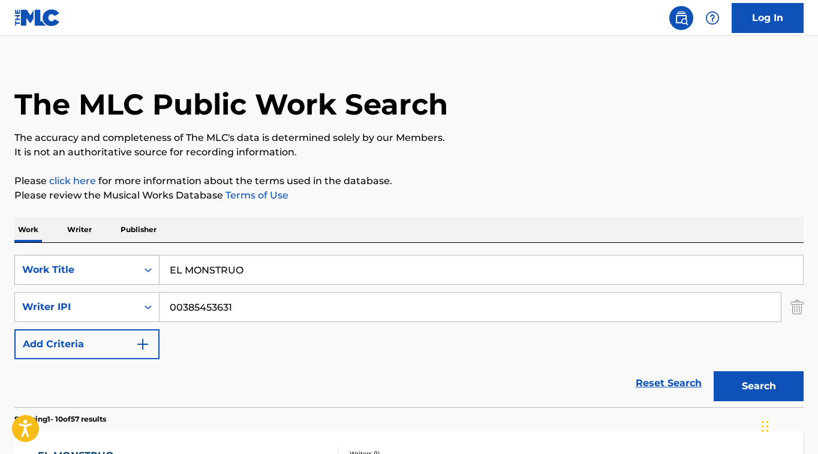
drag, startPoint x: 268, startPoint y: 269, endPoint x: 142, endPoint y: 266, distance: 126.6
click at [142, 266] on div "SearchWithCriteriafceaed3a-af78-4c5f-9555-220f58c2384a Work Title EL MONSTRUO" at bounding box center [408, 270] width 789 height 30
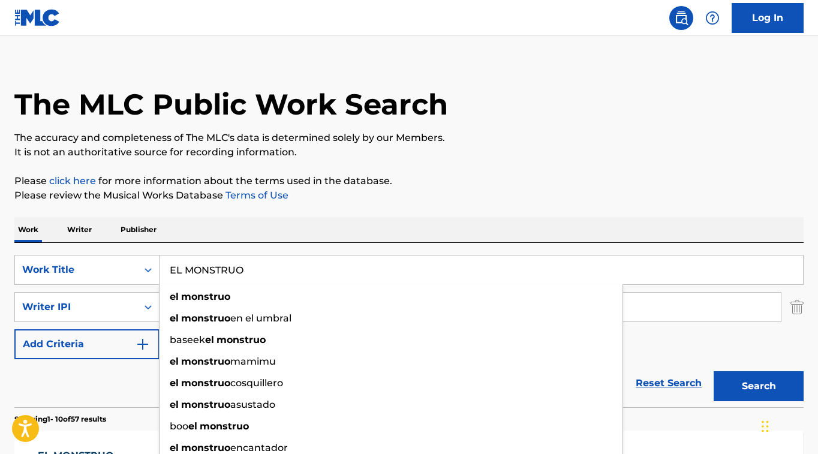
paste input "[PERSON_NAME]"
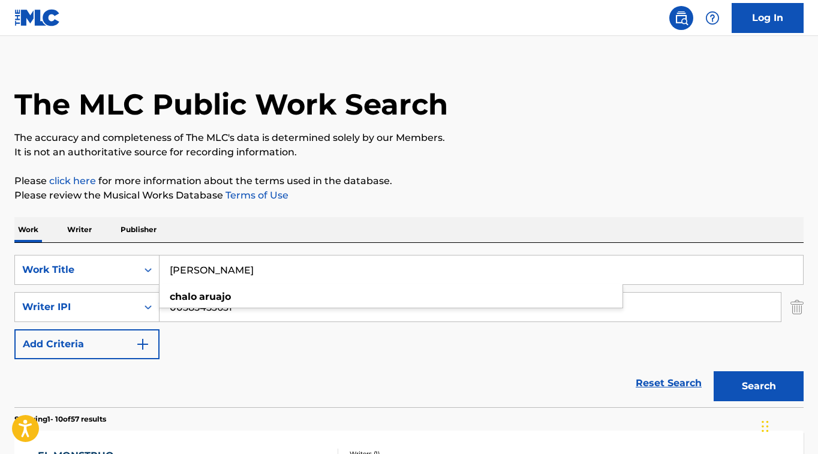
type input "[PERSON_NAME]"
click at [380, 230] on div "Work Writer Publisher" at bounding box center [408, 229] width 789 height 25
click at [751, 382] on button "Search" at bounding box center [759, 386] width 90 height 30
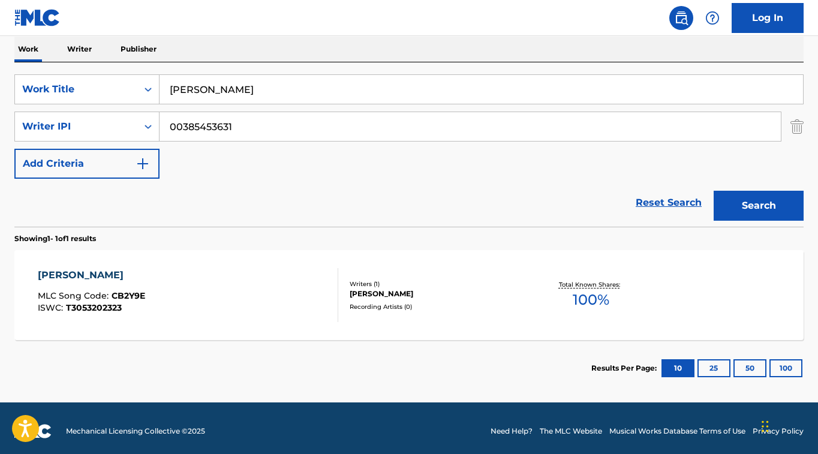
scroll to position [199, 0]
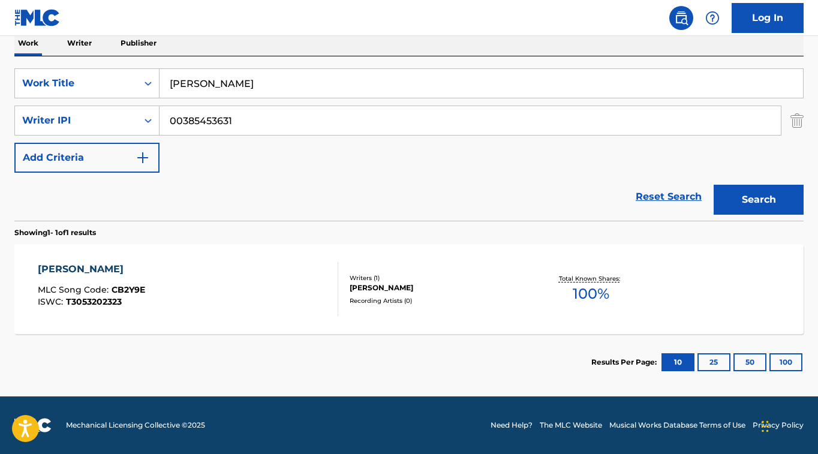
click at [95, 273] on div "[PERSON_NAME]" at bounding box center [91, 269] width 107 height 14
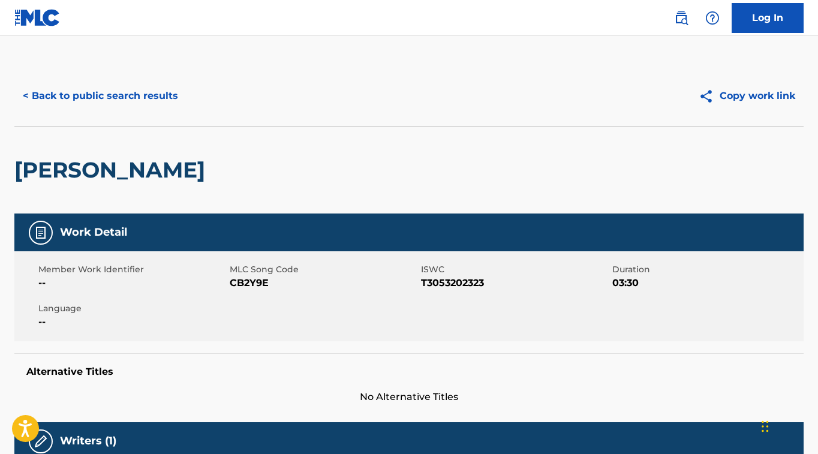
click at [162, 91] on button "< Back to public search results" at bounding box center [100, 96] width 172 height 30
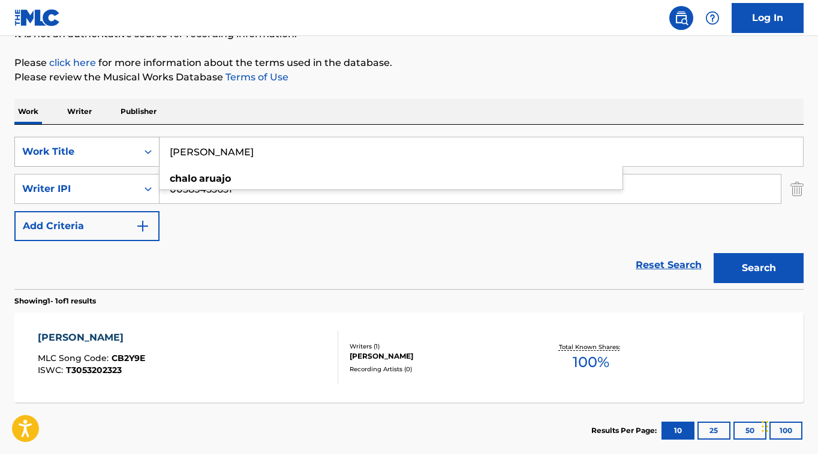
drag, startPoint x: 281, startPoint y: 149, endPoint x: 150, endPoint y: 150, distance: 131.4
click at [150, 150] on div "SearchWithCriteriafceaed3a-af78-4c5f-9555-220f58c2384a Work Title CHALO ARUAJO …" at bounding box center [408, 152] width 789 height 30
paste input "EL PANDA"
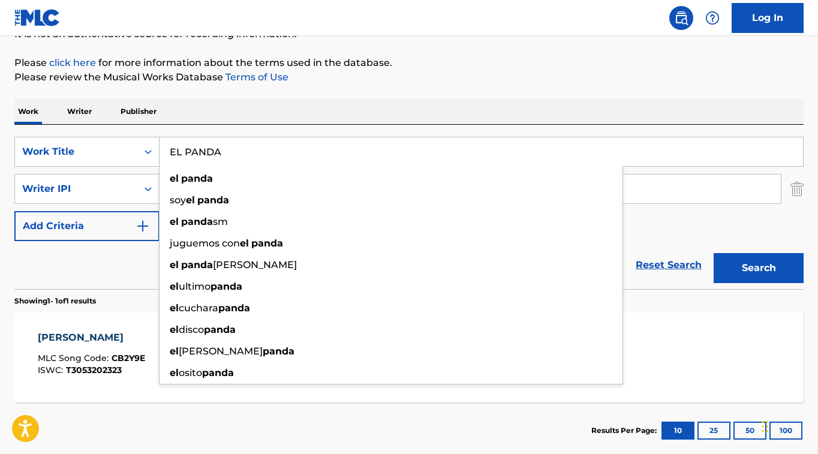
type input "EL PANDA"
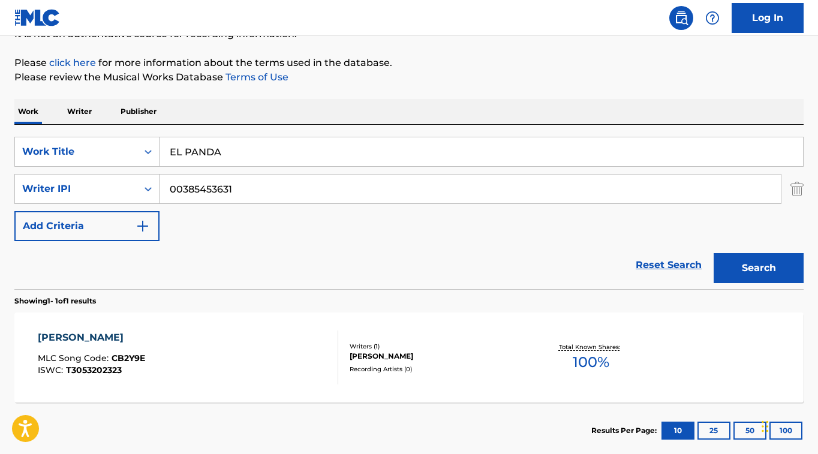
click at [751, 261] on button "Search" at bounding box center [759, 268] width 90 height 30
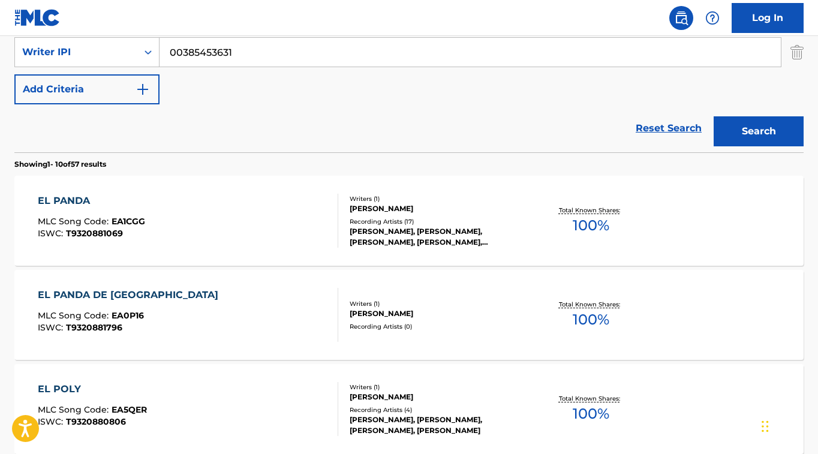
scroll to position [269, 0]
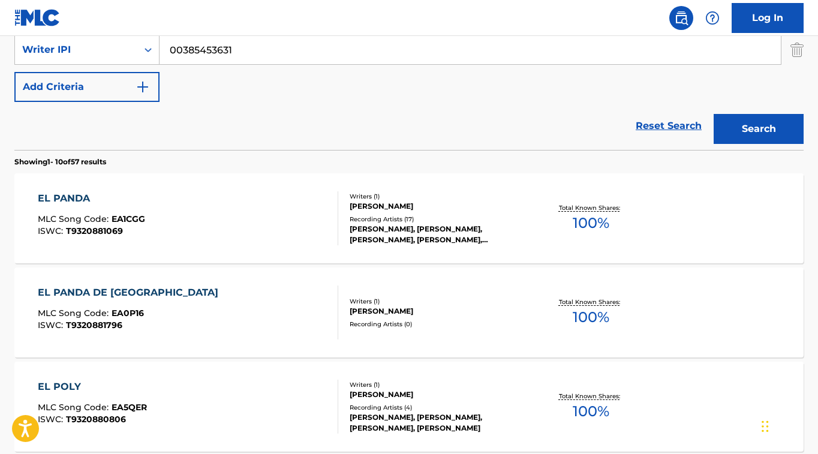
click at [83, 197] on div "EL PANDA" at bounding box center [91, 198] width 107 height 14
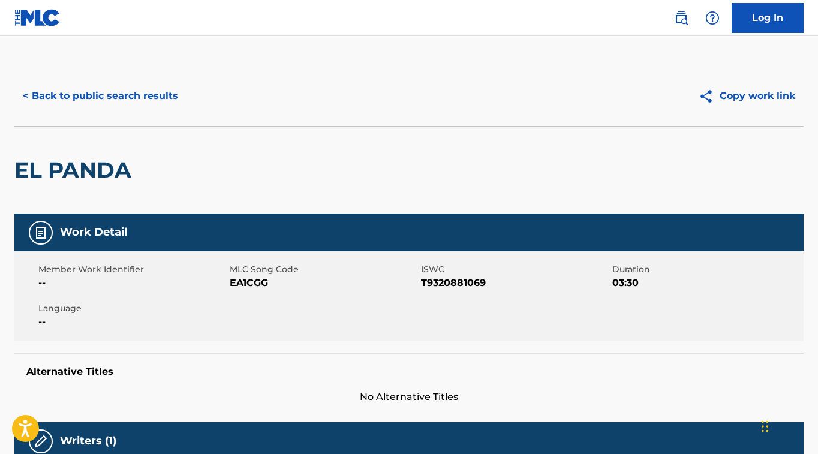
click at [150, 100] on button "< Back to public search results" at bounding box center [100, 96] width 172 height 30
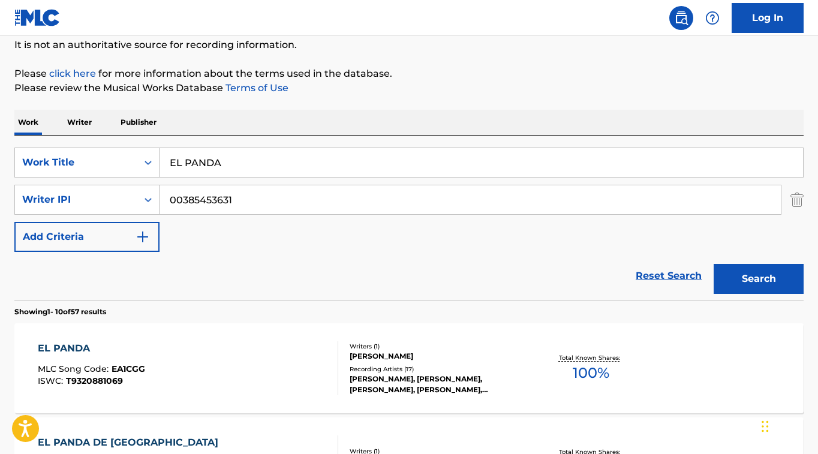
scroll to position [30, 0]
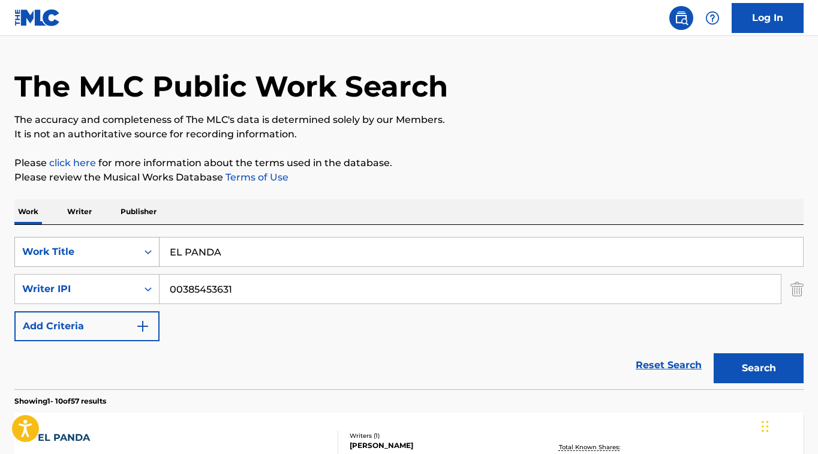
drag, startPoint x: 229, startPoint y: 251, endPoint x: 127, endPoint y: 251, distance: 102.6
click at [122, 251] on div "SearchWithCriteriafceaed3a-af78-4c5f-9555-220f58c2384a Work Title EL PANDA" at bounding box center [408, 252] width 789 height 30
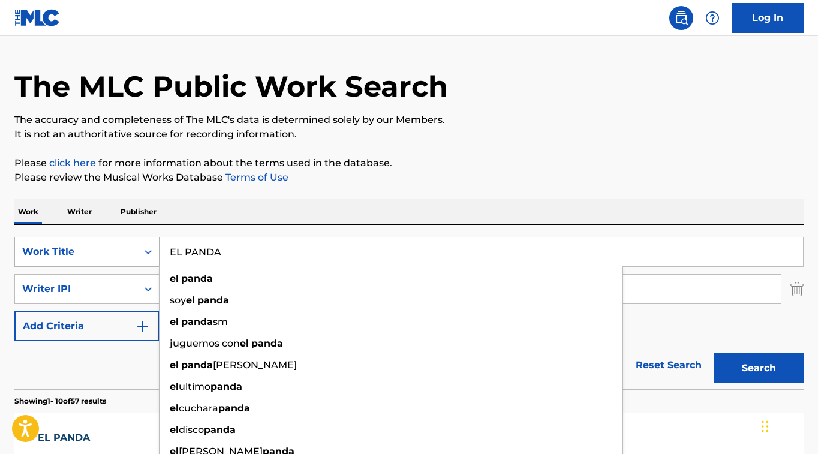
paste input "[PERSON_NAME]"
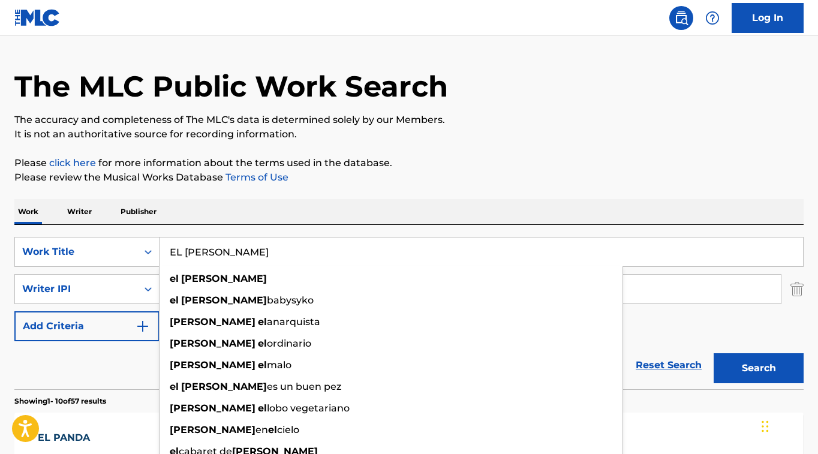
type input "EL [PERSON_NAME]"
drag, startPoint x: 653, startPoint y: 200, endPoint x: 674, endPoint y: 229, distance: 35.6
click at [653, 201] on div "Work Writer Publisher" at bounding box center [408, 211] width 789 height 25
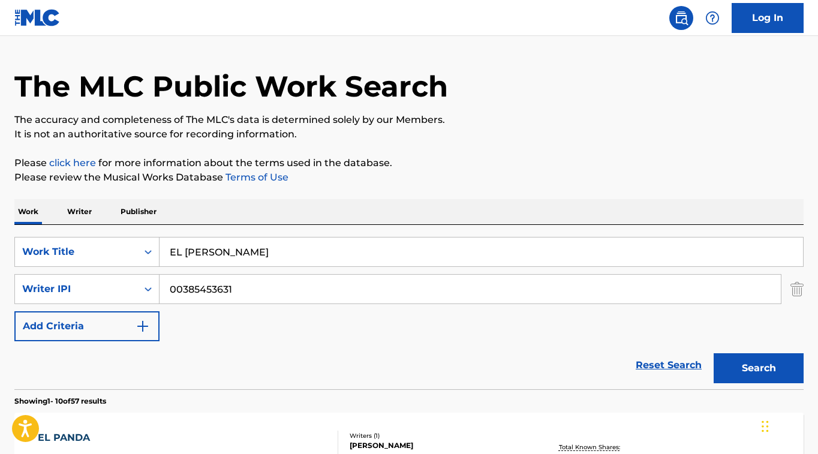
click at [780, 356] on button "Search" at bounding box center [759, 368] width 90 height 30
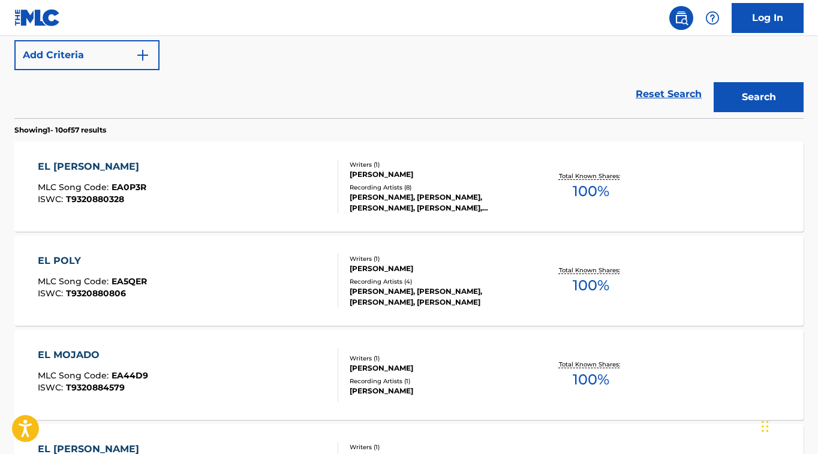
scroll to position [302, 0]
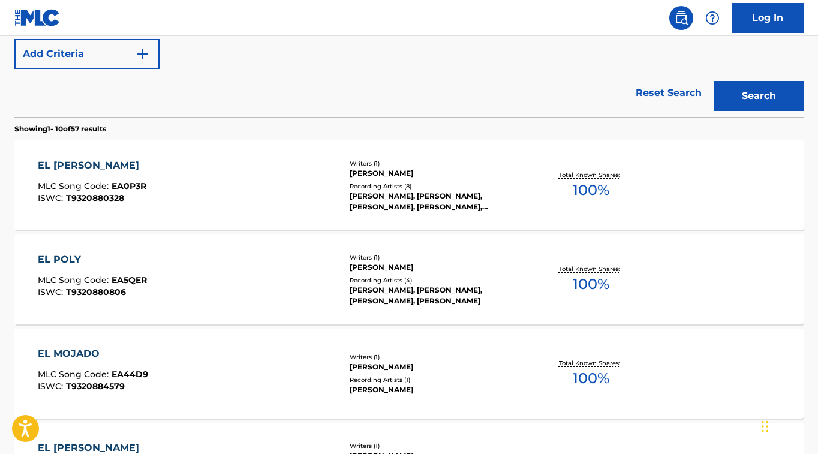
click at [72, 163] on div "EL [PERSON_NAME]" at bounding box center [92, 165] width 109 height 14
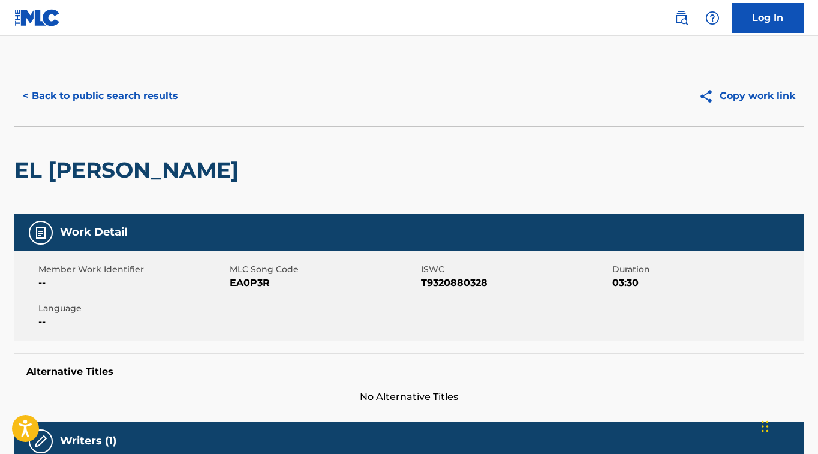
click at [161, 97] on button "< Back to public search results" at bounding box center [100, 96] width 172 height 30
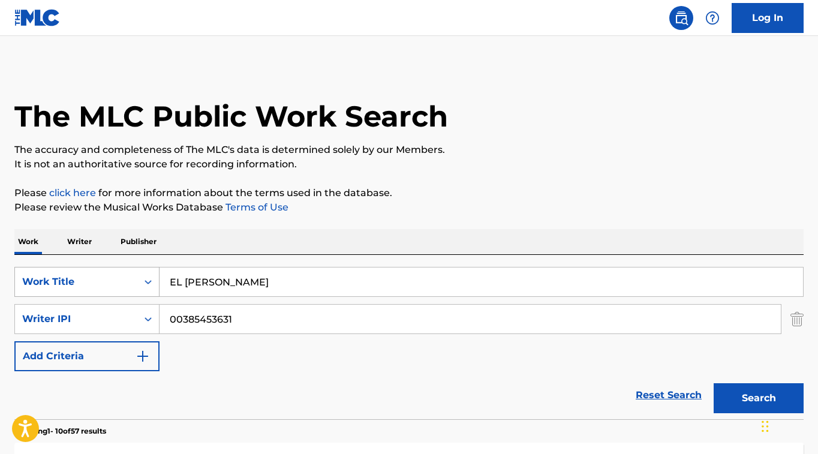
drag, startPoint x: 166, startPoint y: 280, endPoint x: 140, endPoint y: 280, distance: 25.2
click at [140, 280] on div "SearchWithCriteriafceaed3a-af78-4c5f-9555-220f58c2384a Work Title EL [PERSON_NA…" at bounding box center [408, 282] width 789 height 30
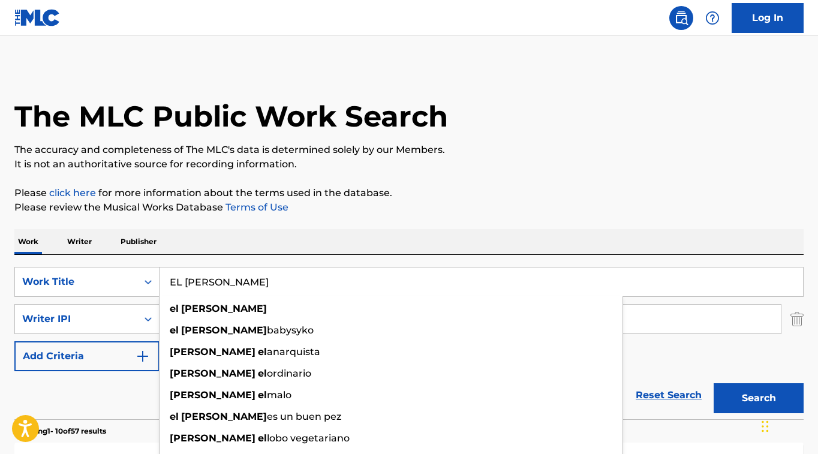
paste input "LA GUCCI"
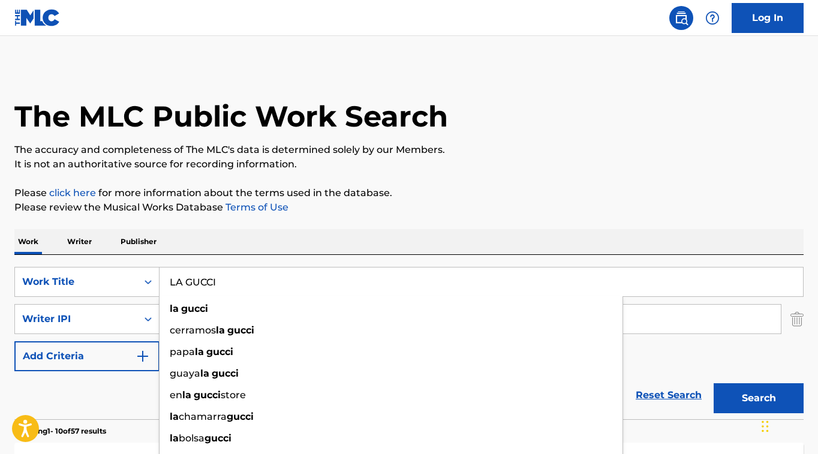
type input "LA GUCCI"
drag, startPoint x: 342, startPoint y: 221, endPoint x: 334, endPoint y: 223, distance: 8.0
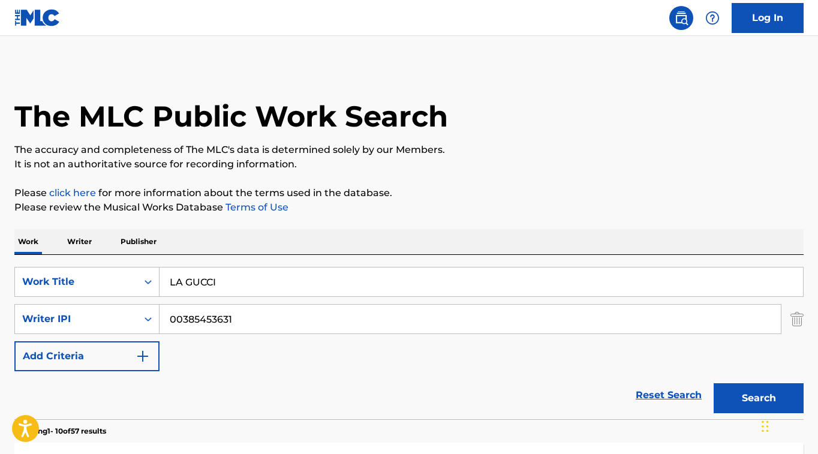
click at [757, 394] on button "Search" at bounding box center [759, 398] width 90 height 30
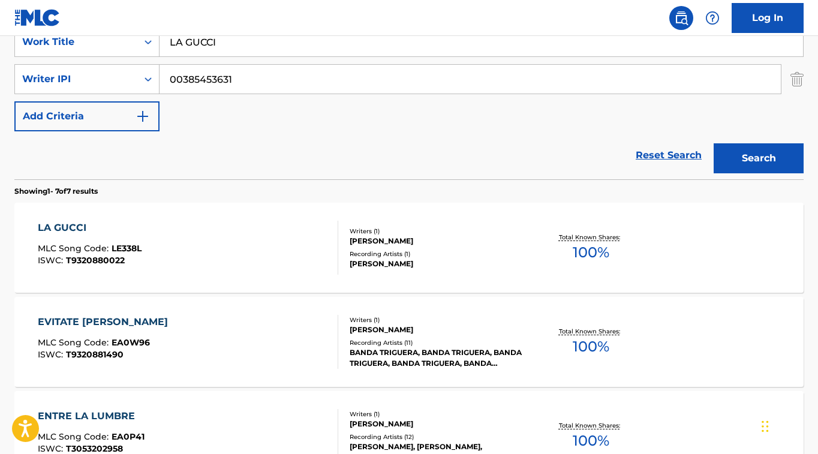
scroll to position [221, 0]
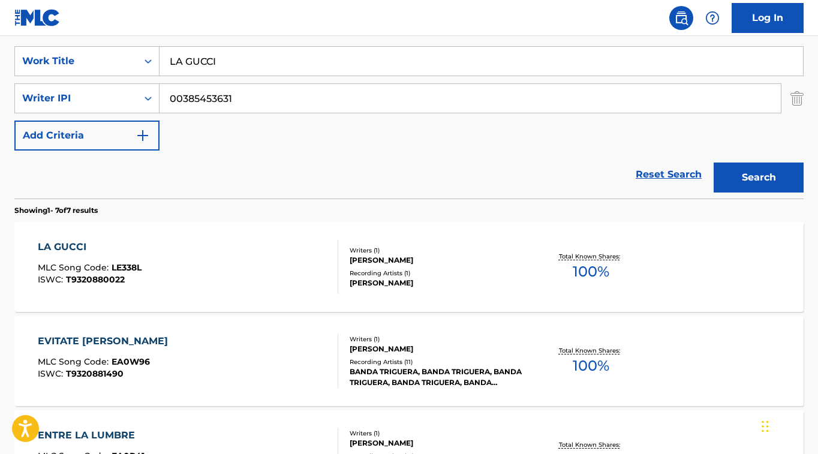
click at [70, 249] on div "LA GUCCI" at bounding box center [90, 247] width 104 height 14
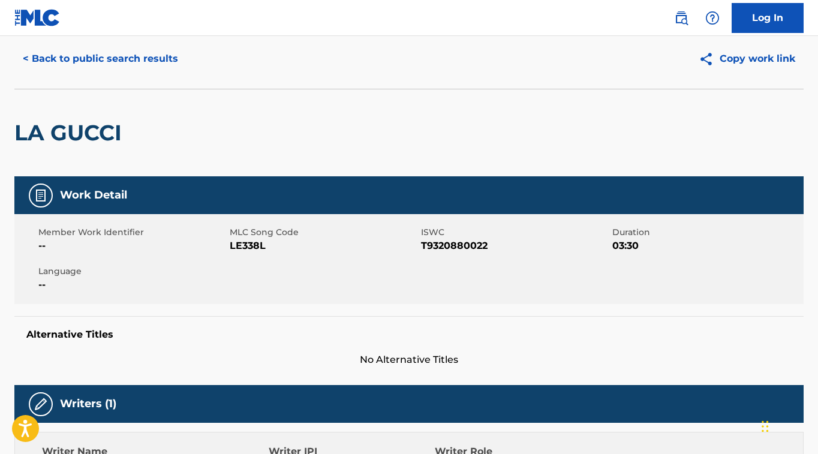
scroll to position [37, 0]
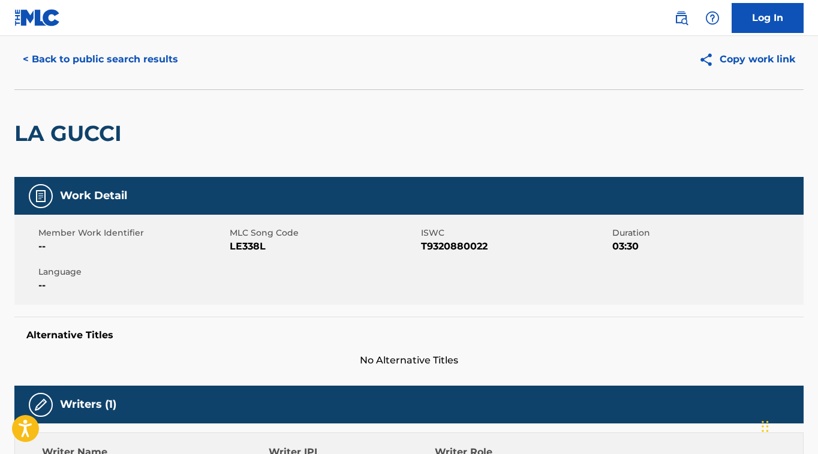
click at [145, 61] on button "< Back to public search results" at bounding box center [100, 59] width 172 height 30
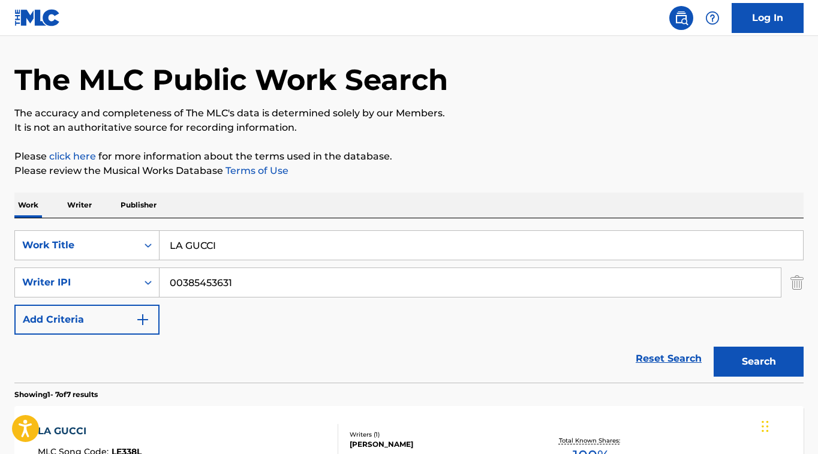
scroll to position [221, 0]
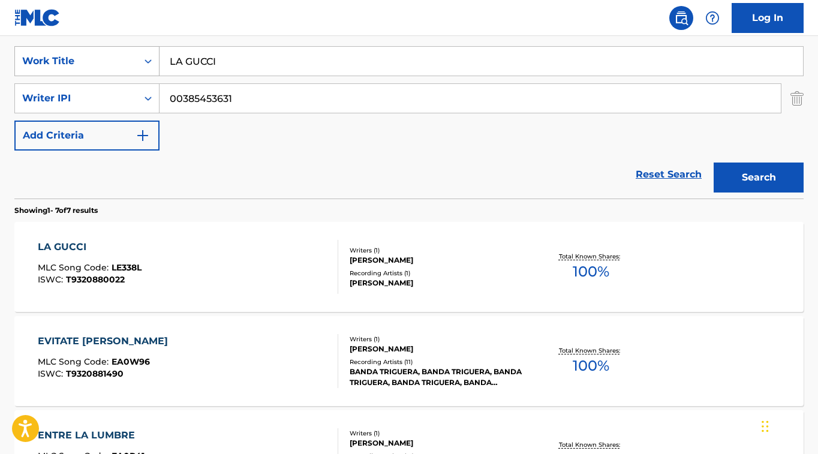
drag, startPoint x: 230, startPoint y: 62, endPoint x: 113, endPoint y: 61, distance: 117.0
click at [113, 62] on div "SearchWithCriteriafceaed3a-af78-4c5f-9555-220f58c2384a Work Title LA GUCCI" at bounding box center [408, 61] width 789 height 30
paste input "BUENA SUERTE"
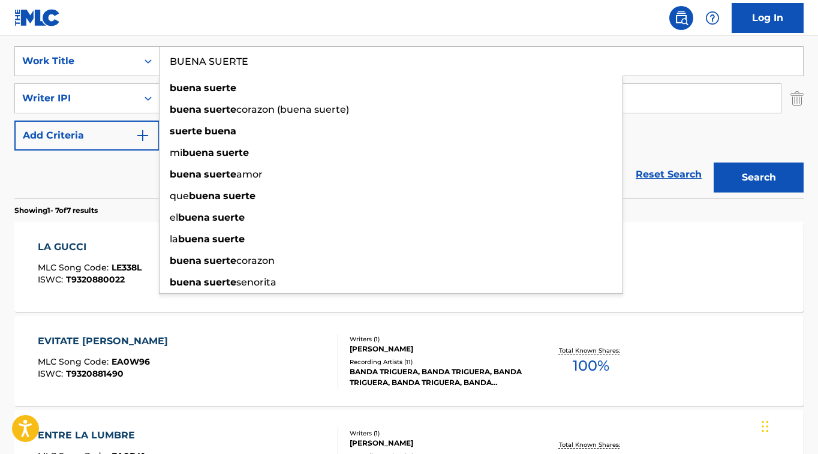
type input "BUENA SUERTE"
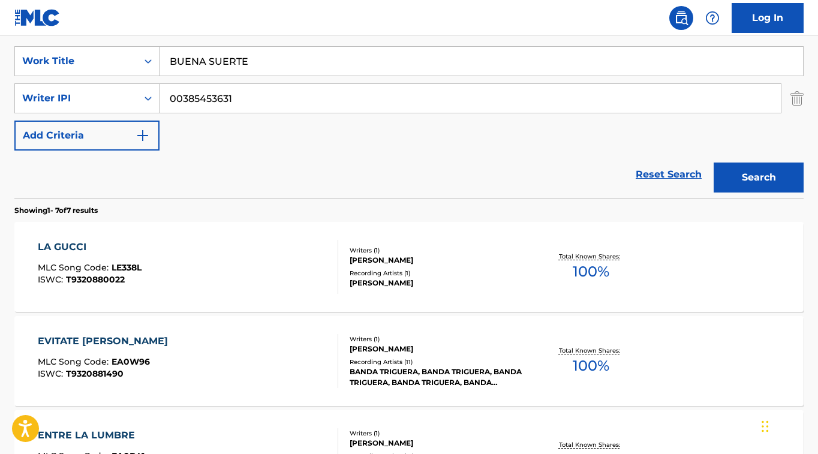
click at [748, 170] on button "Search" at bounding box center [759, 178] width 90 height 30
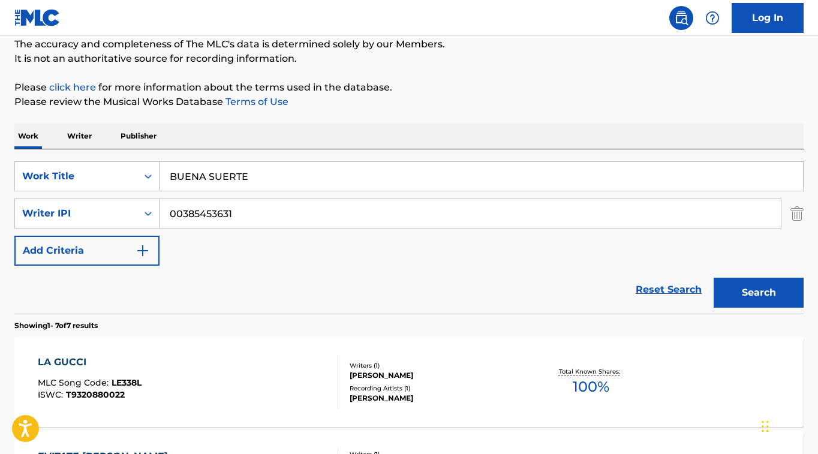
scroll to position [199, 0]
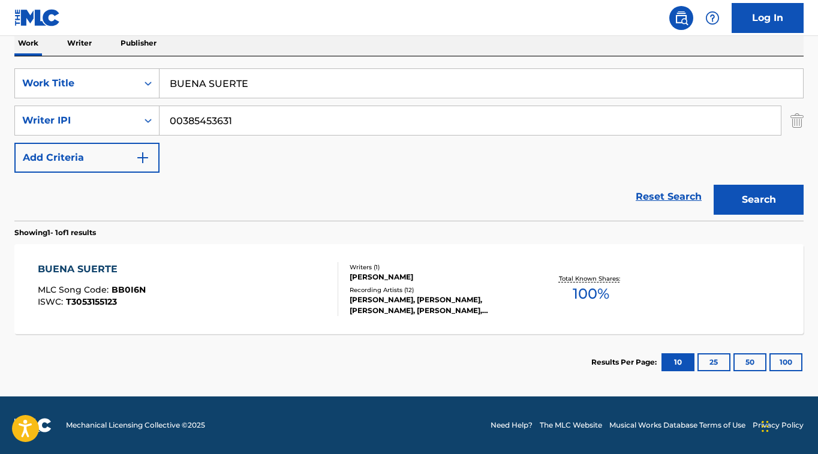
click at [80, 272] on div "BUENA SUERTE" at bounding box center [92, 269] width 108 height 14
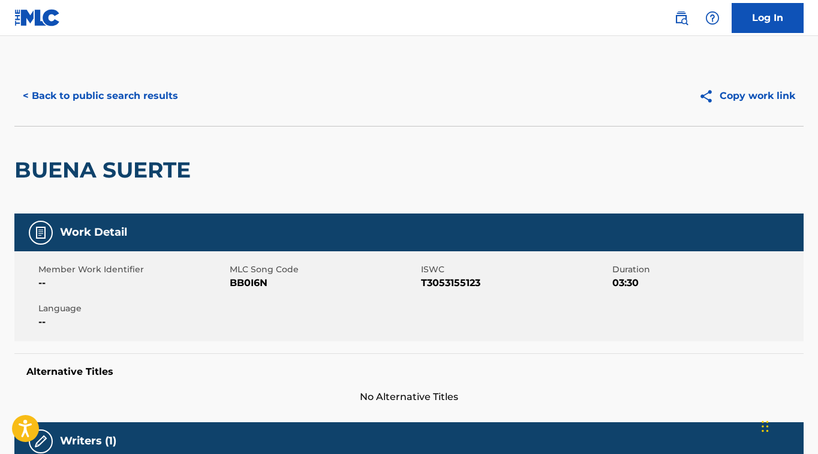
click at [137, 95] on button "< Back to public search results" at bounding box center [100, 96] width 172 height 30
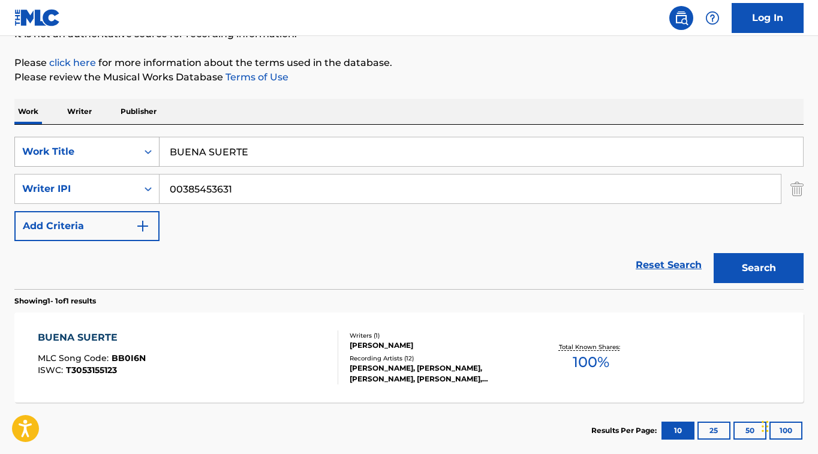
drag, startPoint x: 215, startPoint y: 157, endPoint x: 104, endPoint y: 142, distance: 112.1
click at [87, 145] on div "SearchWithCriteriafceaed3a-af78-4c5f-9555-220f58c2384a Work Title BUENA SUERTE" at bounding box center [408, 152] width 789 height 30
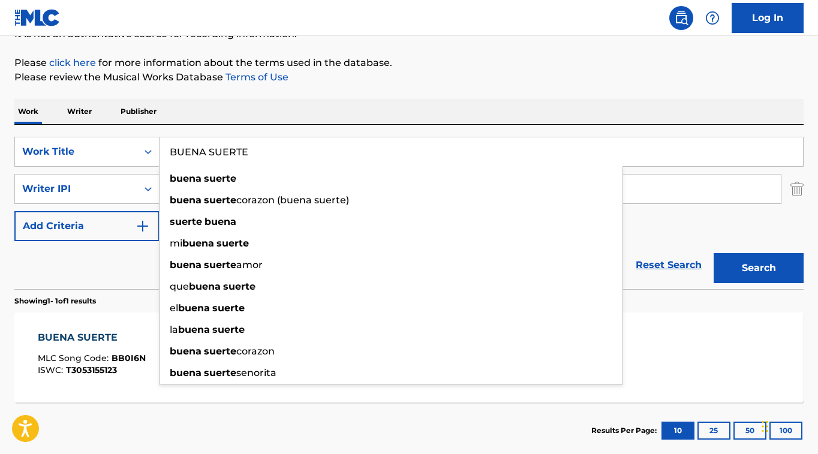
paste input "KILOS DE ORO"
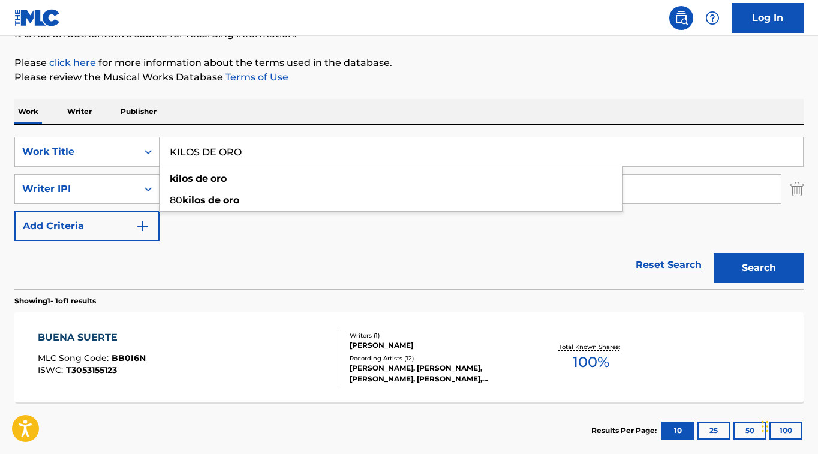
type input "KILOS DE ORO"
drag, startPoint x: 381, startPoint y: 251, endPoint x: 374, endPoint y: 248, distance: 7.6
click at [381, 251] on div "Reset Search Search" at bounding box center [408, 265] width 789 height 48
click at [740, 270] on button "Search" at bounding box center [759, 268] width 90 height 30
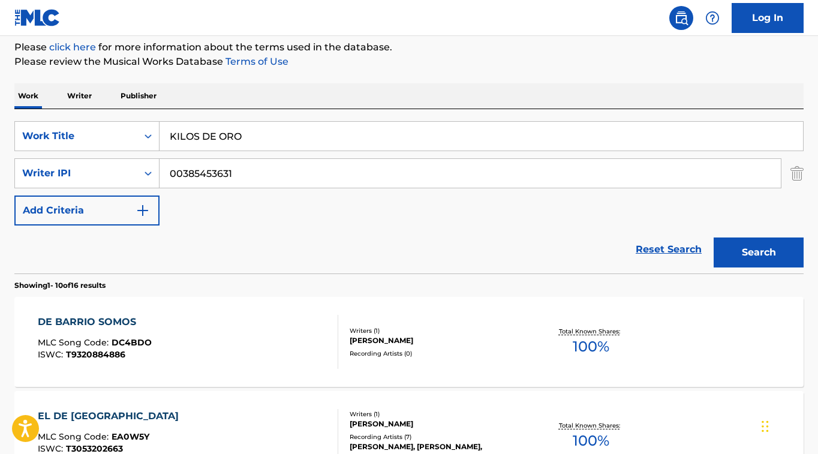
scroll to position [0, 0]
